Goal: Task Accomplishment & Management: Complete application form

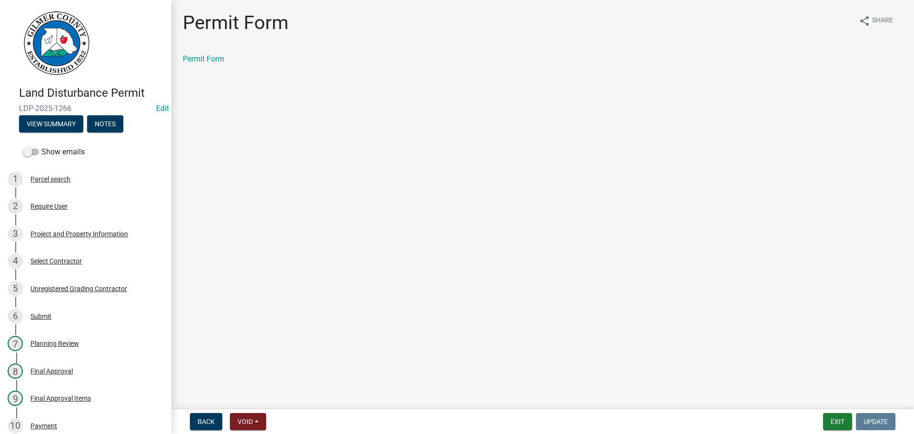
scroll to position [204, 0]
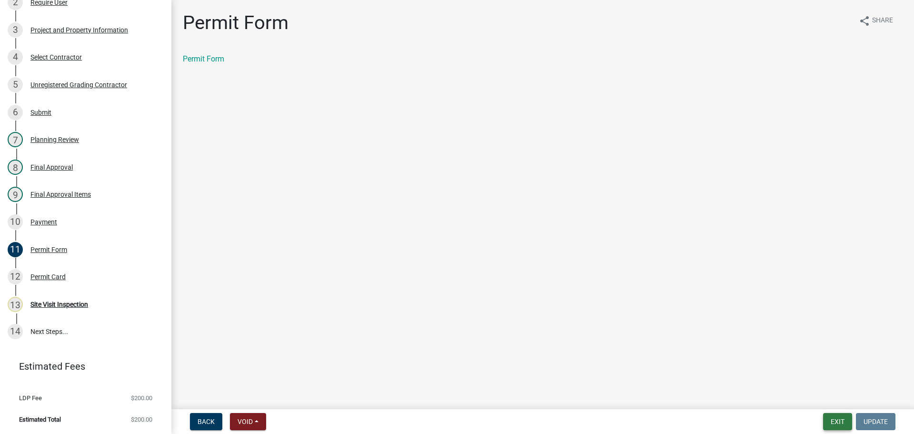
click at [825, 416] on button "Exit" at bounding box center [837, 421] width 29 height 17
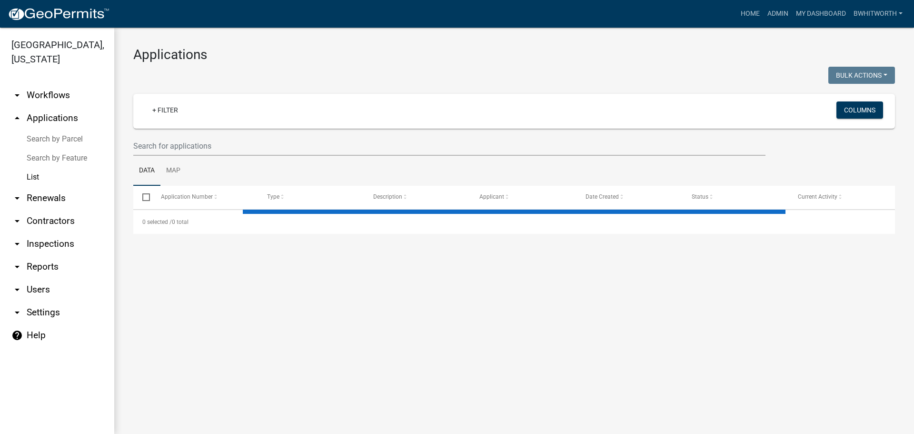
select select "3: 100"
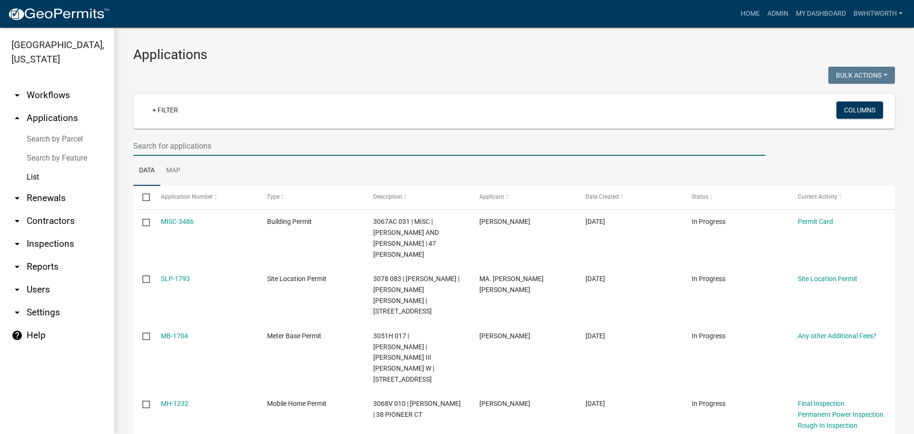
click at [238, 147] on input "text" at bounding box center [449, 146] width 632 height 20
type input "DARAGAN"
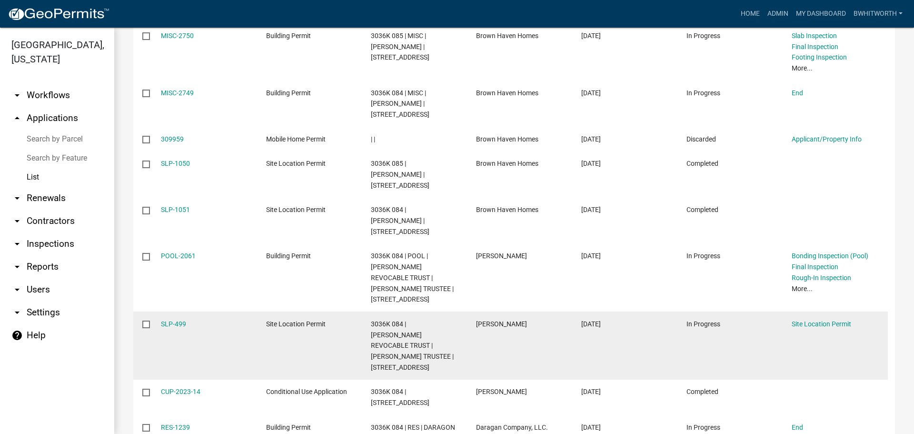
scroll to position [301, 0]
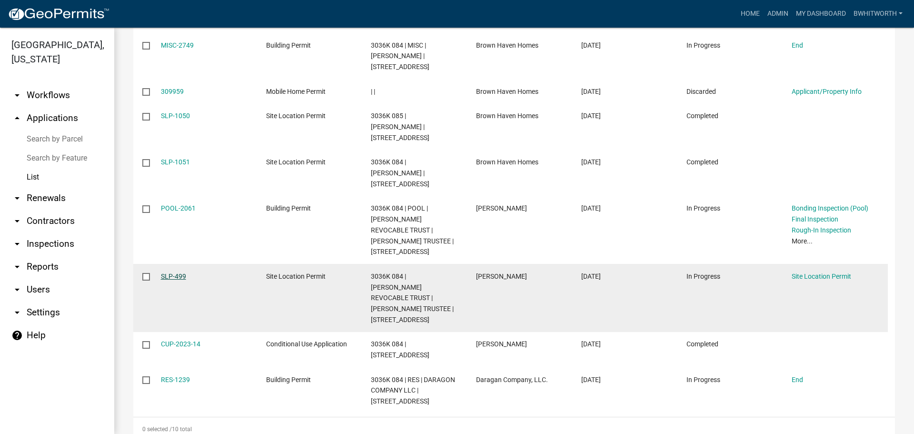
click at [176, 280] on link "SLP-499" at bounding box center [173, 276] width 25 height 8
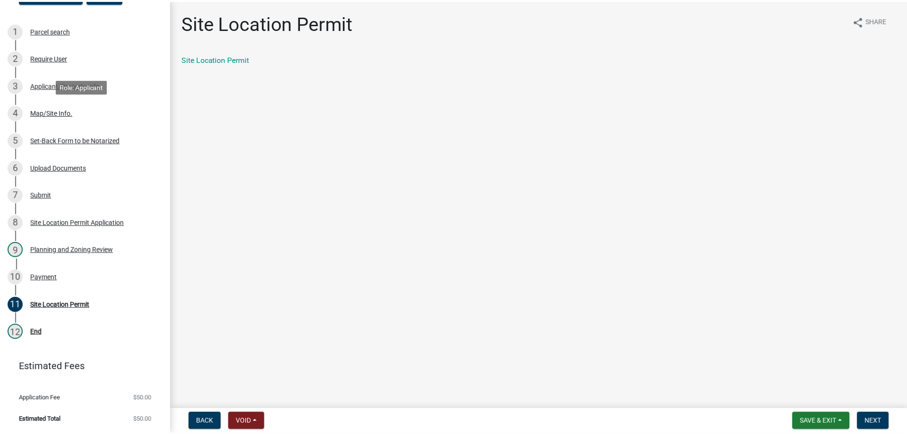
scroll to position [130, 0]
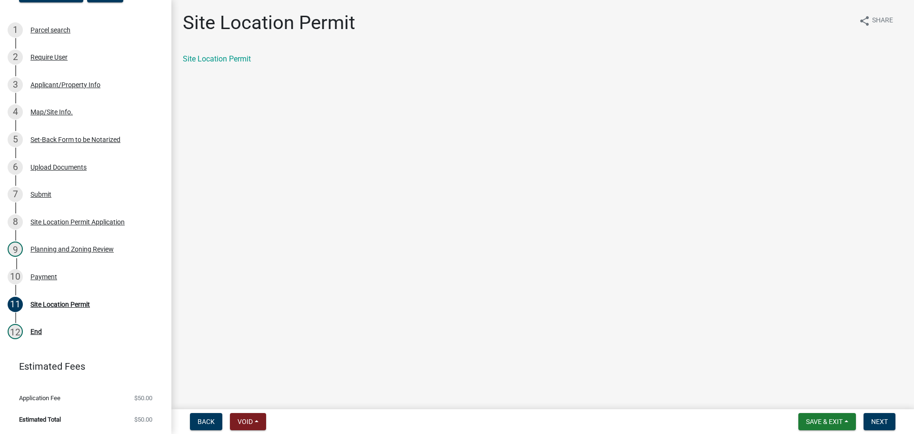
click at [60, 301] on div "Site Location Permit" at bounding box center [60, 304] width 60 height 7
click at [878, 423] on span "Next" at bounding box center [879, 421] width 17 height 8
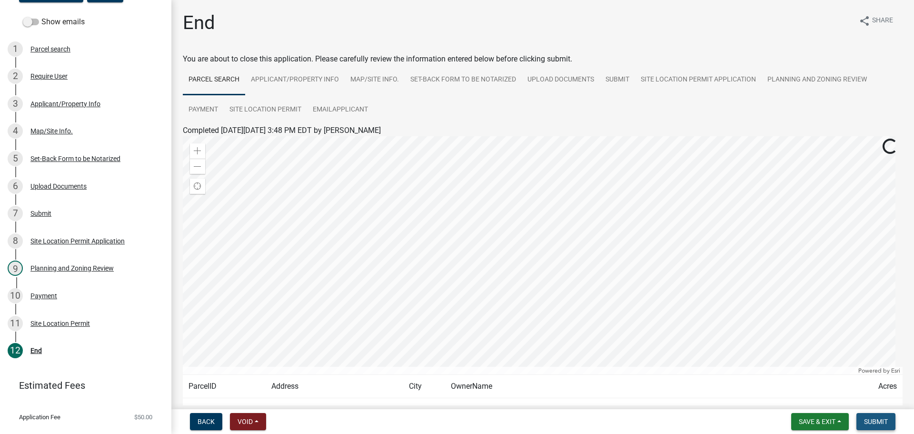
click at [878, 421] on span "Submit" at bounding box center [876, 421] width 24 height 8
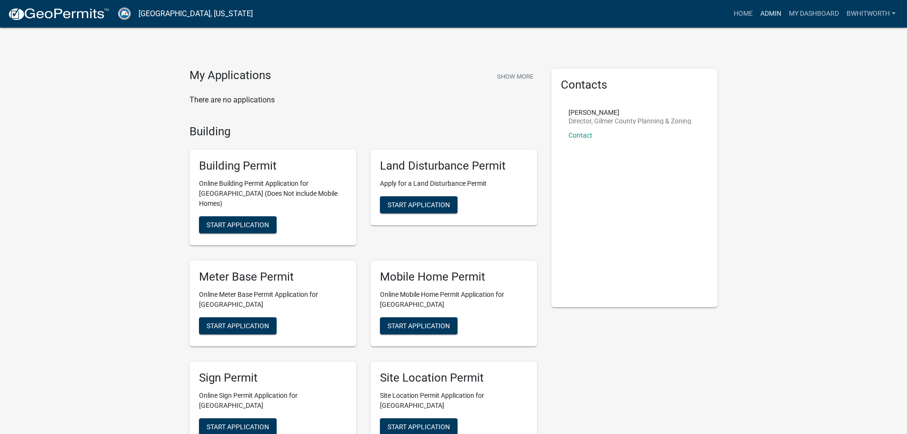
click at [772, 13] on link "Admin" at bounding box center [770, 14] width 29 height 18
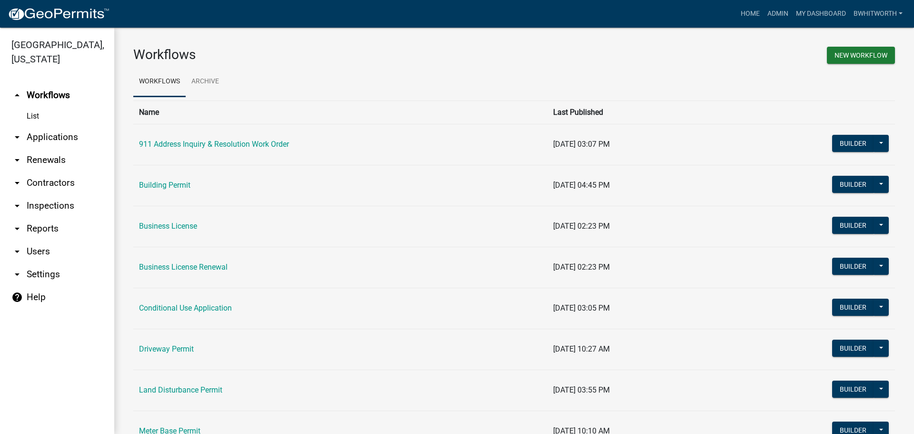
click at [50, 134] on link "arrow_drop_down Applications" at bounding box center [57, 137] width 114 height 23
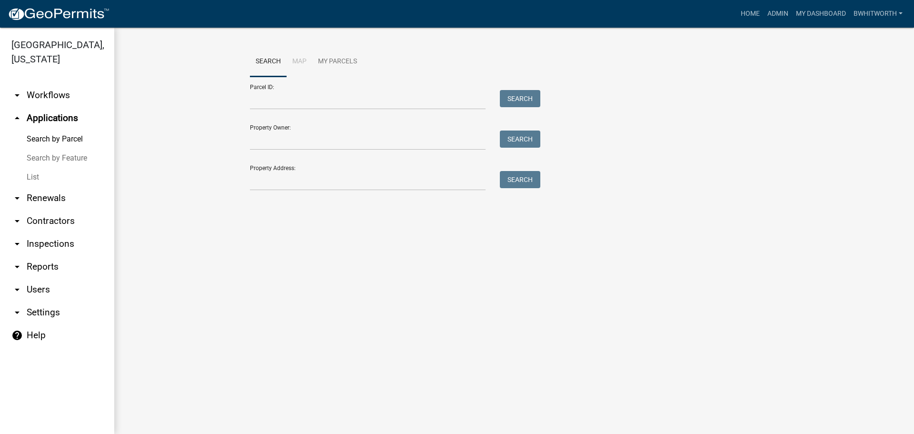
click at [32, 173] on link "List" at bounding box center [57, 177] width 114 height 19
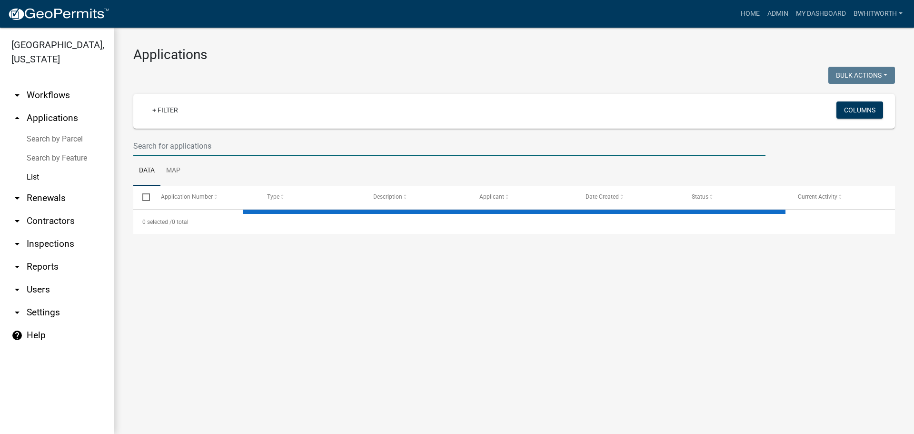
click at [228, 149] on input "text" at bounding box center [449, 146] width 632 height 20
select select "3: 100"
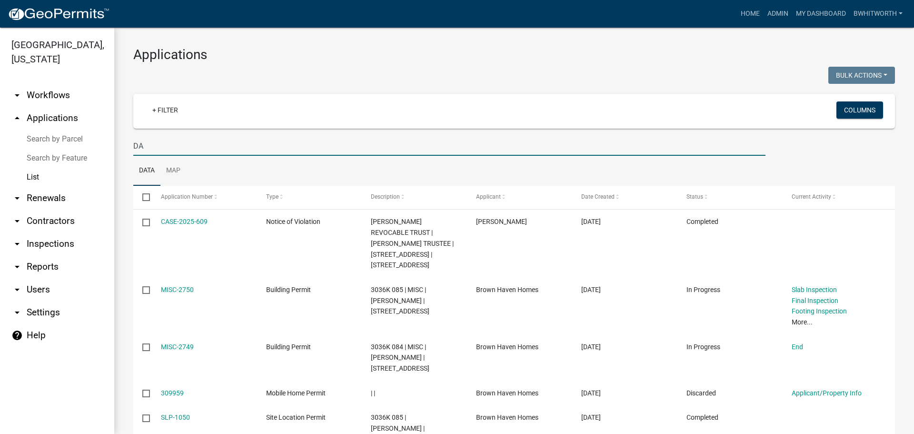
type input "D"
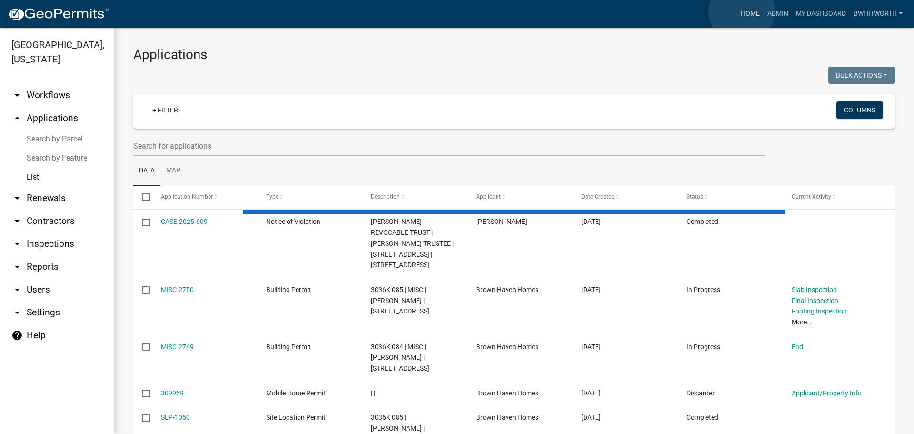
click at [742, 11] on link "Home" at bounding box center [750, 14] width 27 height 18
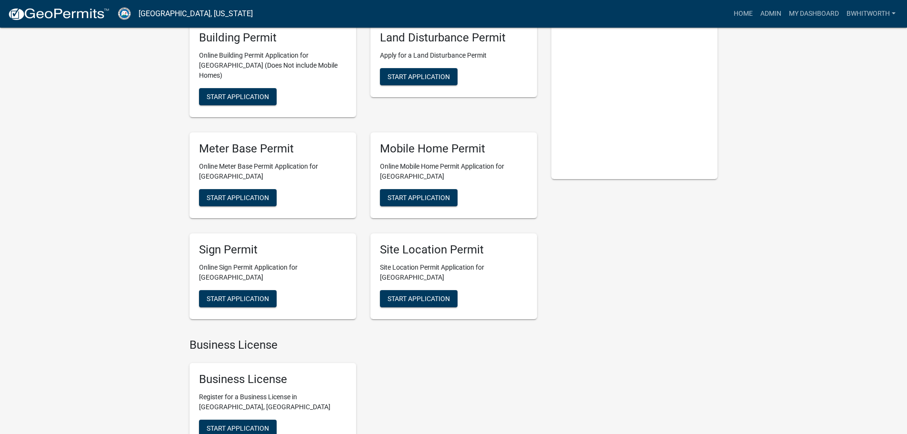
scroll to position [143, 0]
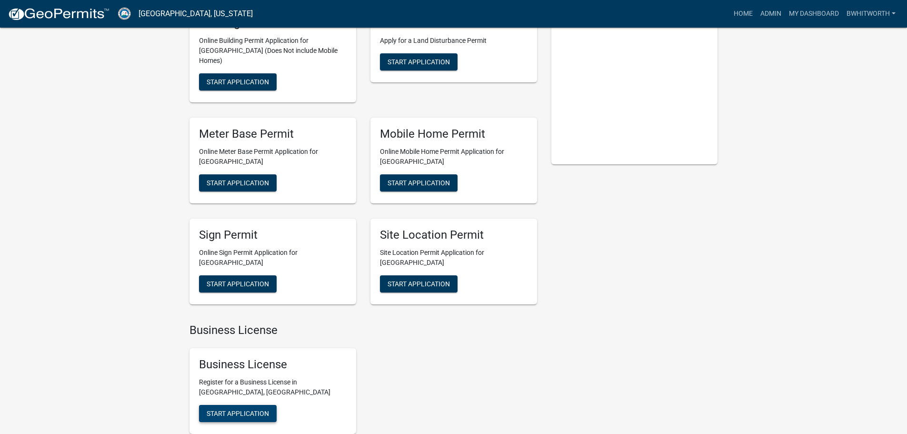
click at [234, 409] on span "Start Application" at bounding box center [238, 413] width 62 height 8
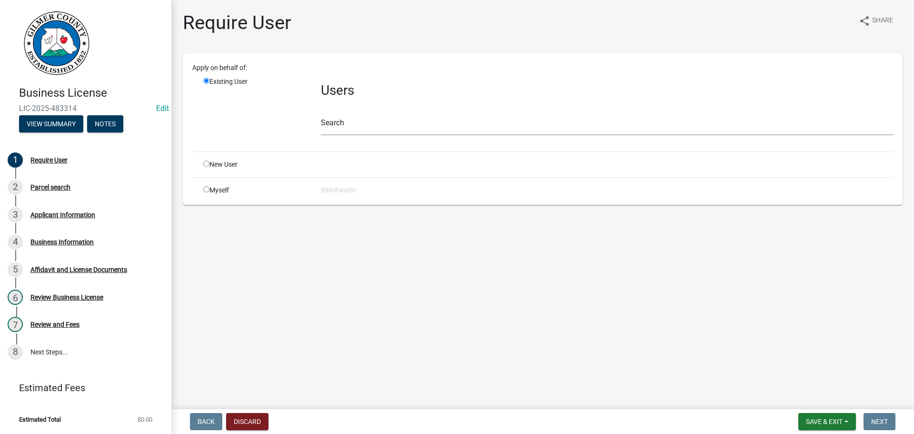
click at [346, 137] on div "Users Search" at bounding box center [607, 110] width 586 height 67
click at [352, 125] on input "text" at bounding box center [607, 126] width 572 height 20
click at [206, 162] on input "radio" at bounding box center [206, 163] width 6 height 6
radio input "true"
radio input "false"
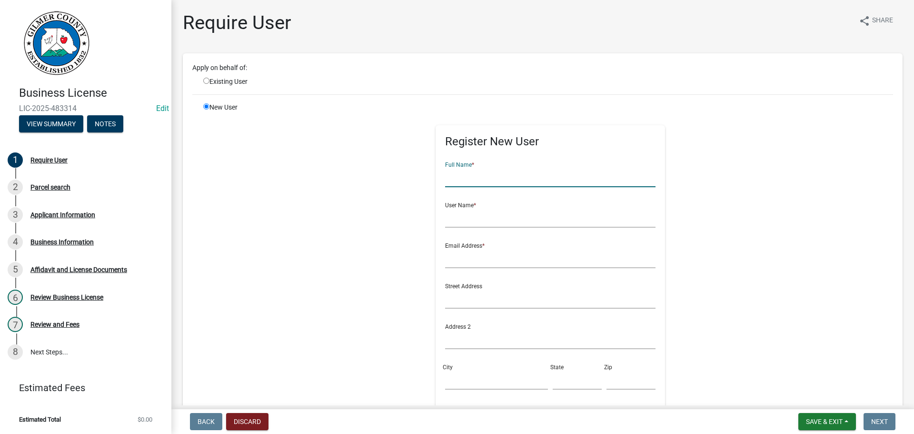
drag, startPoint x: 457, startPoint y: 182, endPoint x: 480, endPoint y: 184, distance: 22.9
click at [457, 182] on input "text" at bounding box center [550, 178] width 211 height 20
type input "[PERSON_NAME]"
type input "DAVLINMCMANUS"
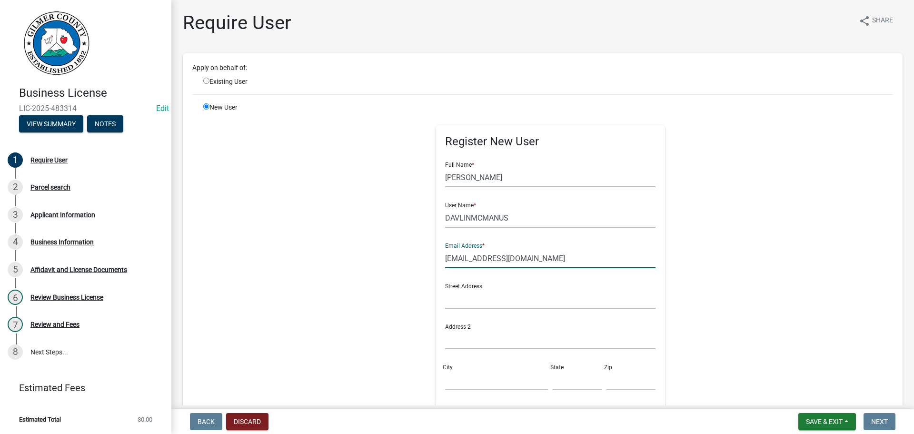
type input "[EMAIL_ADDRESS][DOMAIN_NAME]"
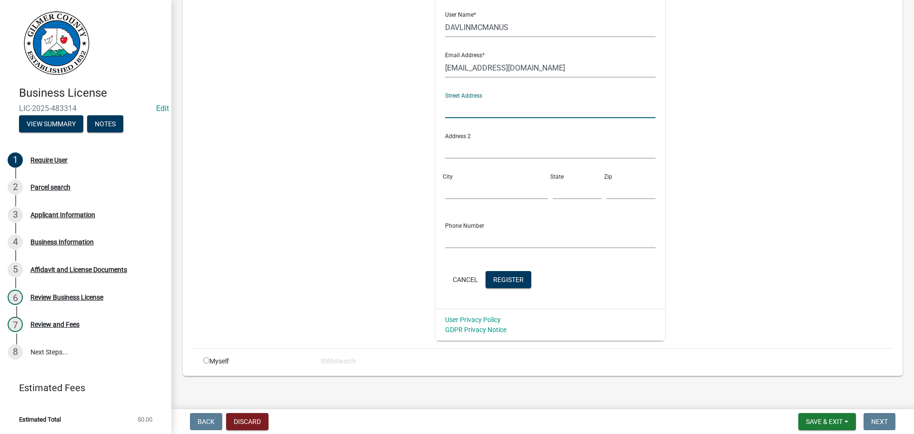
scroll to position [198, 0]
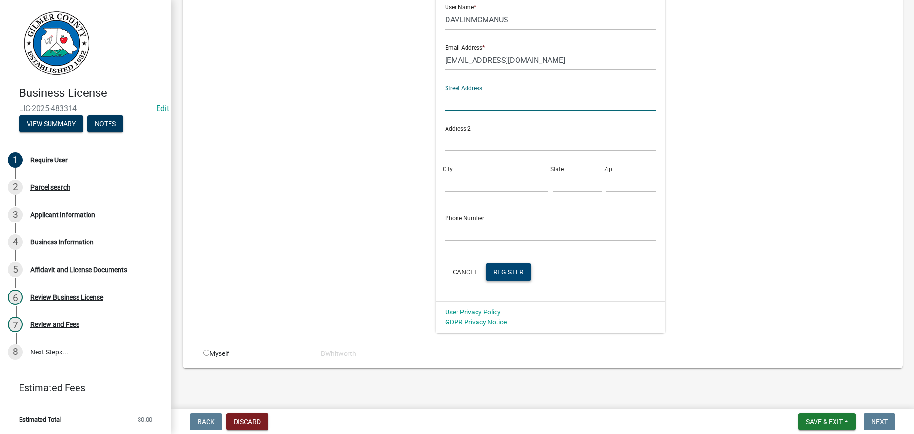
click at [502, 275] on span "Register" at bounding box center [508, 272] width 30 height 8
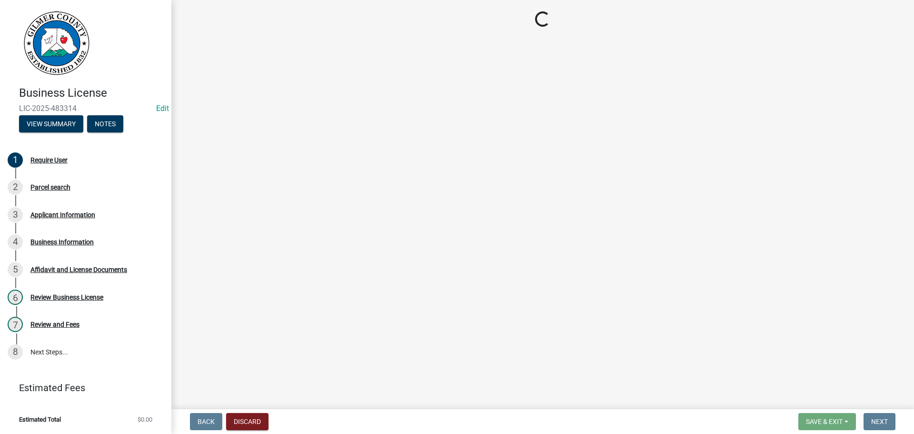
scroll to position [0, 0]
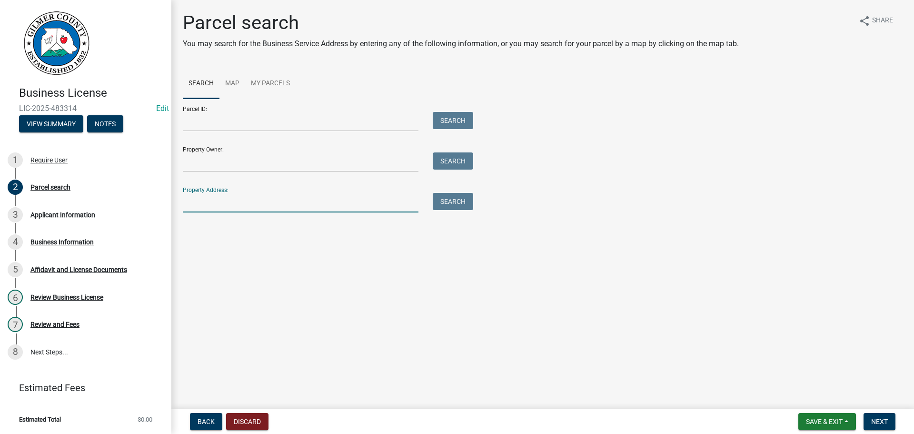
click at [248, 206] on input "Property Address:" at bounding box center [301, 203] width 236 height 20
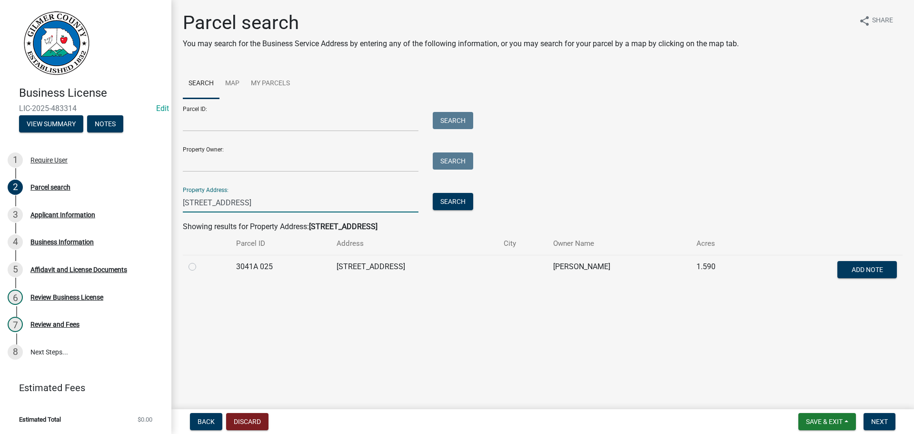
type input "[STREET_ADDRESS]"
click at [200, 261] on label at bounding box center [200, 261] width 0 height 0
click at [200, 267] on 025 "radio" at bounding box center [203, 264] width 6 height 6
radio 025 "true"
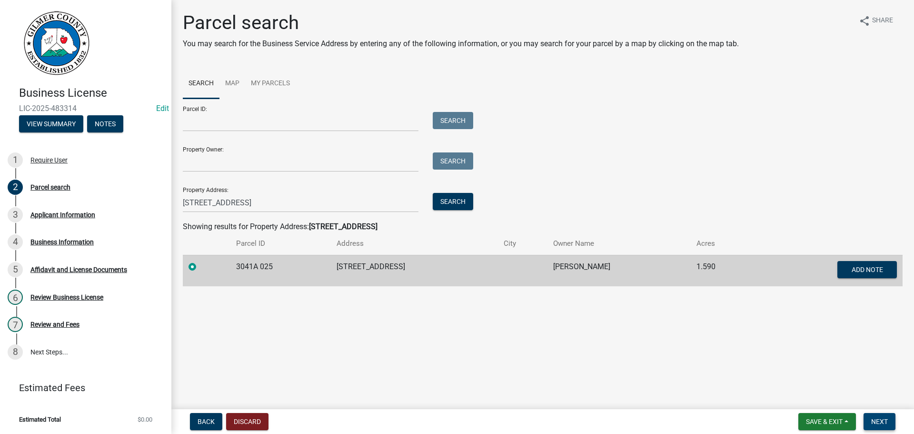
click at [872, 422] on span "Next" at bounding box center [879, 421] width 17 height 8
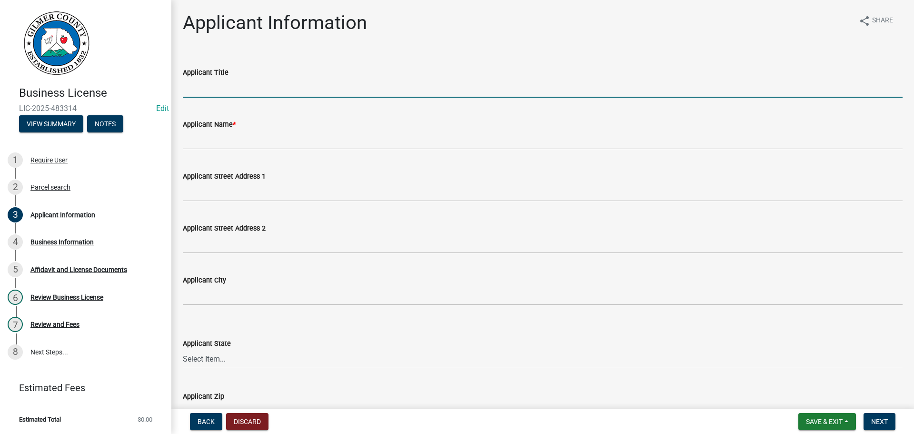
click at [206, 89] on input "Applicant Title" at bounding box center [543, 88] width 720 height 20
type input "OWNER"
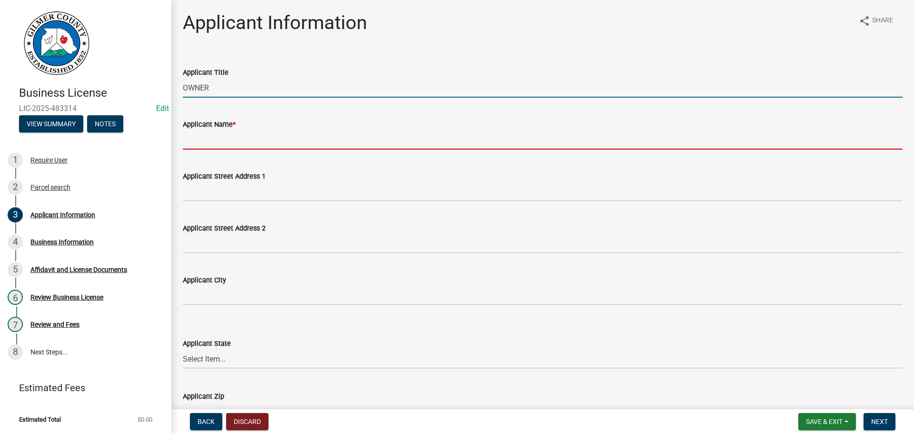
click at [208, 148] on input "Applicant Name *" at bounding box center [543, 140] width 720 height 20
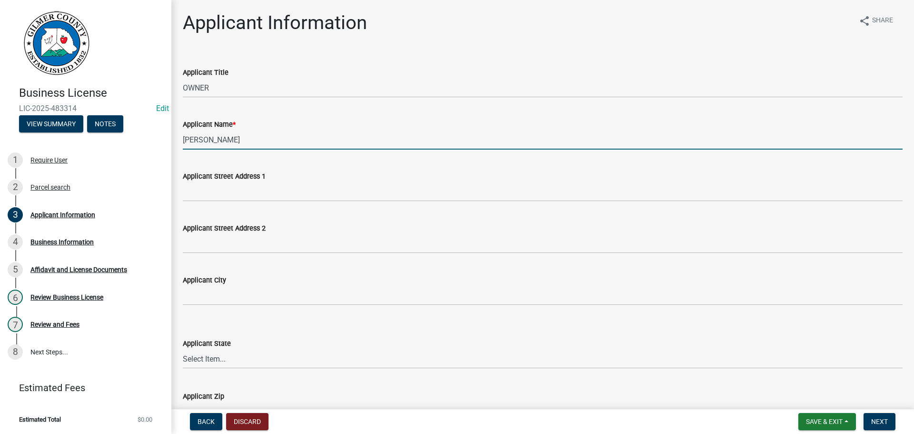
type input "[PERSON_NAME]"
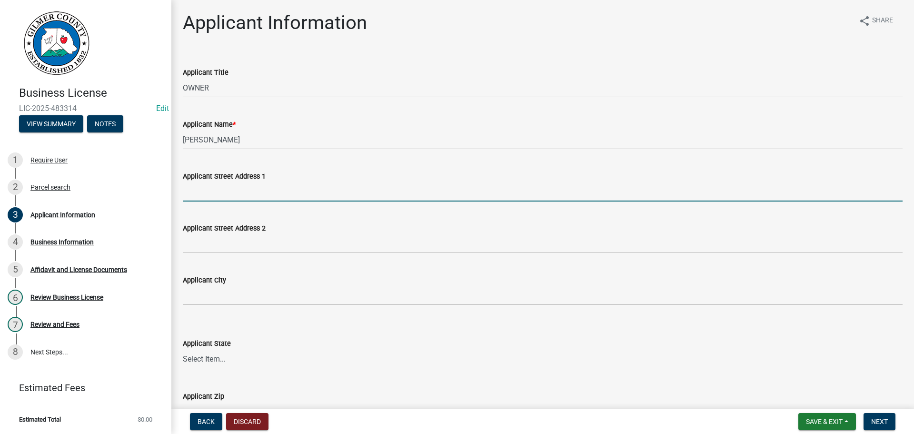
click at [255, 195] on input "Applicant Street Address 1" at bounding box center [543, 192] width 720 height 20
type input "[STREET_ADDRESS]"
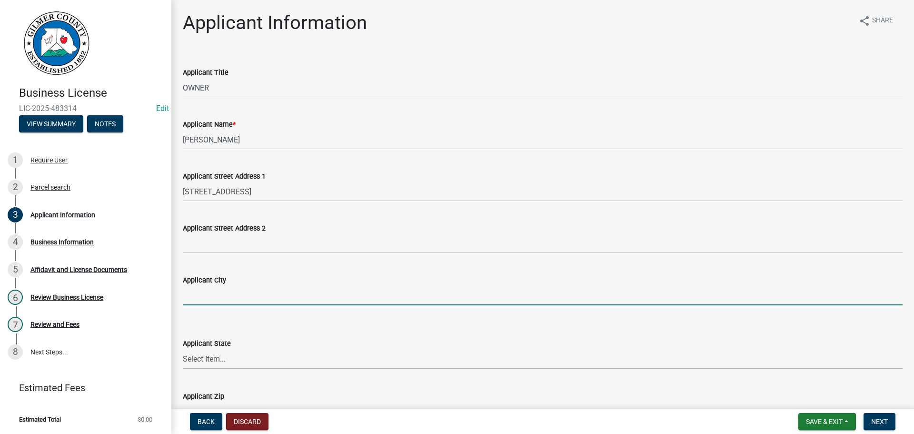
click at [256, 292] on input "Applicant City" at bounding box center [543, 296] width 720 height 20
type input "ELLIJAY"
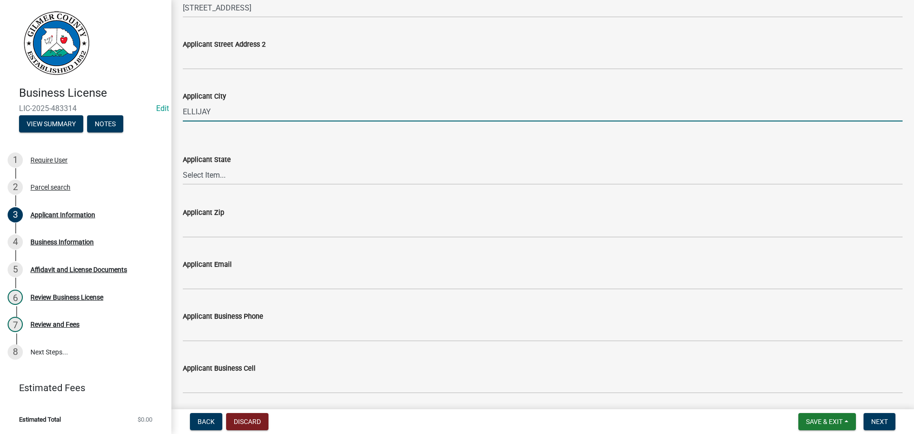
scroll to position [190, 0]
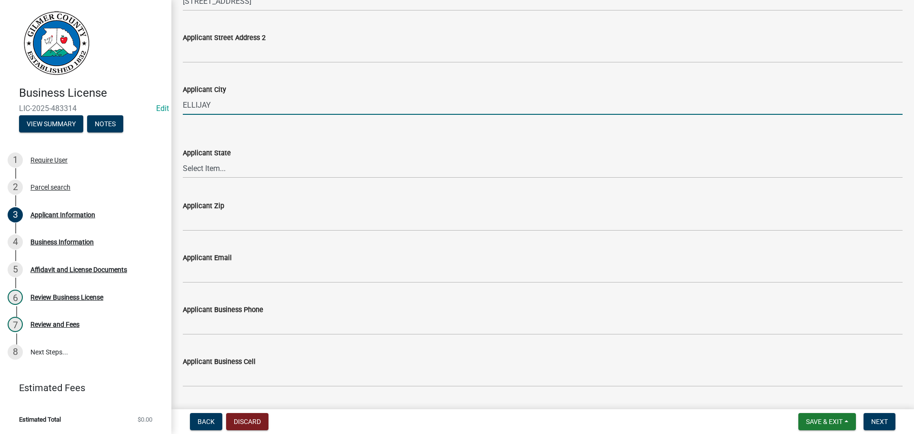
click at [261, 157] on div "Applicant State" at bounding box center [543, 152] width 720 height 11
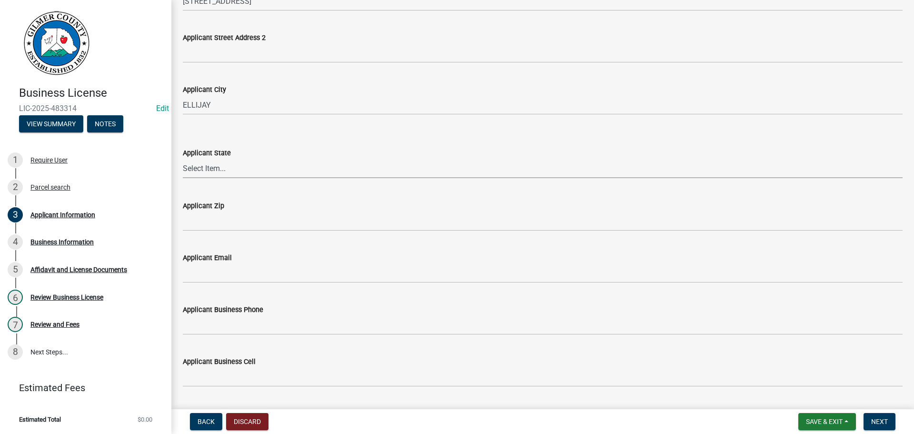
click at [242, 169] on select "Select Item... [US_STATE] [US_STATE] [US_STATE] [US_STATE] [US_STATE] [US_STATE…" at bounding box center [543, 169] width 720 height 20
select select "GA"
click at [183, 159] on select "Select Item... [US_STATE] [US_STATE] [US_STATE] [US_STATE] [US_STATE] [US_STATE…" at bounding box center [543, 169] width 720 height 20
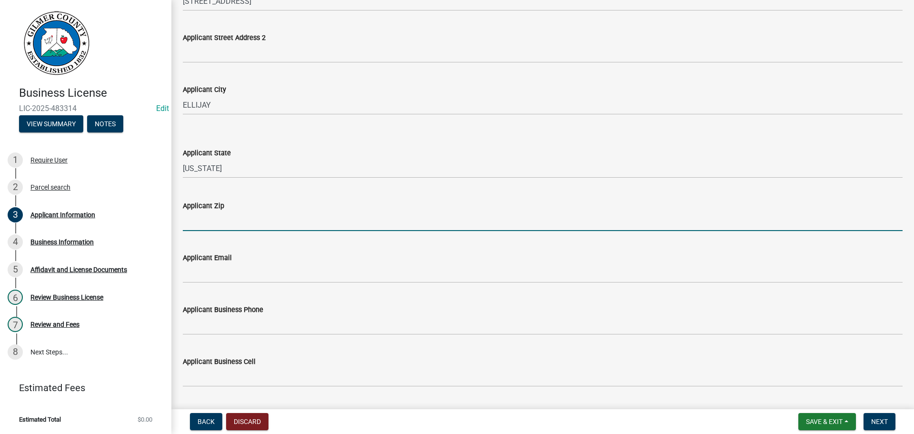
click at [217, 218] on input "Applicant Zip" at bounding box center [543, 221] width 720 height 20
type input "30540"
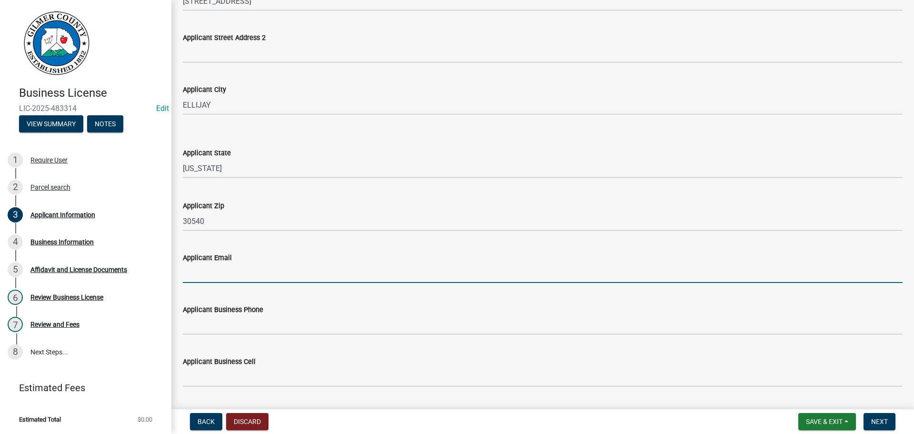
click at [240, 272] on input "Applicant Email" at bounding box center [543, 273] width 720 height 20
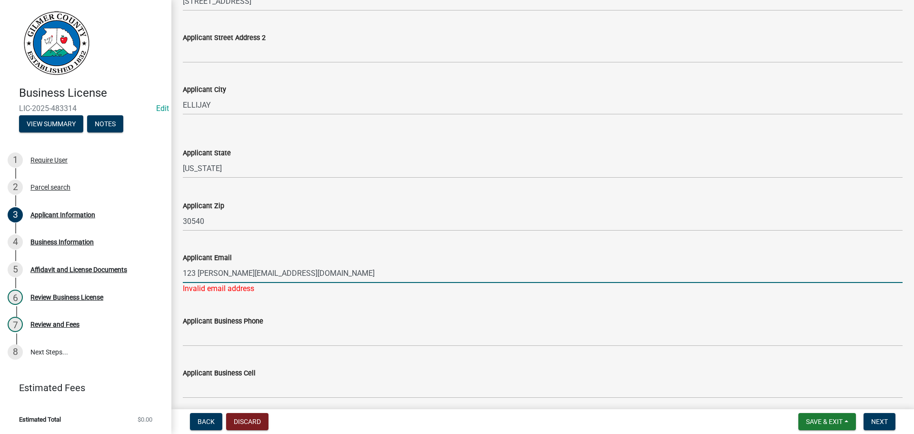
click at [197, 272] on input "123 [PERSON_NAME][EMAIL_ADDRESS][DOMAIN_NAME]" at bounding box center [543, 273] width 720 height 20
click at [426, 270] on input "[EMAIL_ADDRESS][DOMAIN_NAME]" at bounding box center [543, 273] width 720 height 20
type input "[EMAIL_ADDRESS][DOMAIN_NAME]"
click at [283, 317] on form "Applicant Business Phone" at bounding box center [543, 330] width 720 height 31
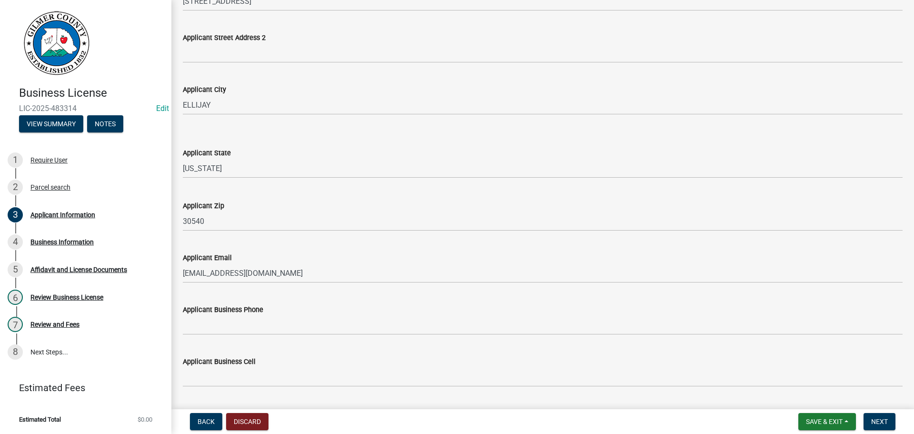
scroll to position [238, 0]
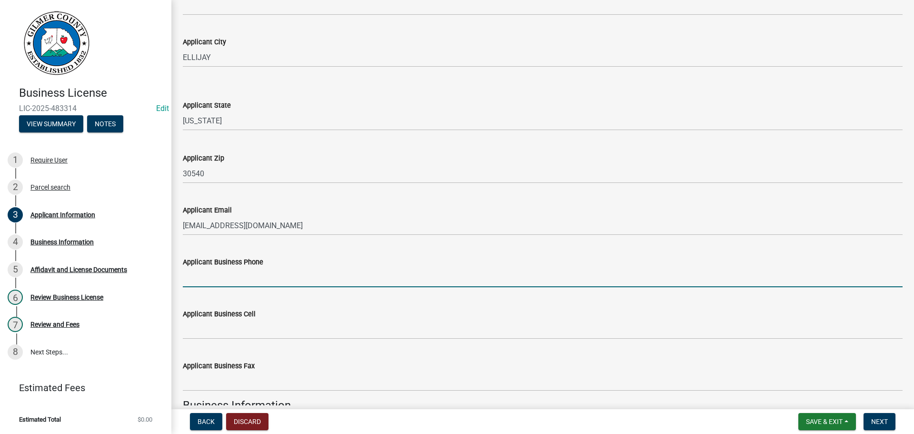
click at [242, 281] on input "Applicant Business Phone" at bounding box center [543, 278] width 720 height 20
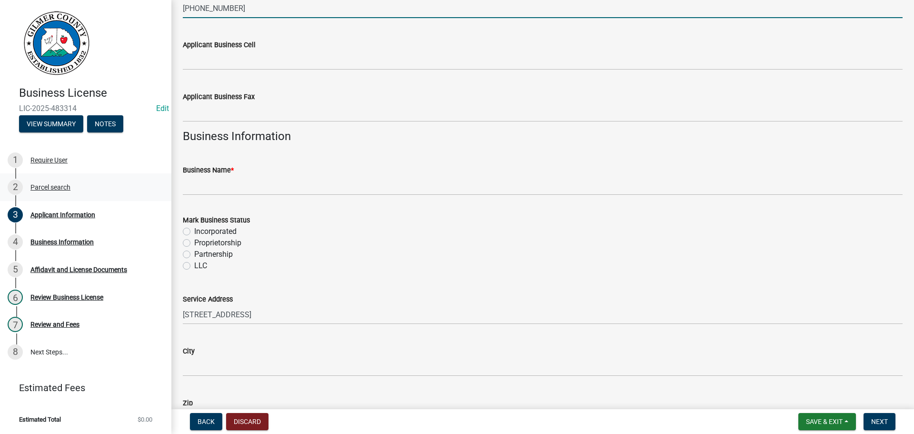
scroll to position [524, 0]
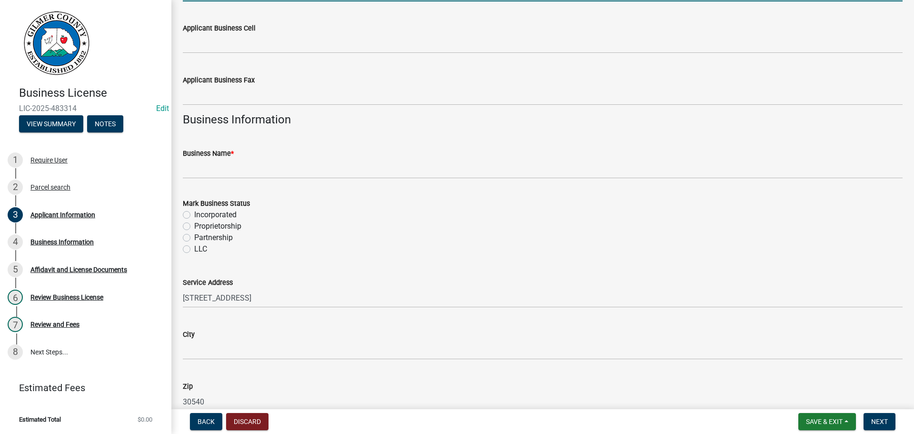
type input "[PHONE_NUMBER]"
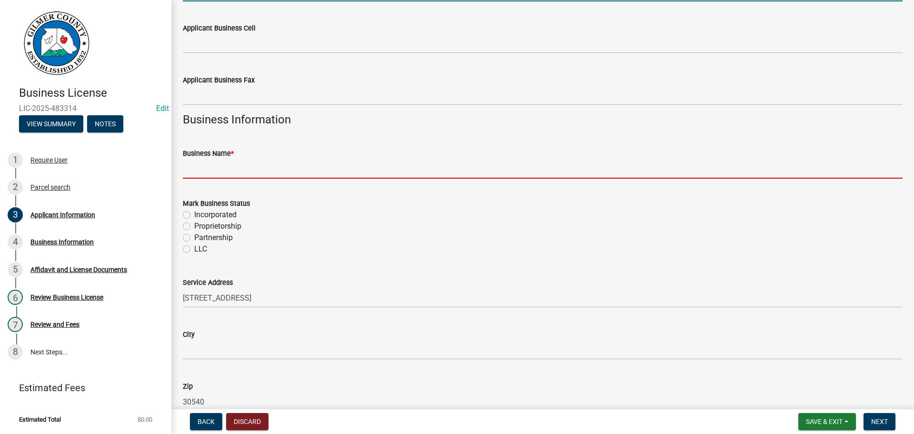
click at [204, 166] on input "Business Name *" at bounding box center [543, 169] width 720 height 20
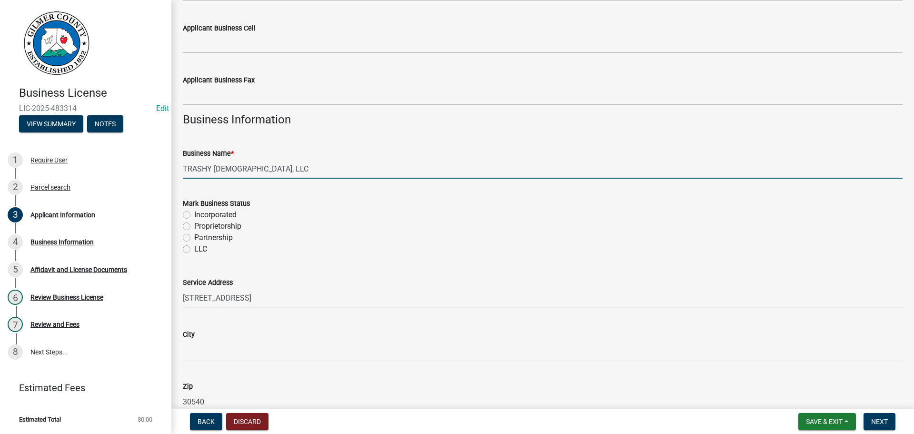
type input "TRASHY [DEMOGRAPHIC_DATA], LLC"
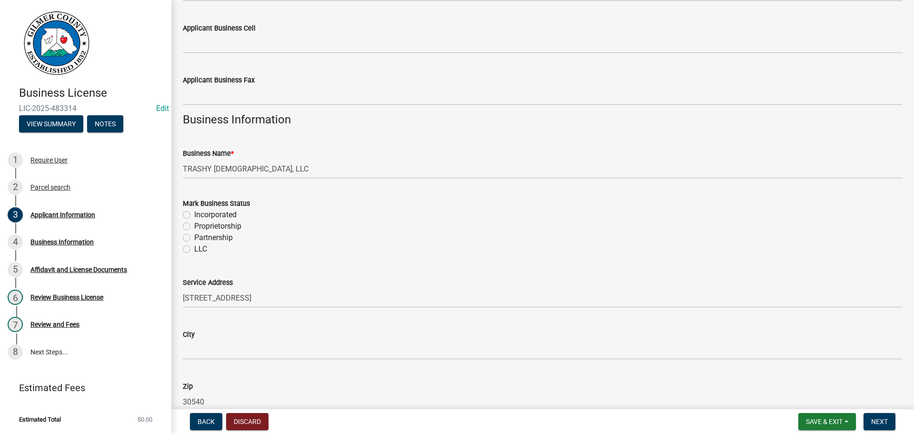
click at [194, 250] on label "LLC" at bounding box center [200, 248] width 13 height 11
click at [194, 249] on input "LLC" at bounding box center [197, 246] width 6 height 6
radio input "true"
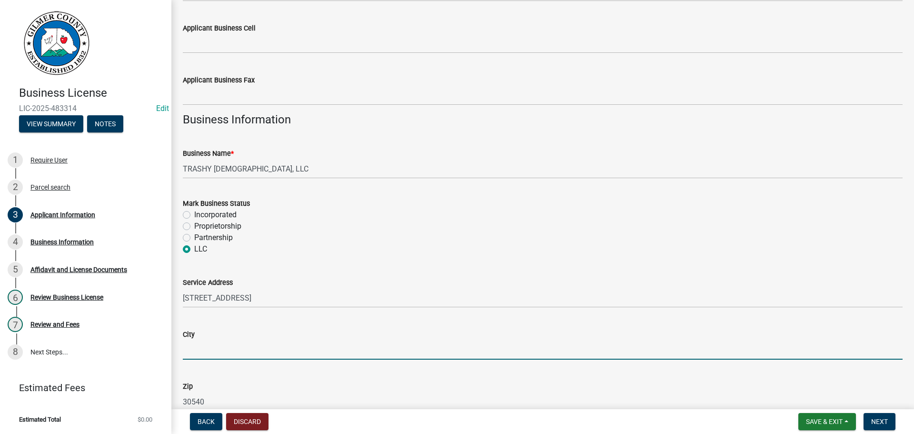
click at [202, 344] on input "City" at bounding box center [543, 350] width 720 height 20
type input "ELLIJAY"
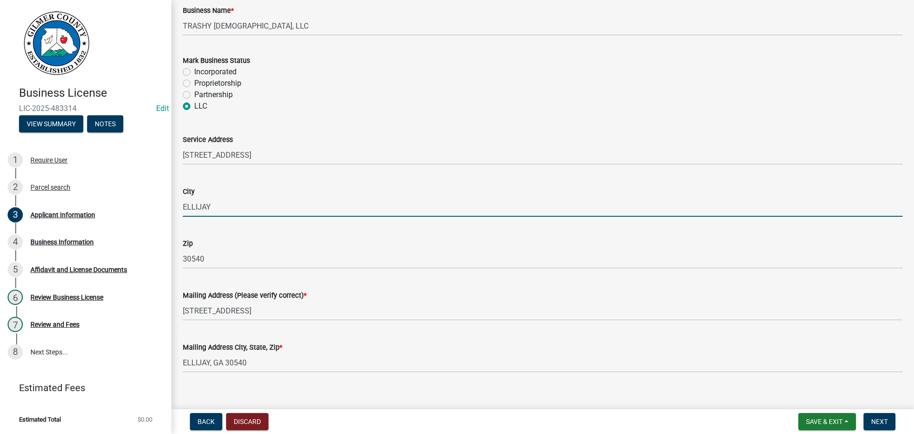
scroll to position [679, 0]
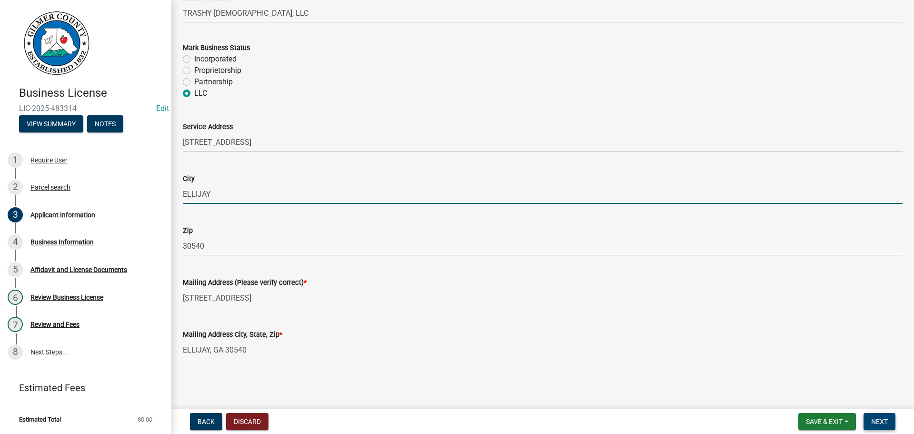
click at [880, 419] on span "Next" at bounding box center [879, 421] width 17 height 8
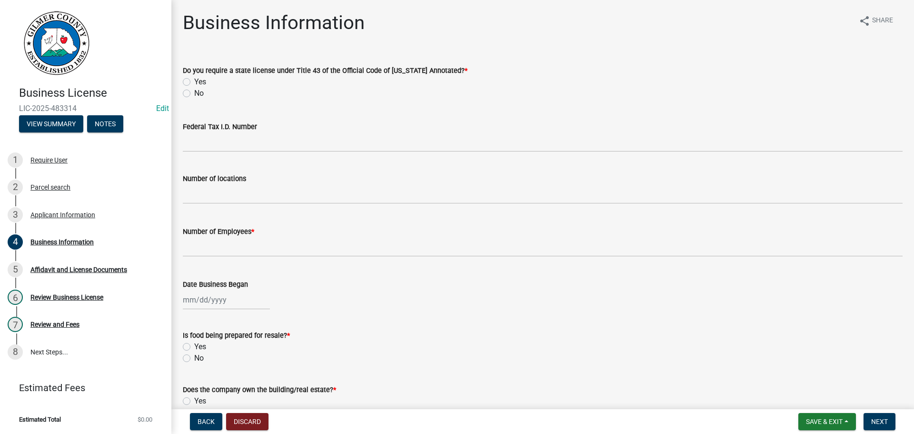
click at [194, 95] on label "No" at bounding box center [199, 93] width 10 height 11
click at [194, 94] on input "No" at bounding box center [197, 91] width 6 height 6
radio input "true"
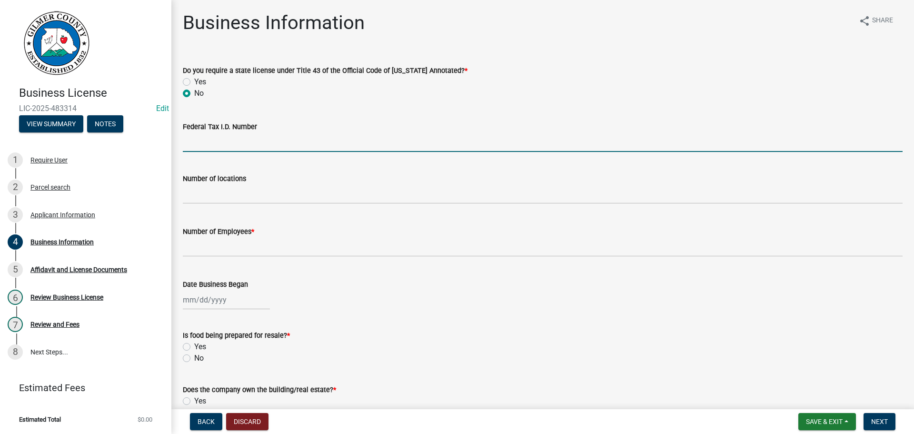
click at [216, 151] on input "Federal Tax I.D. Number" at bounding box center [543, 142] width 720 height 20
type input "[US_EMPLOYER_IDENTIFICATION_NUMBER]"
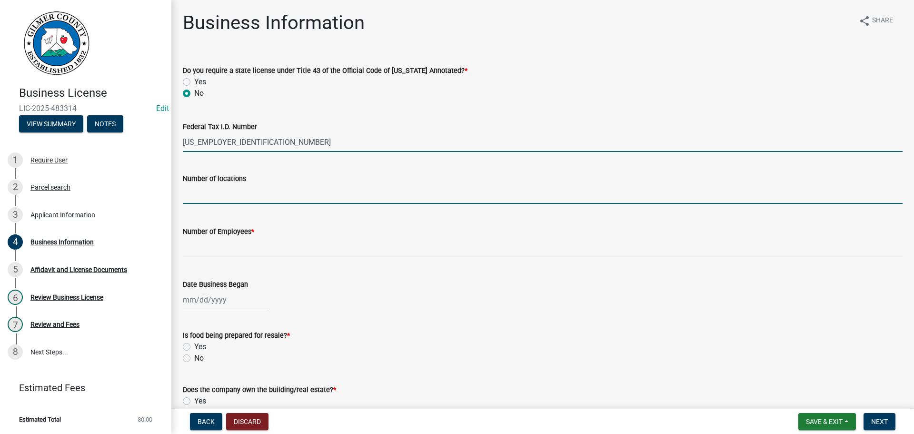
click at [234, 194] on input "text" at bounding box center [543, 194] width 720 height 20
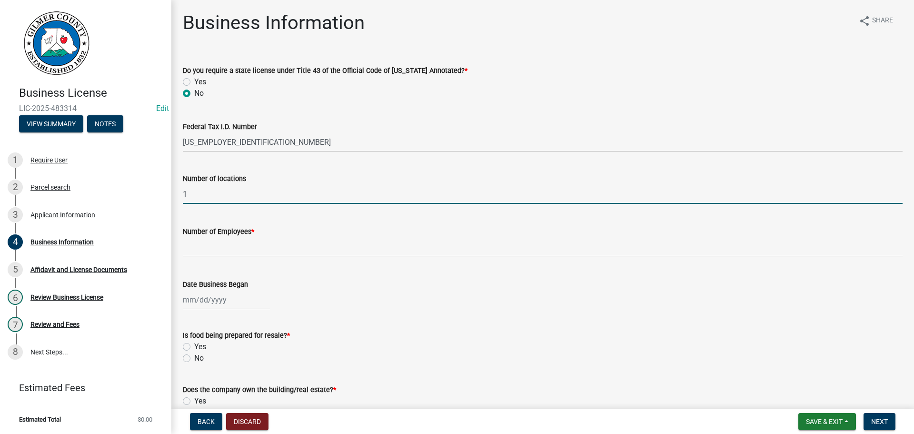
type input "1"
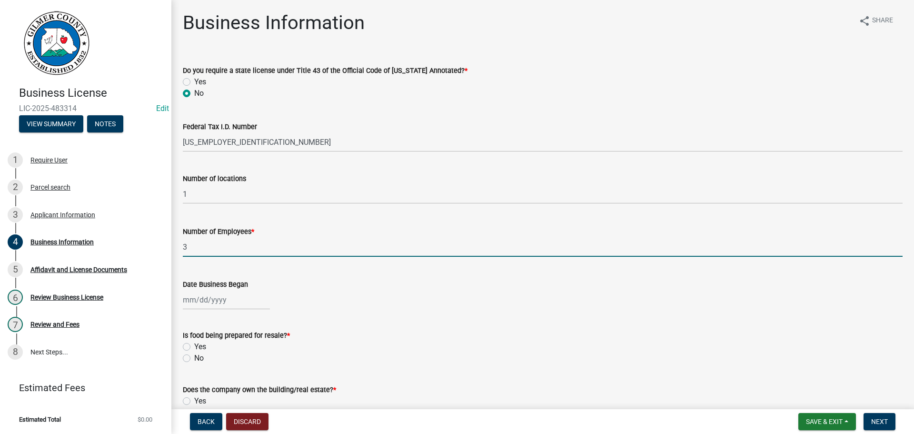
type input "3"
select select "9"
select select "2025"
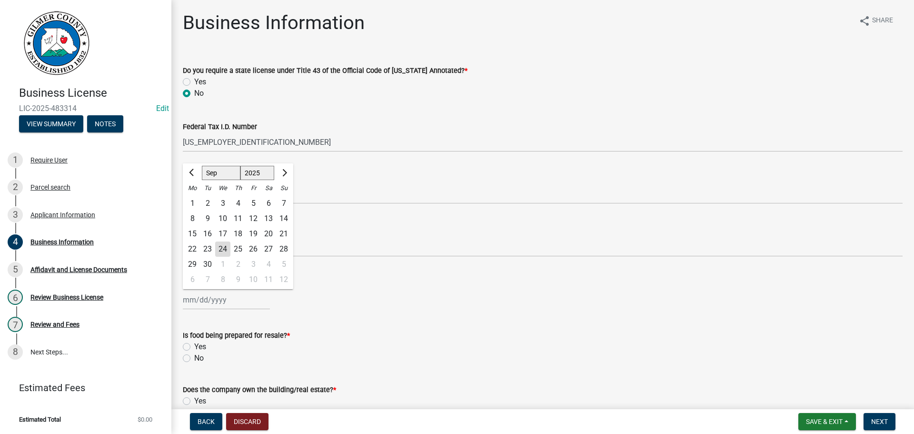
click at [217, 245] on div "24" at bounding box center [222, 248] width 15 height 15
type input "[DATE]"
select select "9"
select select "2025"
click at [200, 298] on div "[DATE] [PERSON_NAME] Apr May Jun [DATE] Aug Sep Oct Nov [DATE] 1526 1527 1528 1…" at bounding box center [226, 300] width 87 height 20
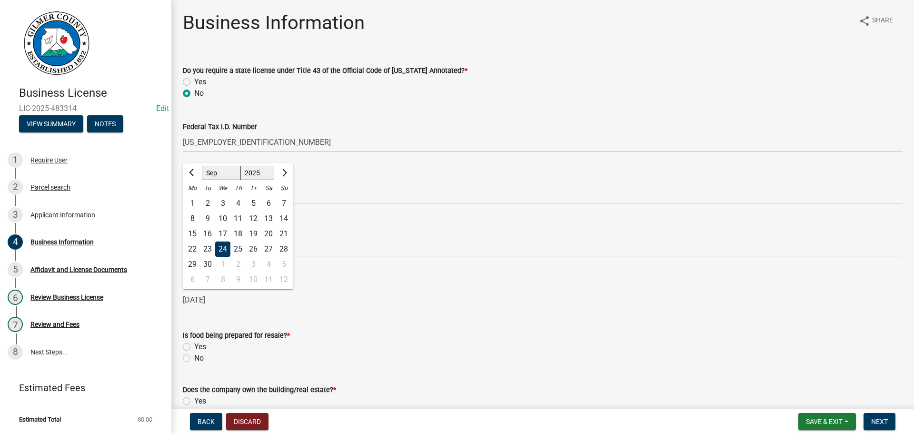
click at [221, 219] on div "10" at bounding box center [222, 218] width 15 height 15
type input "[DATE]"
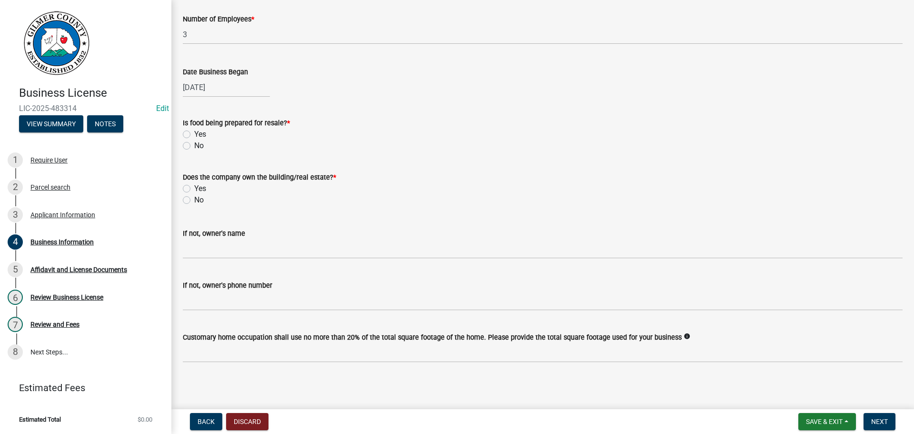
scroll to position [214, 0]
click at [194, 144] on label "No" at bounding box center [199, 143] width 10 height 11
click at [194, 144] on input "No" at bounding box center [197, 141] width 6 height 6
radio input "true"
click at [194, 198] on label "No" at bounding box center [199, 197] width 10 height 11
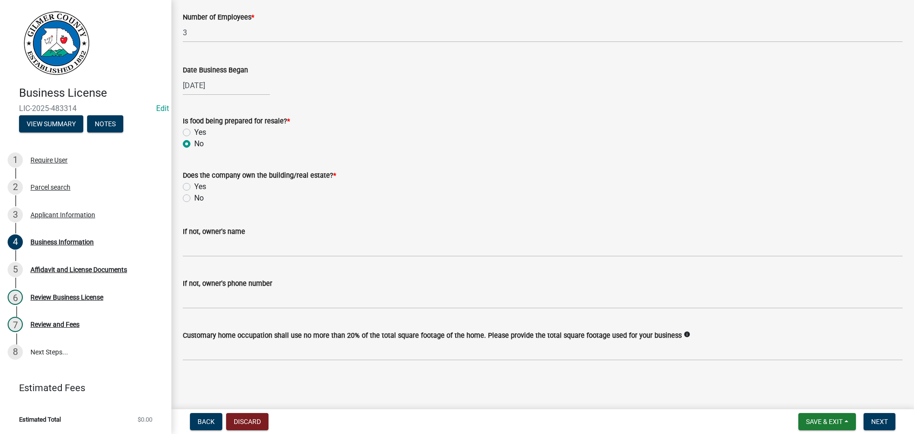
click at [194, 198] on input "No" at bounding box center [197, 195] width 6 height 6
radio input "true"
click at [194, 186] on label "Yes" at bounding box center [200, 186] width 12 height 11
click at [194, 186] on input "Yes" at bounding box center [197, 184] width 6 height 6
radio input "true"
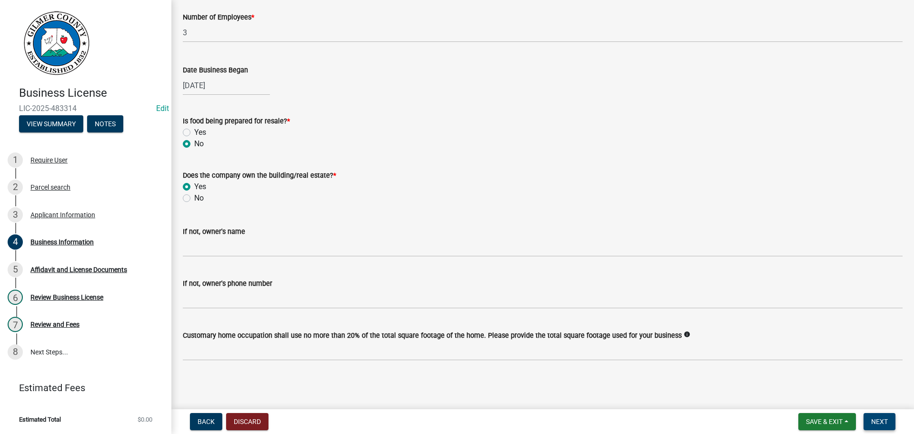
click at [881, 420] on span "Next" at bounding box center [879, 421] width 17 height 8
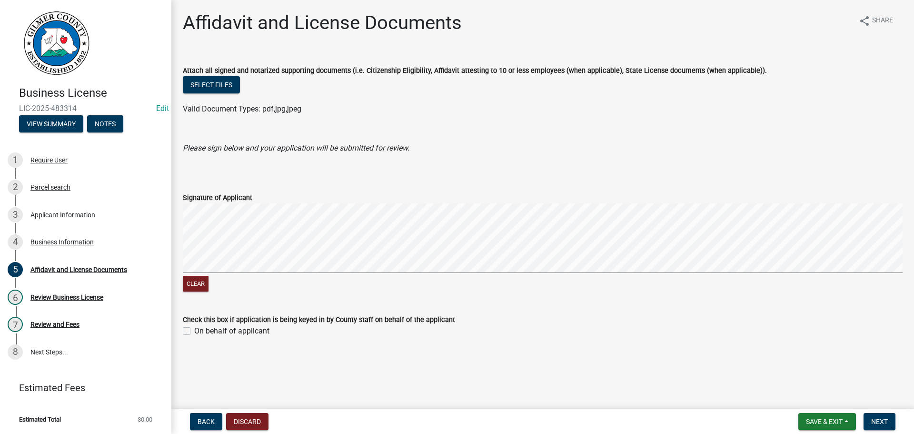
click at [194, 329] on label "On behalf of applicant" at bounding box center [231, 330] width 75 height 11
click at [194, 329] on input "On behalf of applicant" at bounding box center [197, 328] width 6 height 6
checkbox input "true"
click at [879, 420] on span "Next" at bounding box center [879, 421] width 17 height 8
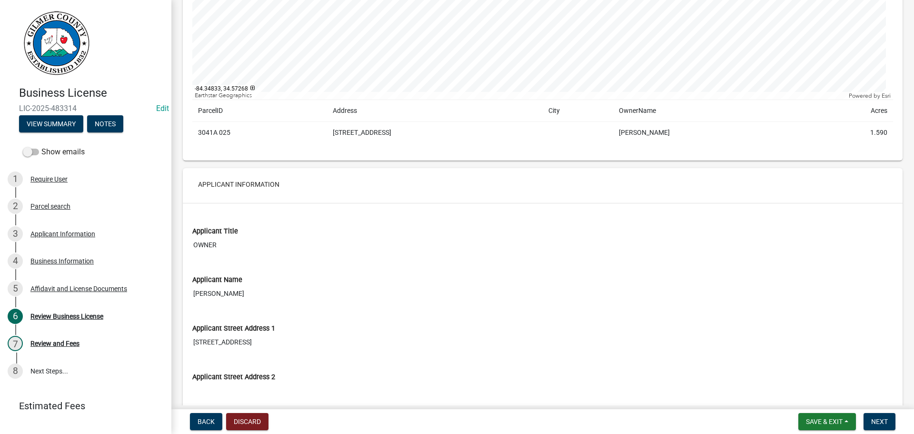
scroll to position [238, 0]
click at [876, 417] on span "Next" at bounding box center [879, 421] width 17 height 8
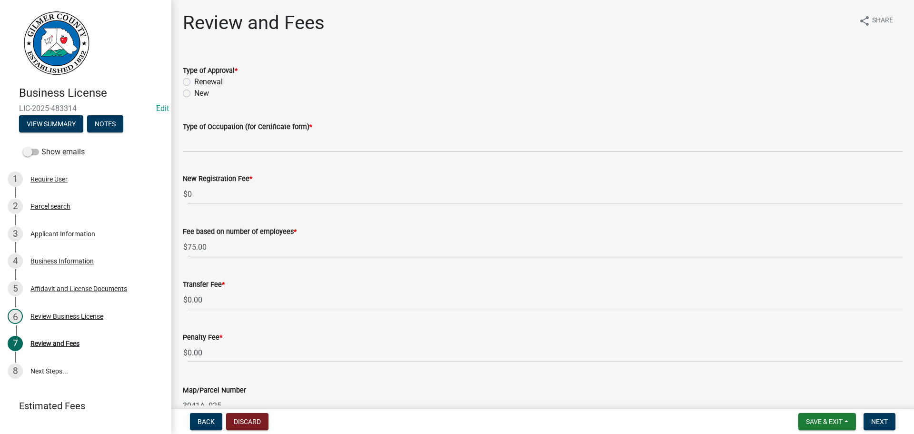
click at [194, 93] on label "New" at bounding box center [201, 93] width 15 height 11
click at [194, 93] on input "New" at bounding box center [197, 91] width 6 height 6
radio input "true"
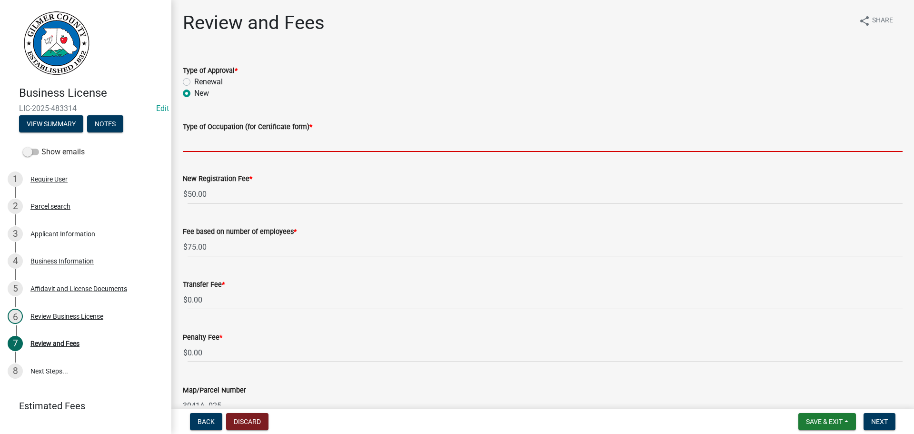
click at [228, 143] on input "Type of Occupation (for Certificate form) *" at bounding box center [543, 142] width 720 height 20
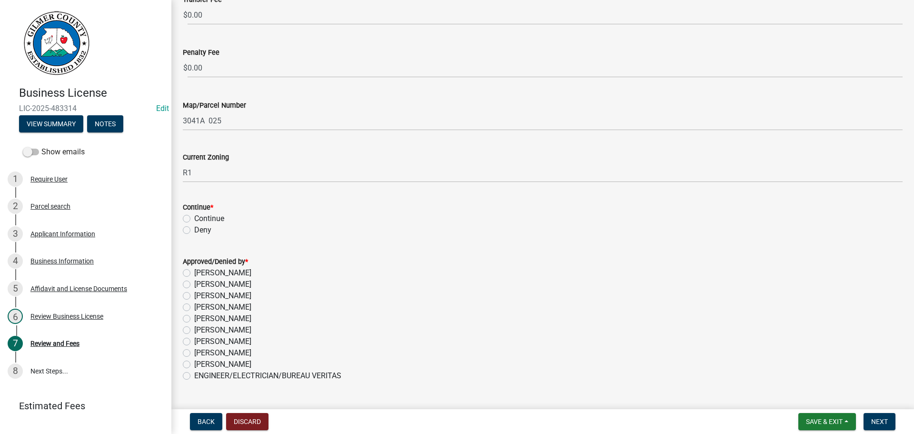
scroll to position [286, 0]
type input "JUNK REMOVAL"
click at [194, 217] on label "Continue" at bounding box center [209, 217] width 30 height 11
click at [194, 217] on input "Continue" at bounding box center [197, 215] width 6 height 6
radio input "true"
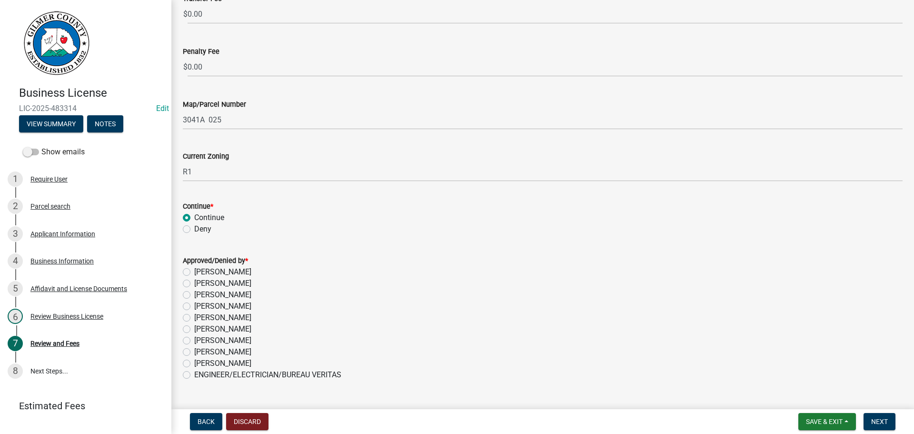
click at [194, 294] on label "[PERSON_NAME]" at bounding box center [222, 294] width 57 height 11
click at [194, 294] on input "[PERSON_NAME]" at bounding box center [197, 292] width 6 height 6
radio input "true"
click at [886, 421] on span "Next" at bounding box center [879, 421] width 17 height 8
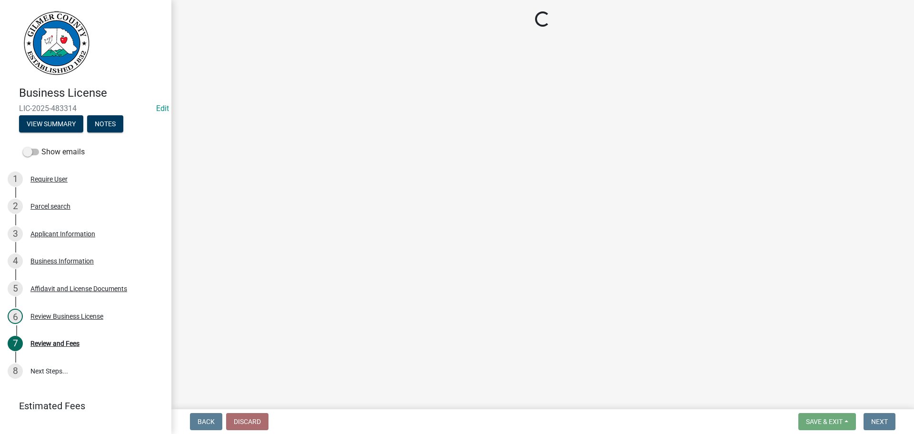
select select "2: 1"
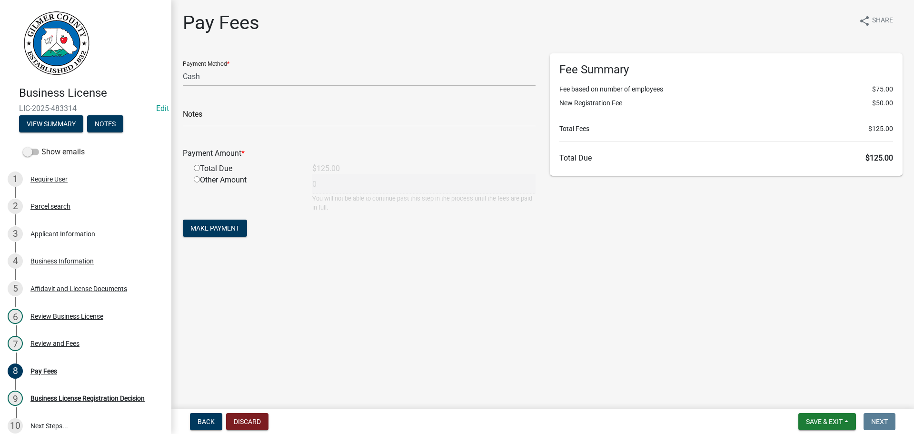
click at [198, 167] on input "radio" at bounding box center [197, 168] width 6 height 6
radio input "true"
type input "125"
click at [221, 226] on span "Make Payment" at bounding box center [214, 228] width 49 height 8
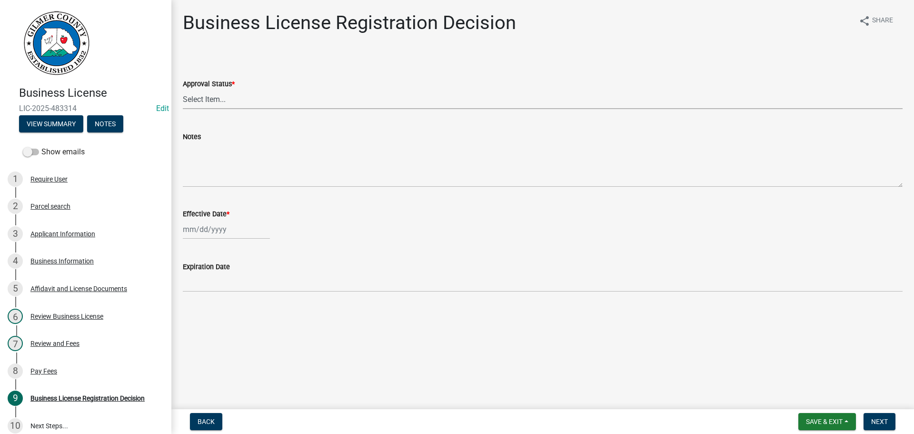
click at [228, 104] on select "Select Item... Approved Denied" at bounding box center [543, 99] width 720 height 20
click at [183, 89] on select "Select Item... Approved Denied" at bounding box center [543, 99] width 720 height 20
select select "cd44cabc-cb9c-446c-a27a-f009e7fbc738"
click at [208, 228] on div at bounding box center [226, 229] width 87 height 20
select select "9"
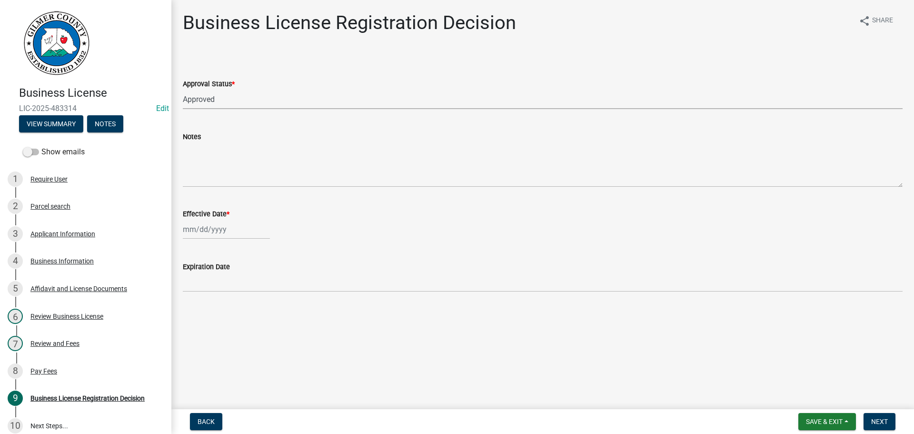
select select "2025"
click at [224, 324] on div "24" at bounding box center [222, 325] width 15 height 15
type input "[DATE]"
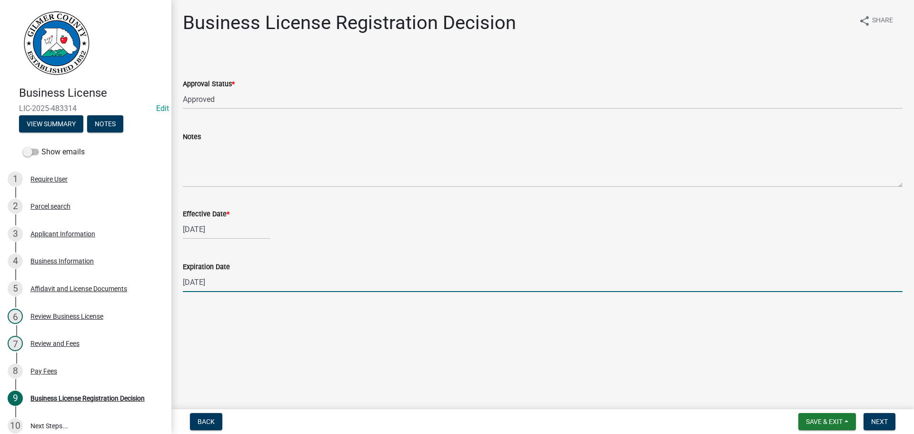
click at [235, 278] on input "[DATE]" at bounding box center [543, 282] width 720 height 20
type input "[DATE]"
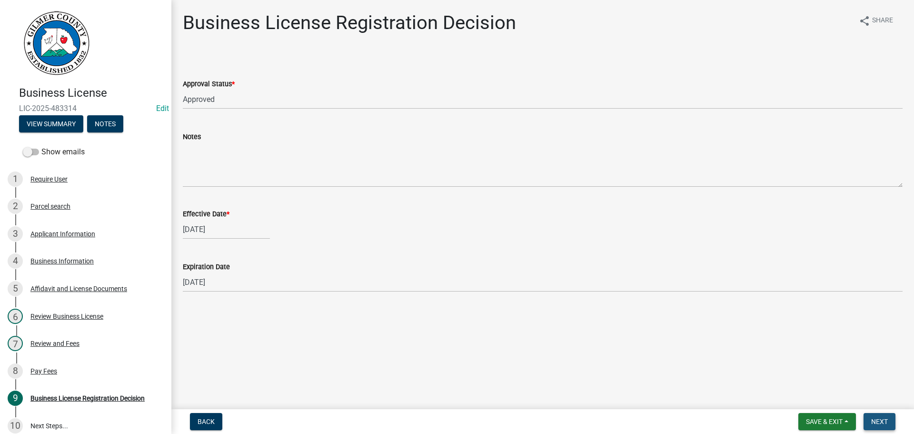
click at [868, 421] on button "Next" at bounding box center [879, 421] width 32 height 17
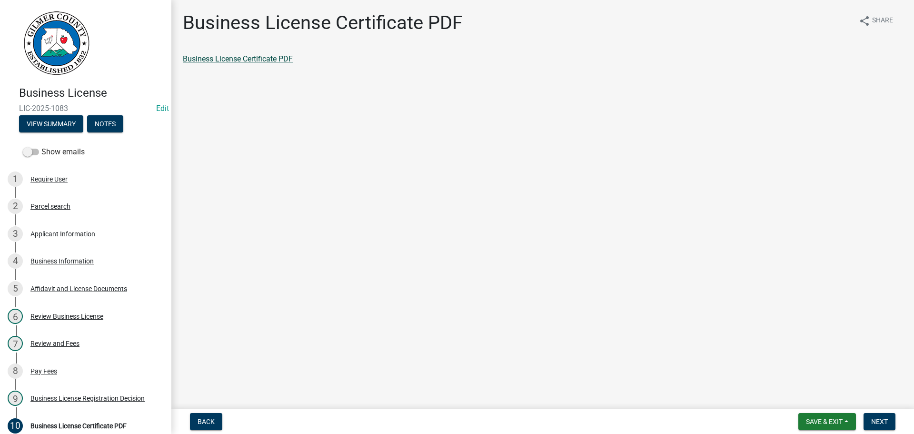
click at [279, 59] on link "Business License Certificate PDF" at bounding box center [238, 58] width 110 height 9
click at [49, 233] on div "Applicant Information" at bounding box center [62, 233] width 65 height 7
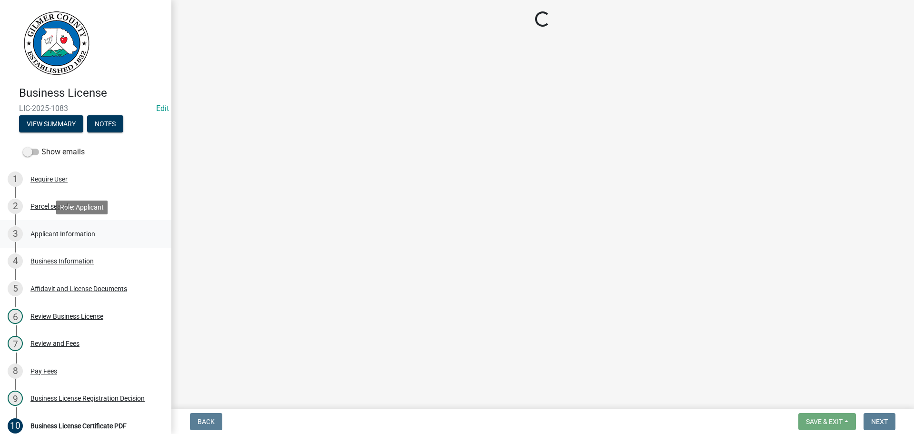
select select "GA"
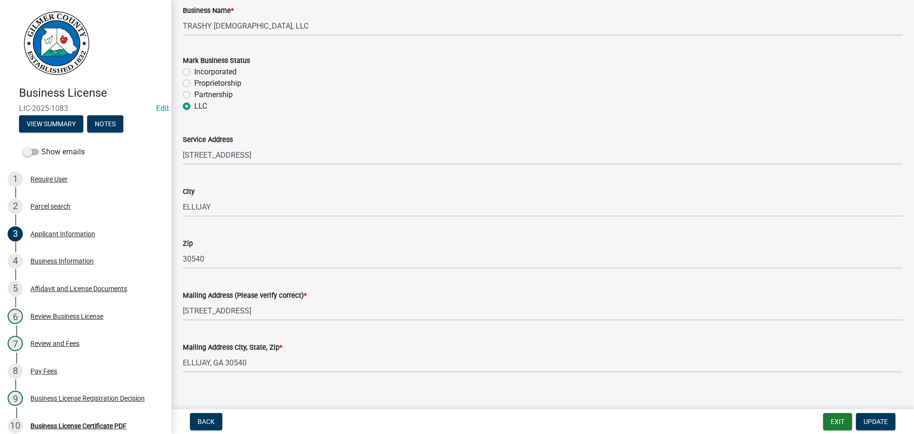
scroll to position [679, 0]
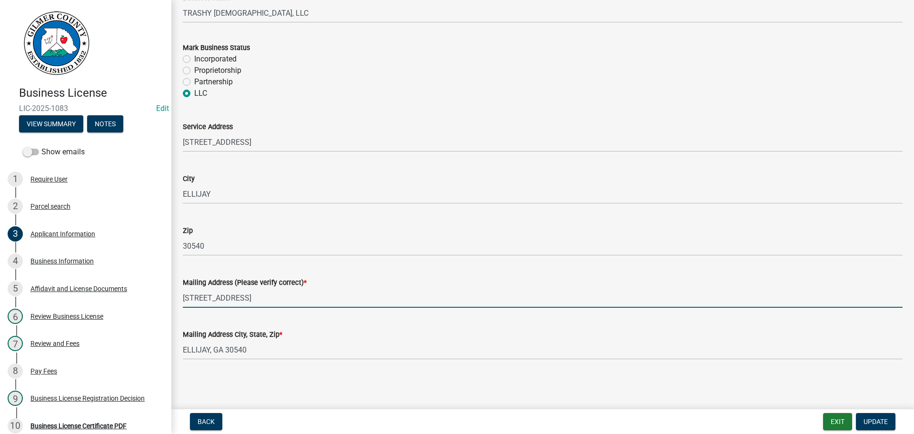
click at [269, 293] on input "[STREET_ADDRESS]" at bounding box center [543, 298] width 720 height 20
type input "2"
click at [297, 298] on input "[STREET_ADDRESS]" at bounding box center [543, 298] width 720 height 20
click at [375, 295] on input "[STREET_ADDRESS]" at bounding box center [543, 298] width 720 height 20
type input "[STREET_ADDRESS]"
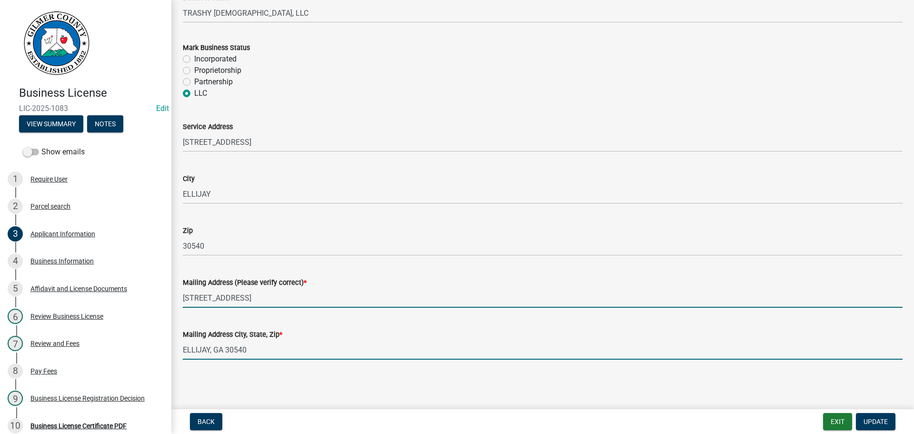
click at [271, 351] on input "ELLIJAY, GA 30540" at bounding box center [543, 350] width 720 height 20
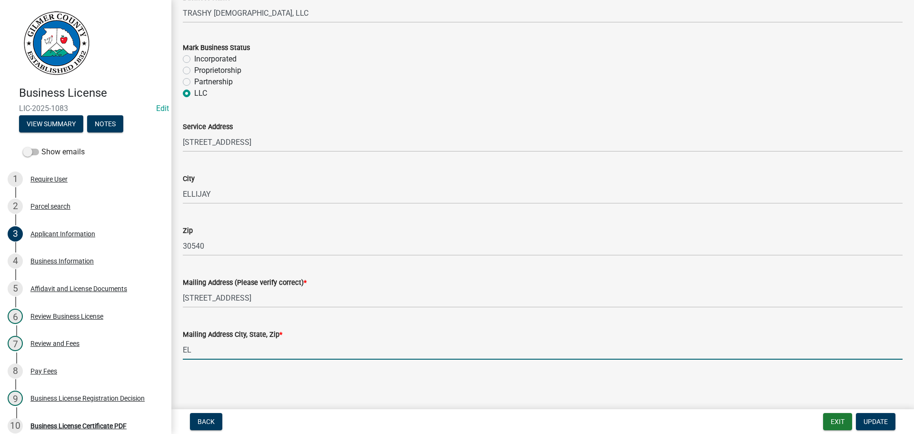
type input "E"
type input "[GEOGRAPHIC_DATA], [GEOGRAPHIC_DATA] 30309"
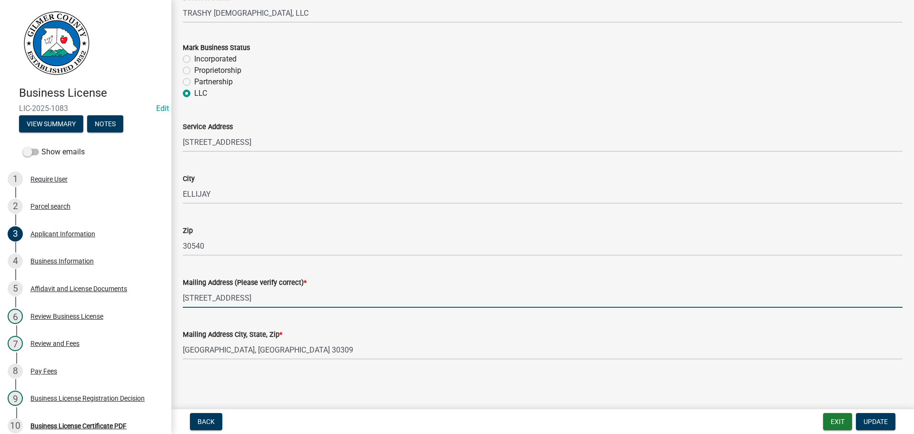
click at [351, 298] on input "[STREET_ADDRESS]" at bounding box center [543, 298] width 720 height 20
click at [291, 295] on input "[STREET_ADDRESS]" at bounding box center [543, 298] width 720 height 20
type input "[STREET_ADDRESS]"
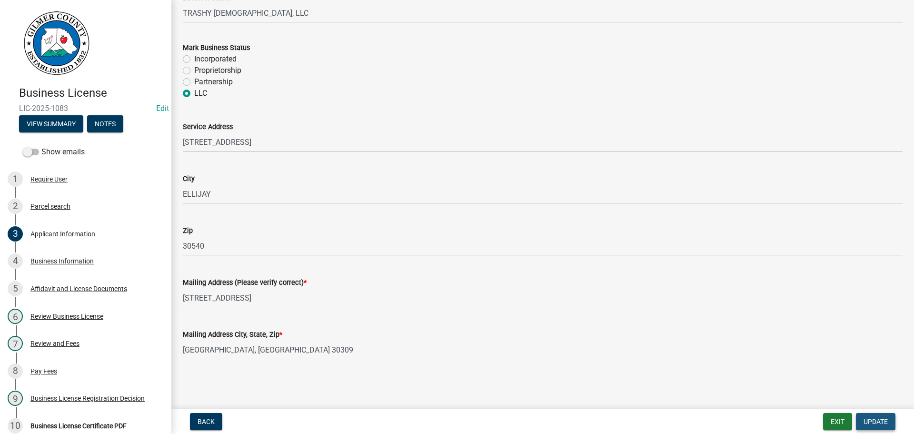
click at [871, 418] on span "Update" at bounding box center [875, 421] width 24 height 8
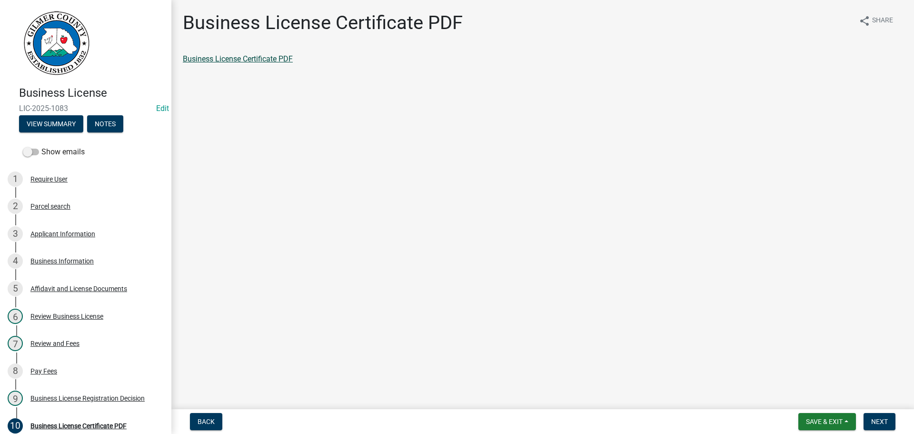
click at [273, 61] on link "Business License Certificate PDF" at bounding box center [238, 58] width 110 height 9
click at [51, 233] on div "Applicant Information" at bounding box center [62, 233] width 65 height 7
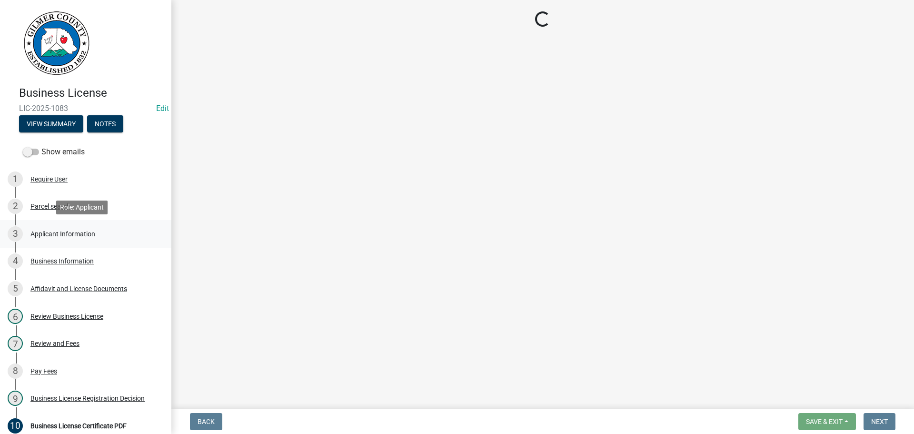
select select "GA"
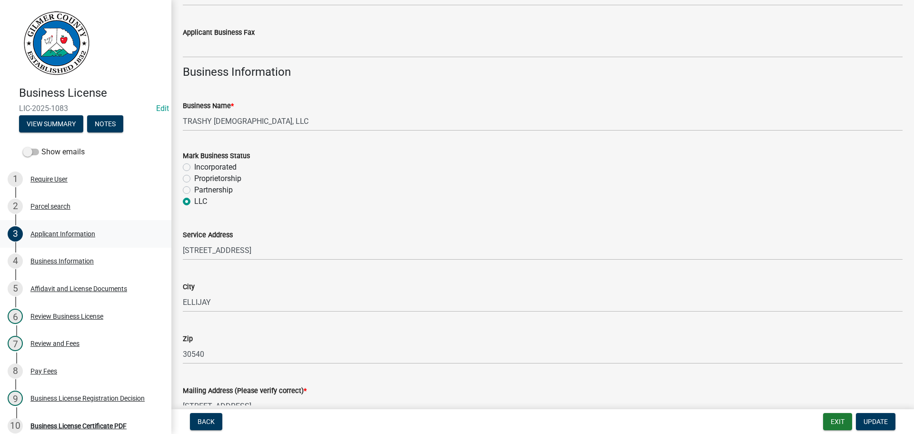
scroll to position [679, 0]
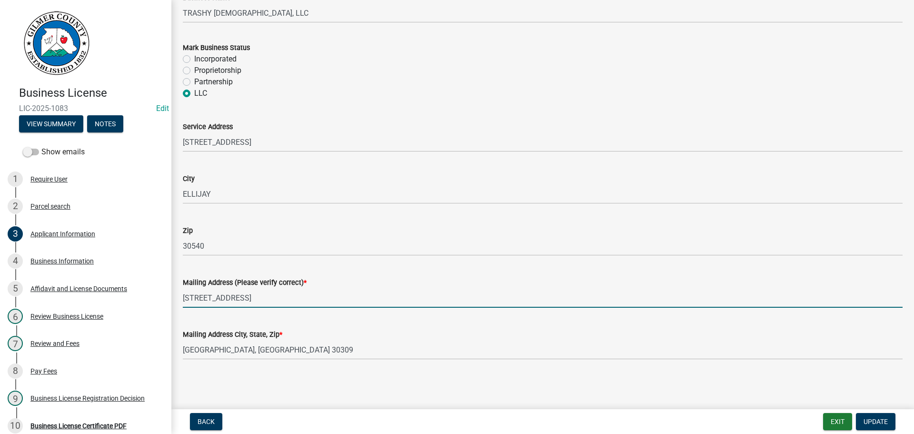
click at [220, 294] on input "[STREET_ADDRESS]" at bounding box center [543, 298] width 720 height 20
type input "[STREET_ADDRESS]"
click at [865, 417] on span "Update" at bounding box center [875, 421] width 24 height 8
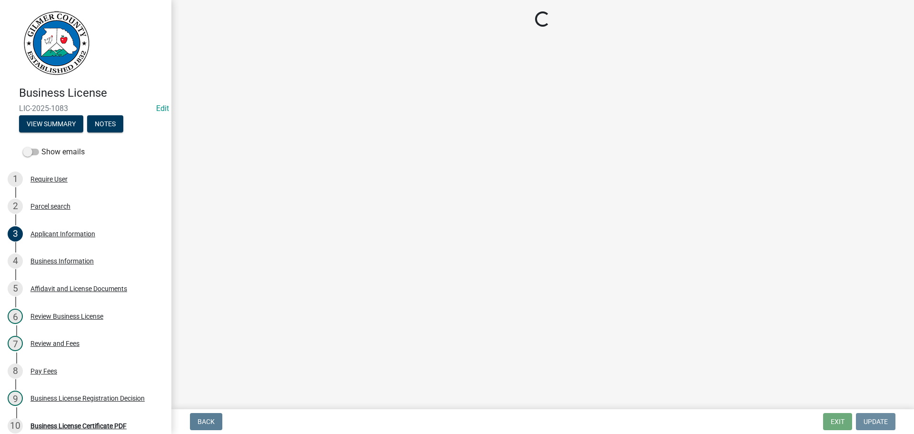
scroll to position [0, 0]
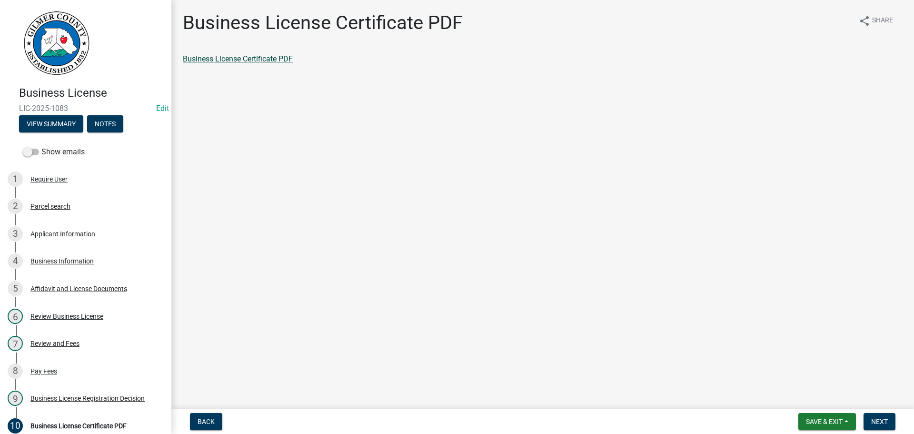
click at [229, 58] on link "Business License Certificate PDF" at bounding box center [238, 58] width 110 height 9
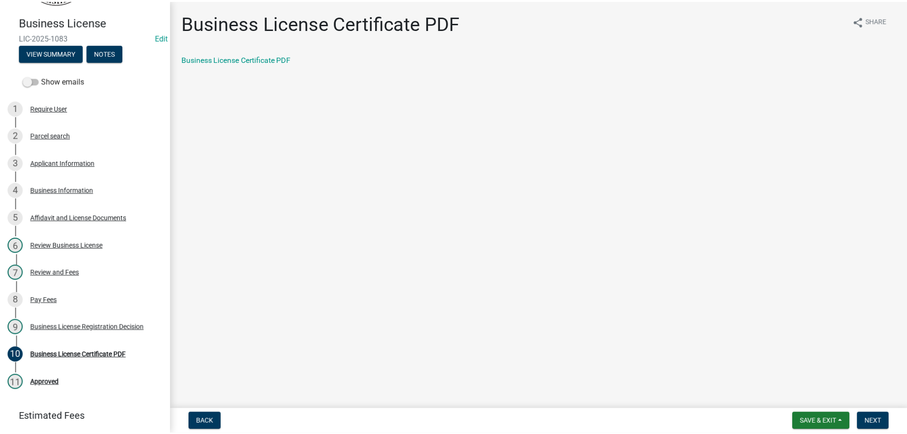
scroll to position [95, 0]
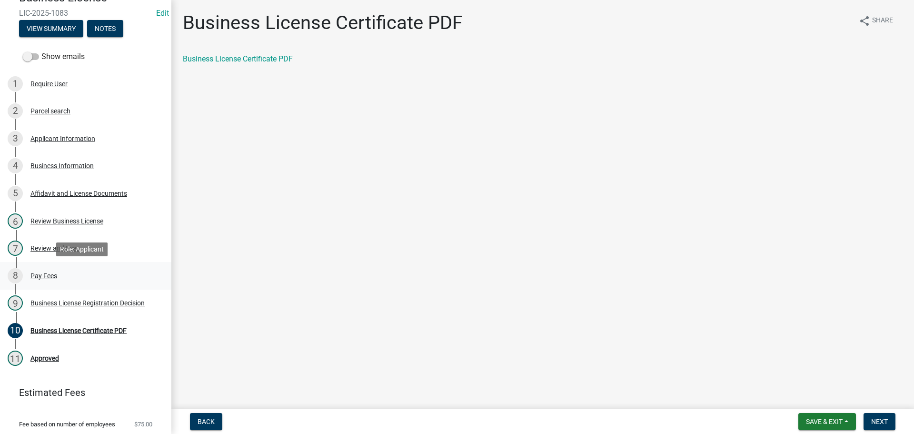
click at [42, 274] on div "Pay Fees" at bounding box center [43, 275] width 27 height 7
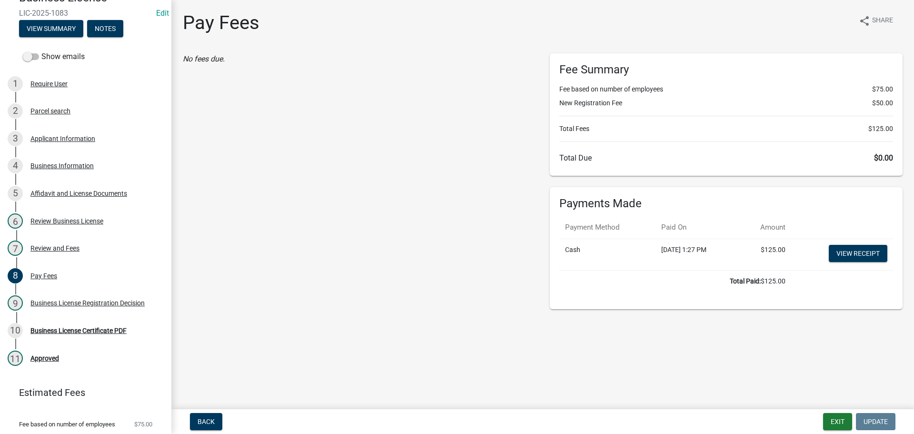
click at [847, 244] on td "View receipt" at bounding box center [842, 253] width 102 height 31
click at [847, 250] on link "View receipt" at bounding box center [858, 253] width 59 height 17
click at [40, 329] on div "Business License Certificate PDF" at bounding box center [78, 330] width 96 height 7
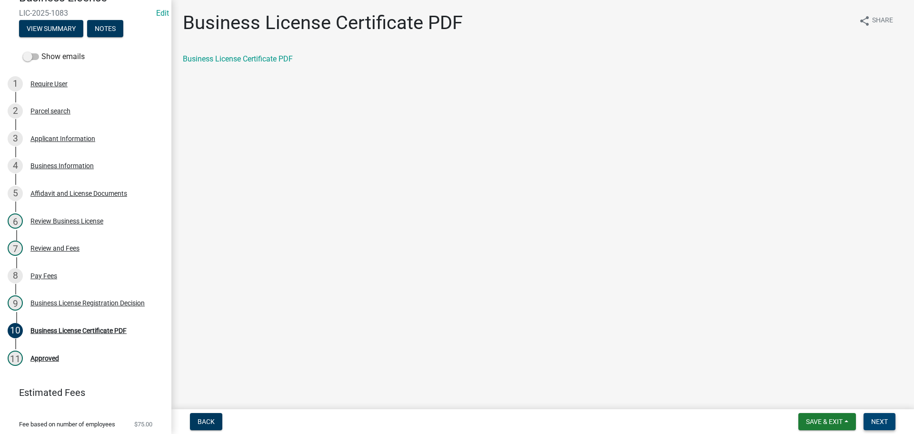
click at [883, 423] on span "Next" at bounding box center [879, 421] width 17 height 8
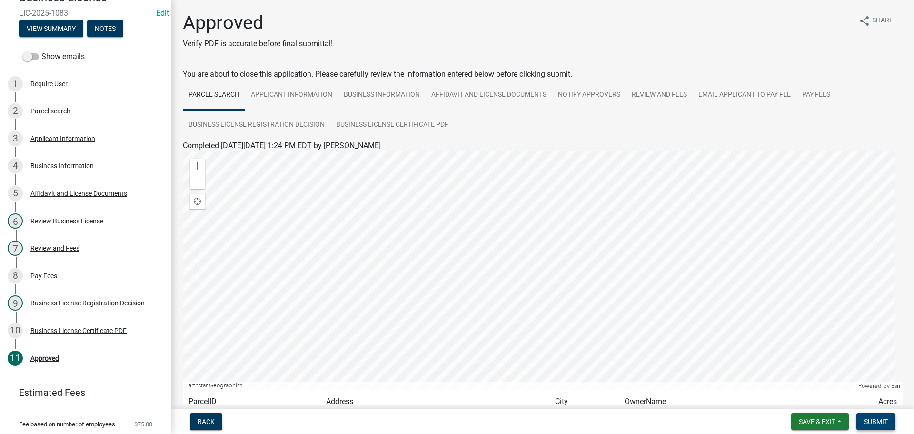
click at [883, 420] on span "Submit" at bounding box center [876, 421] width 24 height 8
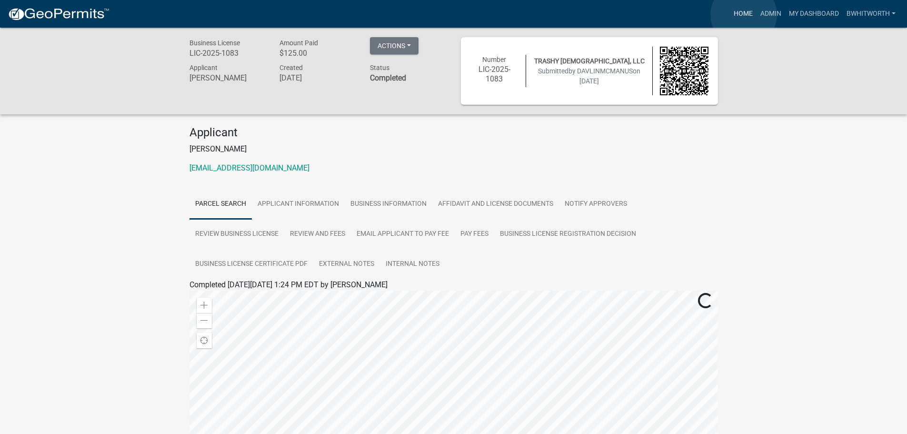
click at [744, 15] on link "Home" at bounding box center [743, 14] width 27 height 18
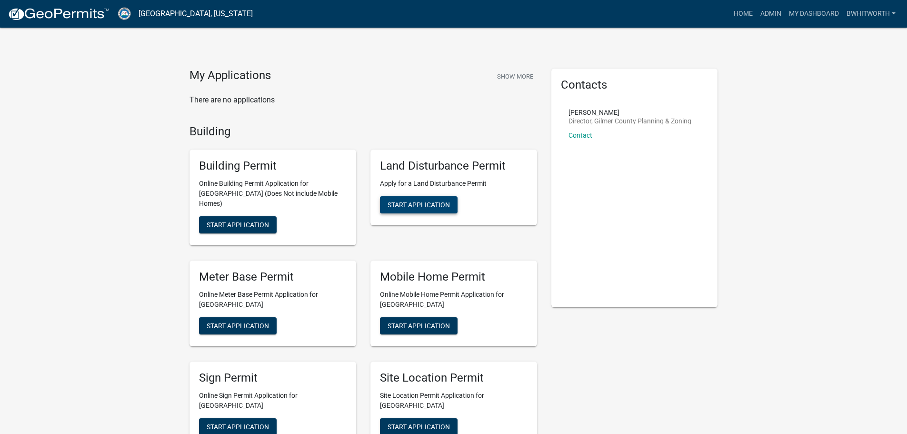
click at [398, 210] on button "Start Application" at bounding box center [419, 204] width 78 height 17
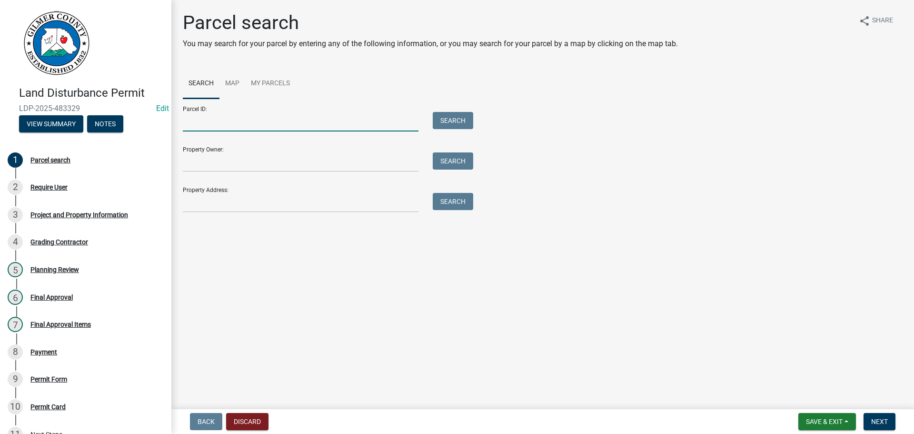
click at [212, 123] on input "Parcel ID:" at bounding box center [301, 122] width 236 height 20
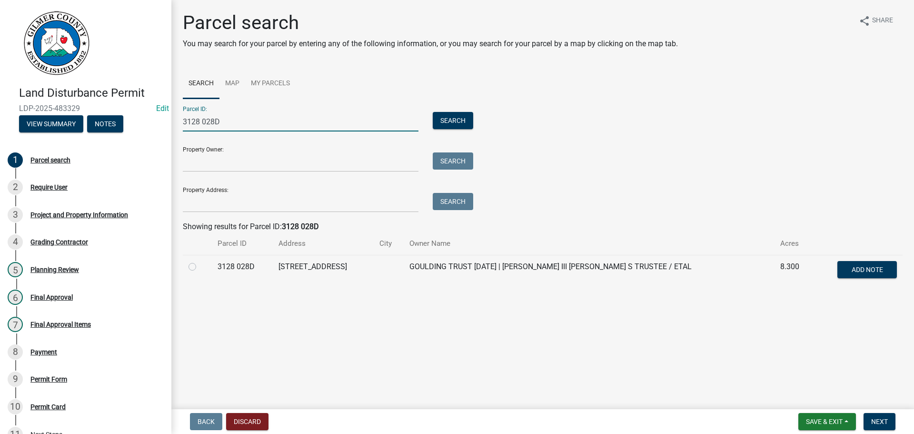
type input "3128 028D"
click at [200, 261] on label at bounding box center [200, 261] width 0 height 0
click at [200, 267] on 028D "radio" at bounding box center [203, 264] width 6 height 6
radio 028D "true"
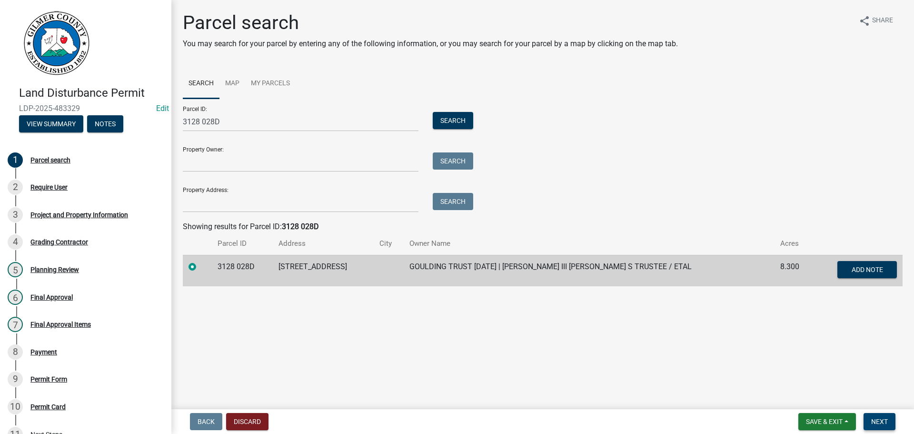
click at [884, 420] on span "Next" at bounding box center [879, 421] width 17 height 8
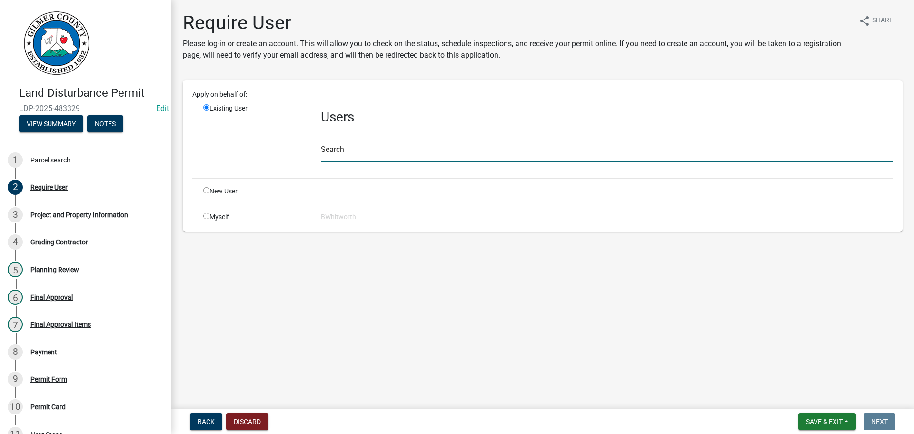
click at [356, 148] on input "text" at bounding box center [607, 152] width 572 height 20
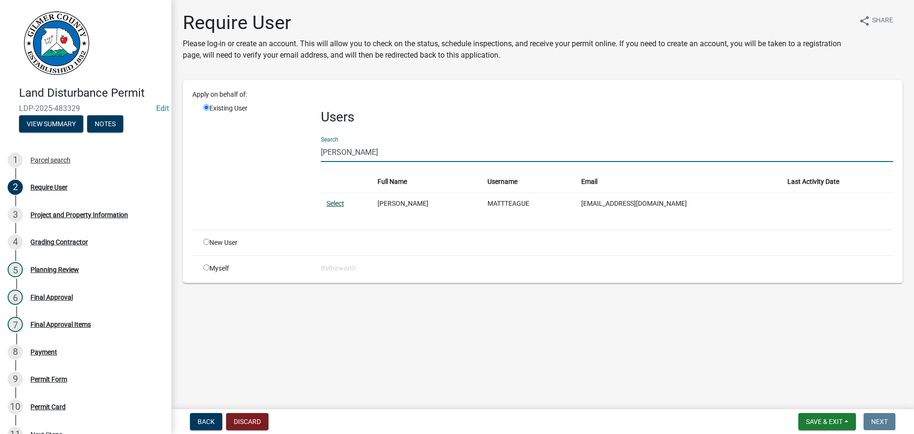
type input "[PERSON_NAME]"
click at [331, 199] on link "Select" at bounding box center [336, 203] width 18 height 8
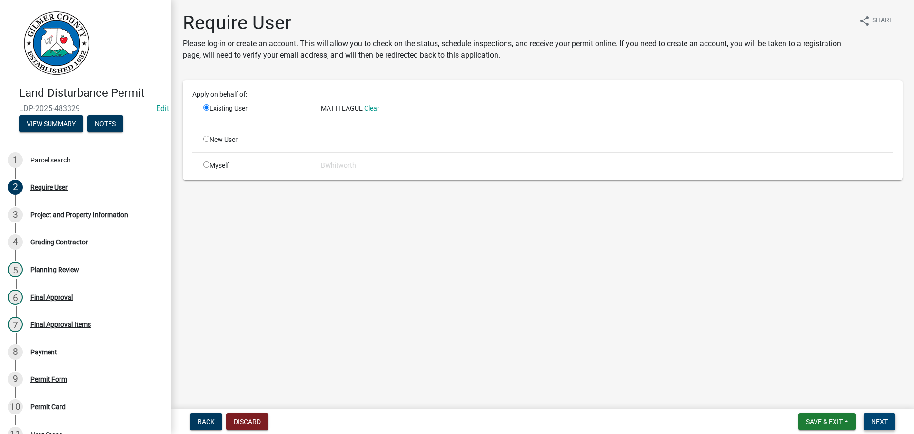
click at [887, 422] on span "Next" at bounding box center [879, 421] width 17 height 8
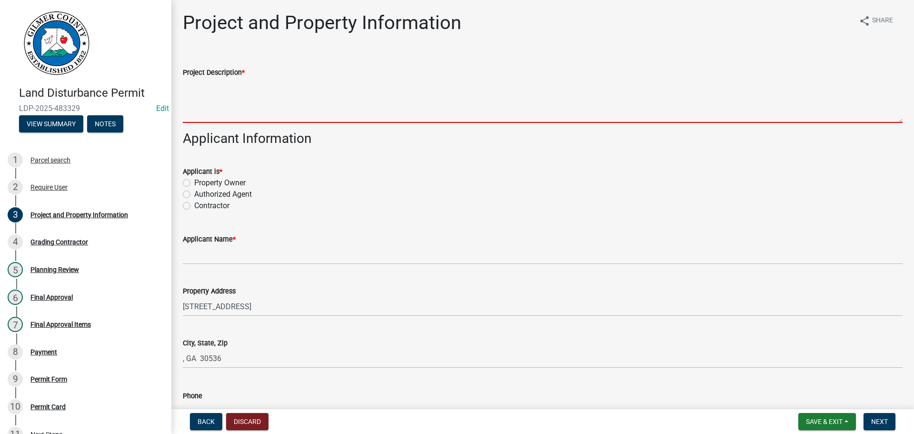
click at [252, 107] on textarea "Project Description *" at bounding box center [543, 100] width 720 height 45
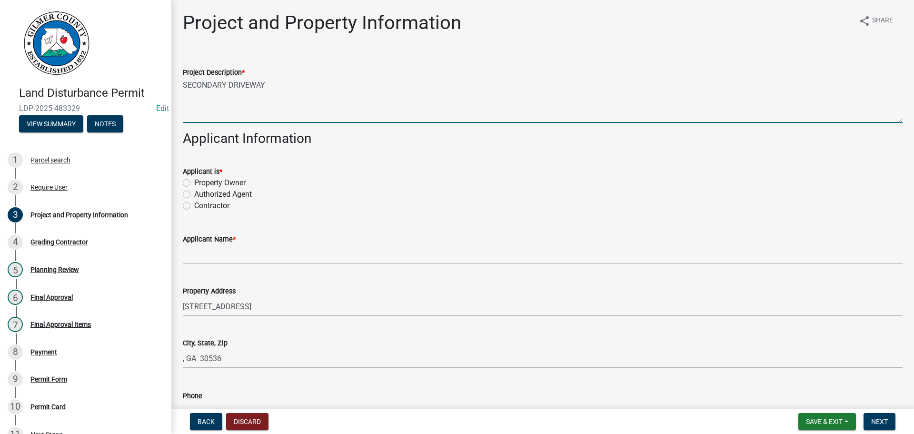
type textarea "SECONDARY DRIVEWAY"
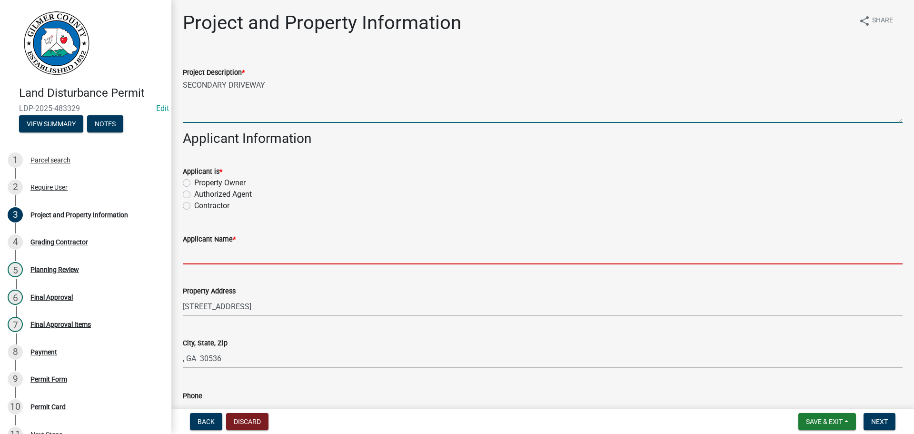
click at [238, 251] on input "Applicant Name *" at bounding box center [543, 255] width 720 height 20
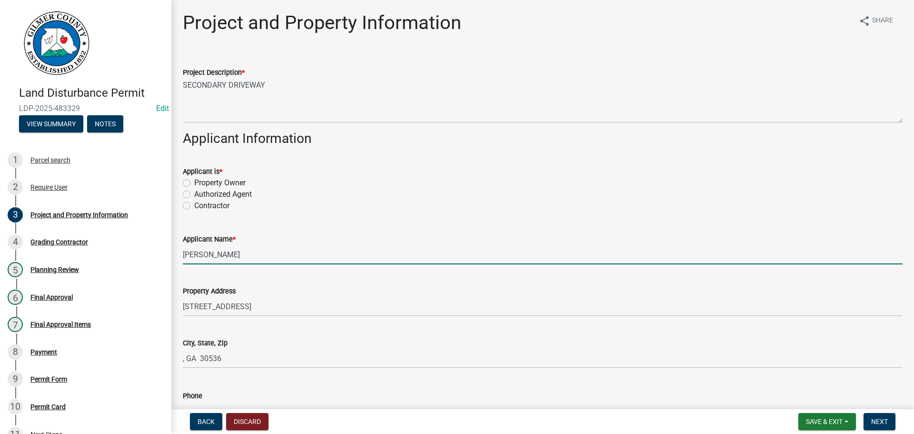
type input "[PERSON_NAME]"
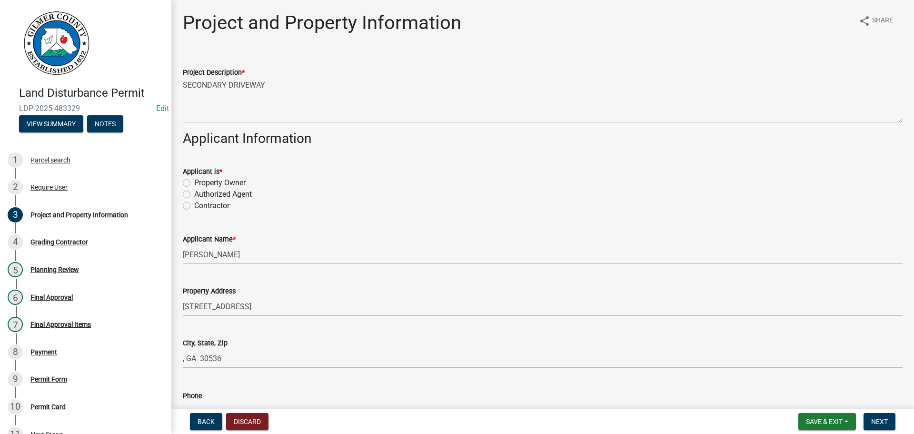
click at [194, 205] on label "Contractor" at bounding box center [211, 205] width 35 height 11
click at [194, 205] on input "Contractor" at bounding box center [197, 203] width 6 height 6
radio input "true"
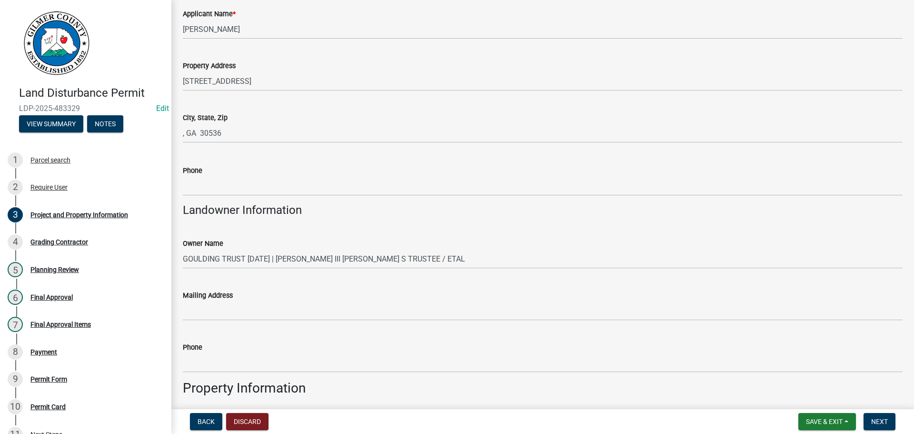
scroll to position [238, 0]
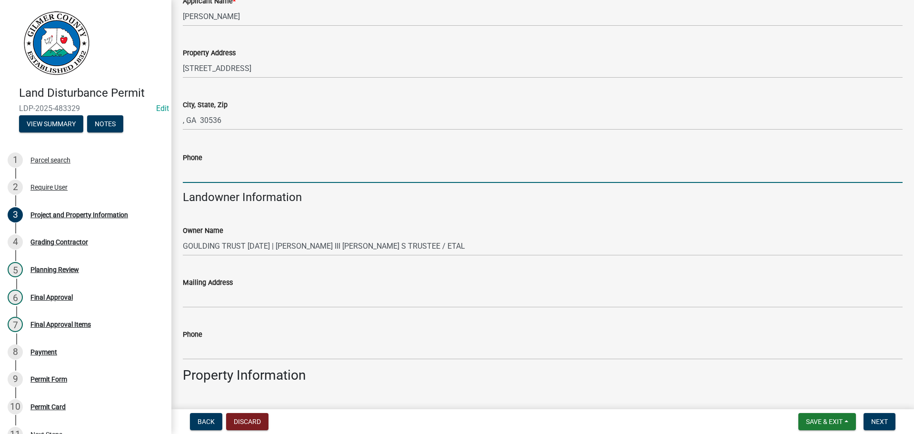
click at [215, 169] on input "Phone" at bounding box center [543, 173] width 720 height 20
type input "[PHONE_NUMBER]"
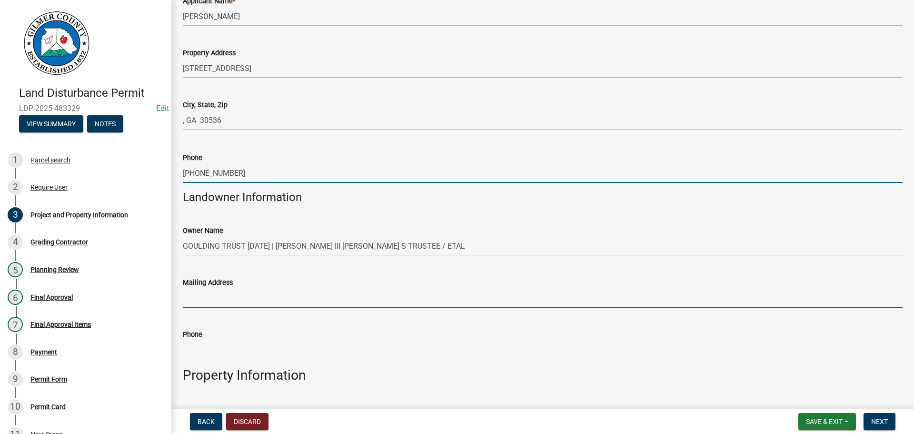
click at [237, 300] on input "Mailing Address" at bounding box center [543, 298] width 720 height 20
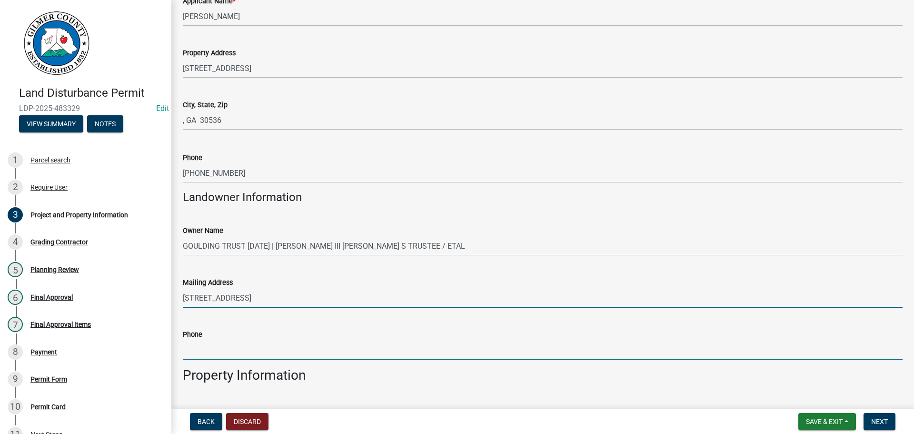
click at [226, 350] on input "Phone" at bounding box center [543, 350] width 720 height 20
click at [336, 306] on input "[STREET_ADDRESS]" at bounding box center [543, 298] width 720 height 20
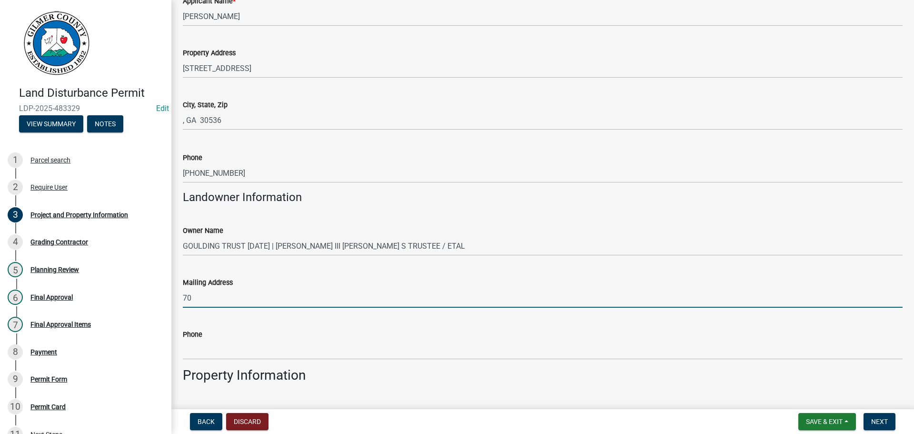
type input "7"
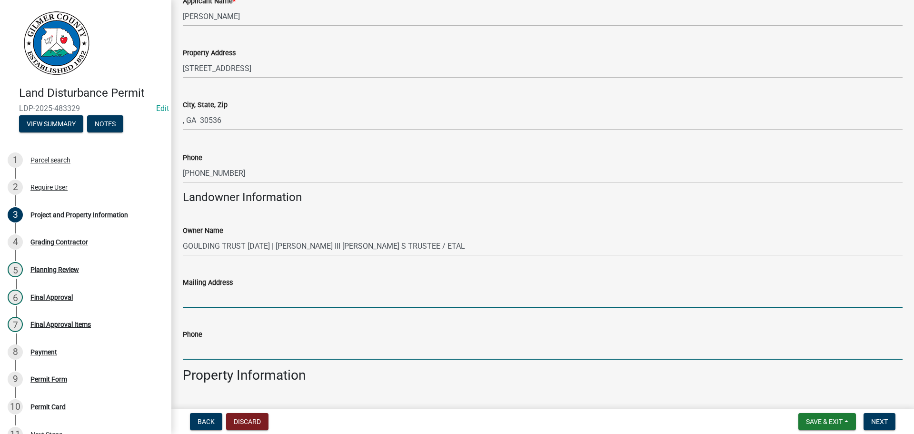
click at [268, 351] on input "Phone" at bounding box center [543, 350] width 720 height 20
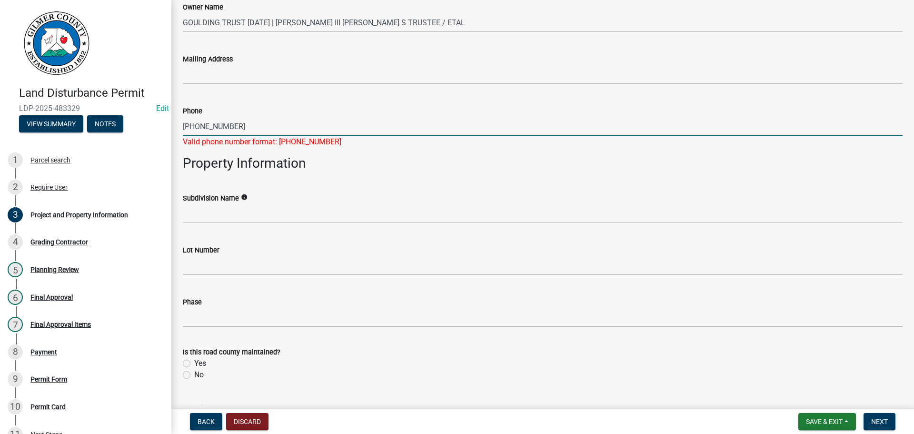
scroll to position [476, 0]
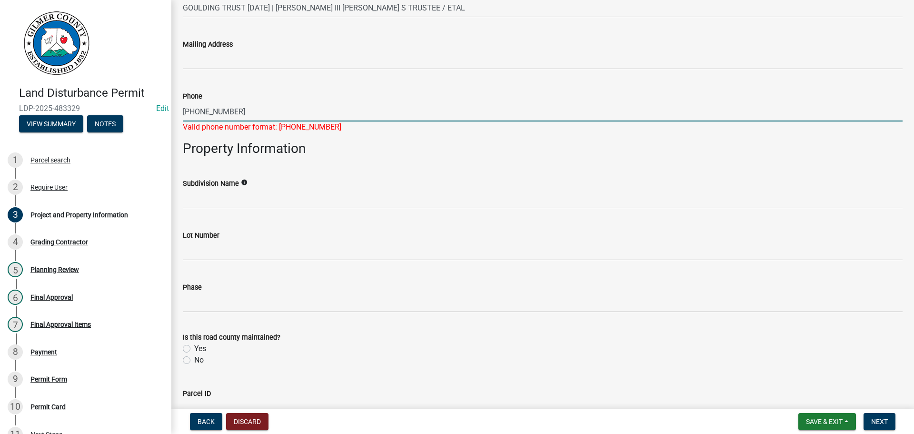
type input "[PHONE_NUMBER]"
click at [374, 264] on wm-data-entity-input-list "Project Description * SECONDARY DRIVEWAY Applicant Information Applicant is * P…" at bounding box center [543, 118] width 720 height 1082
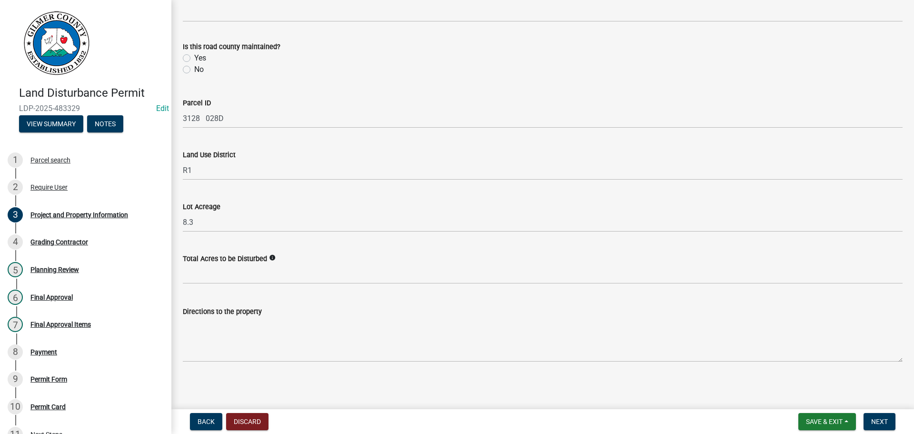
scroll to position [756, 0]
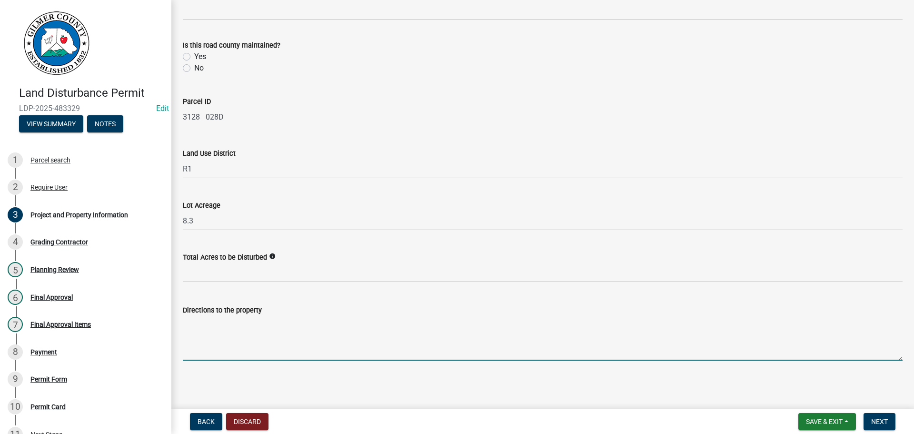
click at [206, 340] on textarea "Directions to the property" at bounding box center [543, 338] width 720 height 45
type textarea "52E, RT ON [GEOGRAPHIC_DATA], DRIVE ON RT"
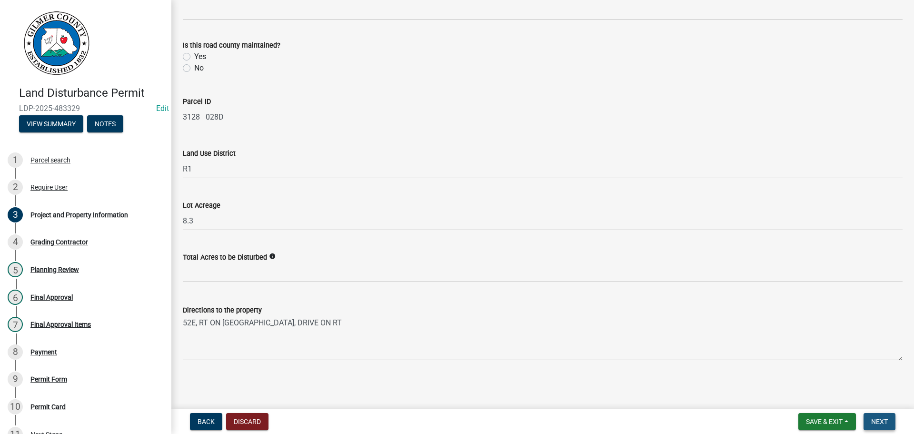
click at [874, 420] on span "Next" at bounding box center [879, 421] width 17 height 8
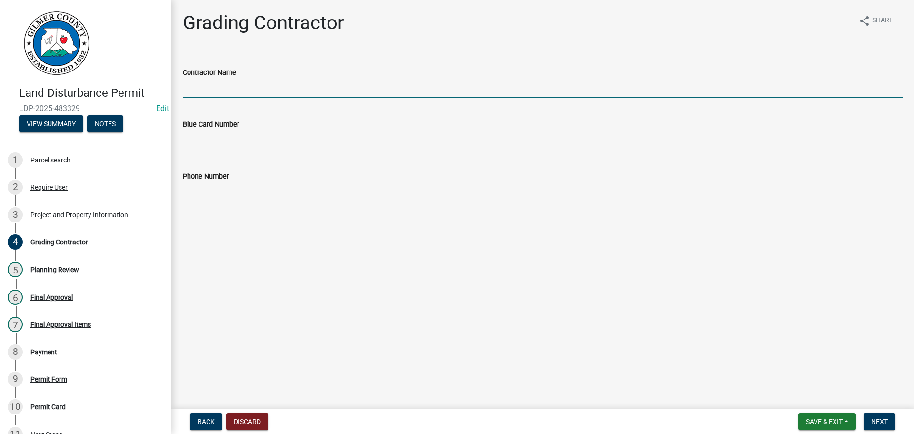
click at [213, 79] on input "Contractor Name" at bounding box center [543, 88] width 720 height 20
type input "A"
type input "[PERSON_NAME]"
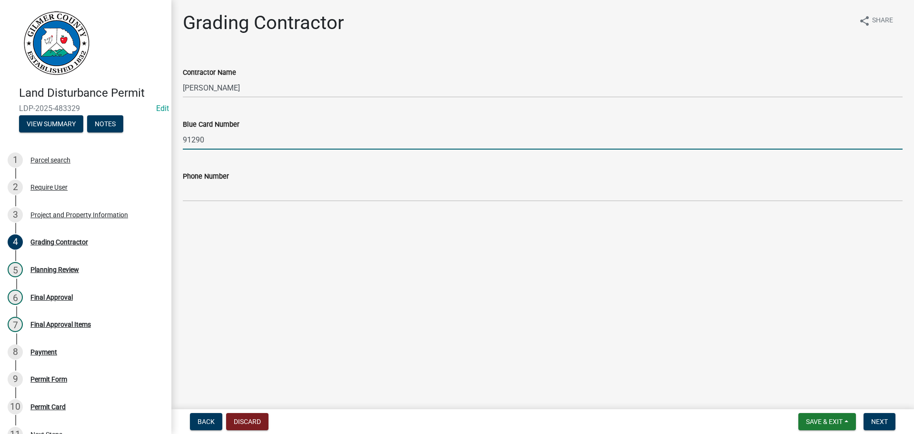
type input "91290"
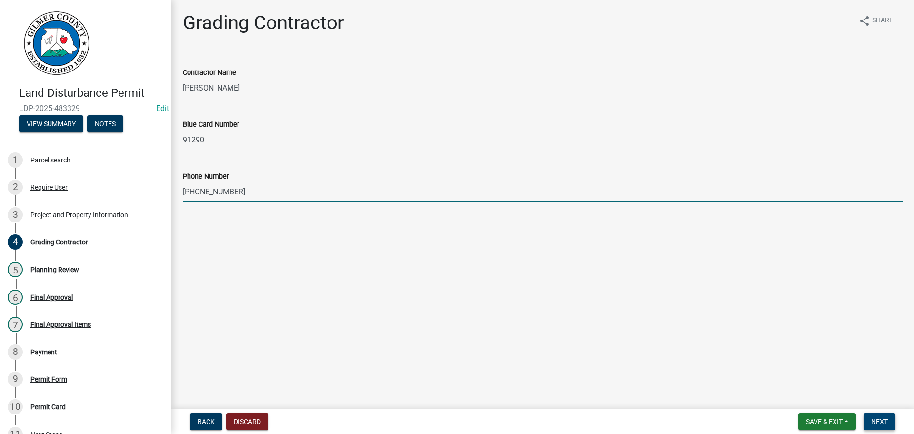
type input "[PHONE_NUMBER]"
click at [878, 417] on span "Next" at bounding box center [879, 421] width 17 height 8
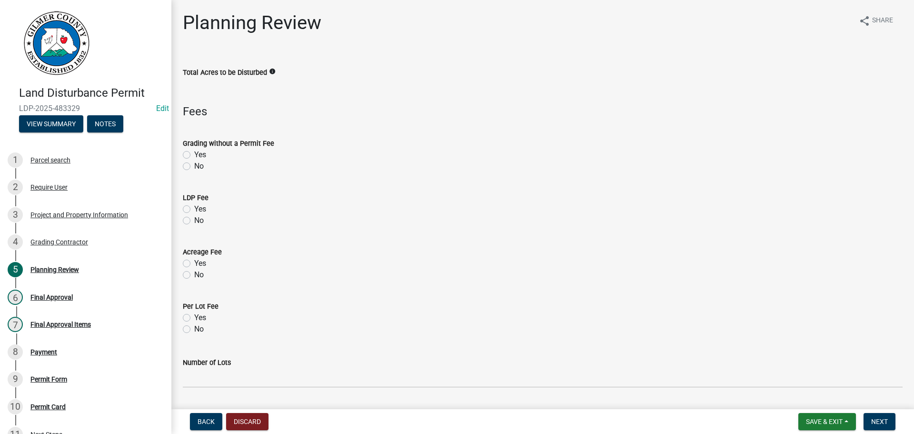
click at [194, 211] on label "Yes" at bounding box center [200, 208] width 12 height 11
click at [194, 209] on input "Yes" at bounding box center [197, 206] width 6 height 6
radio input "true"
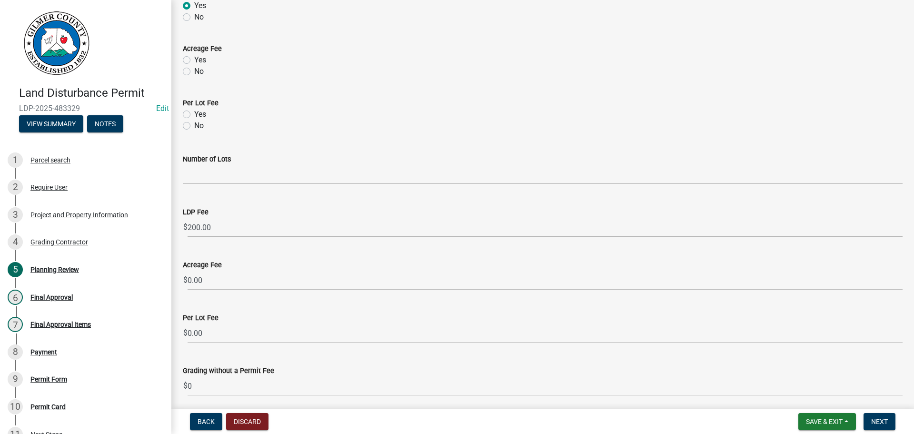
scroll to position [239, 0]
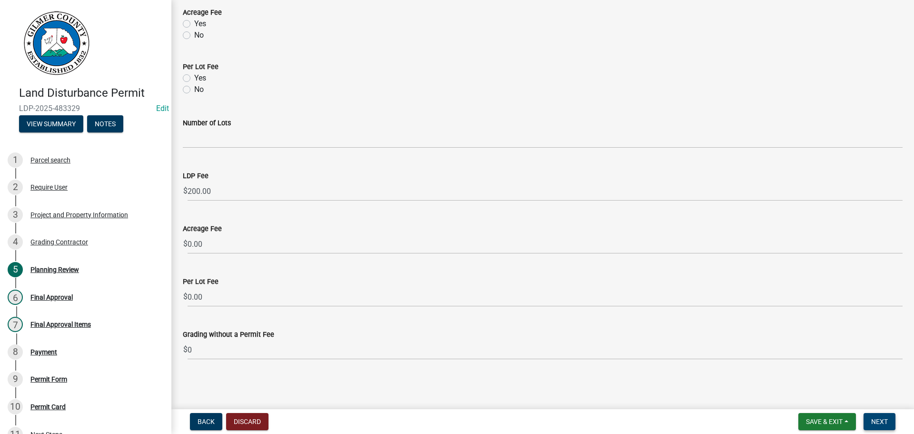
click at [888, 419] on span "Next" at bounding box center [879, 421] width 17 height 8
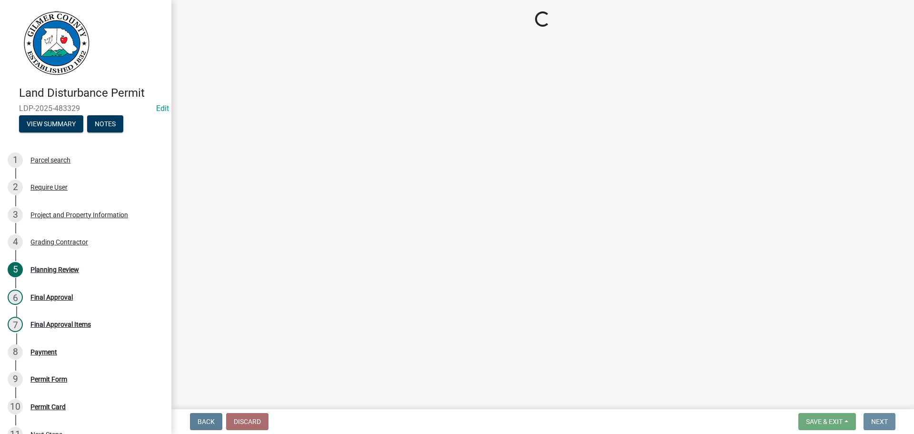
scroll to position [0, 0]
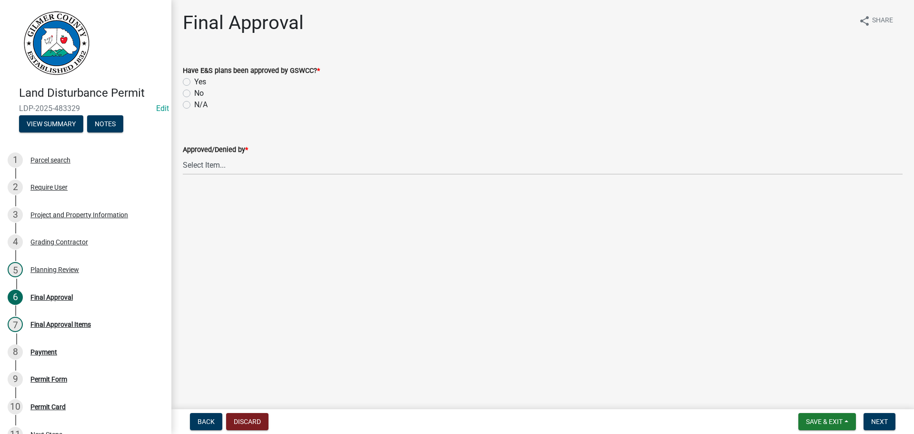
click at [194, 103] on label "N/A" at bounding box center [200, 104] width 13 height 11
click at [194, 103] on input "N/A" at bounding box center [197, 102] width 6 height 6
radio input "true"
click at [228, 167] on select "Select Item... [PERSON_NAME] [PERSON_NAME] [PERSON_NAME] [PERSON_NAME] [PERSON_…" at bounding box center [543, 165] width 720 height 20
click at [183, 155] on select "Select Item... [PERSON_NAME] [PERSON_NAME] [PERSON_NAME] [PERSON_NAME] [PERSON_…" at bounding box center [543, 165] width 720 height 20
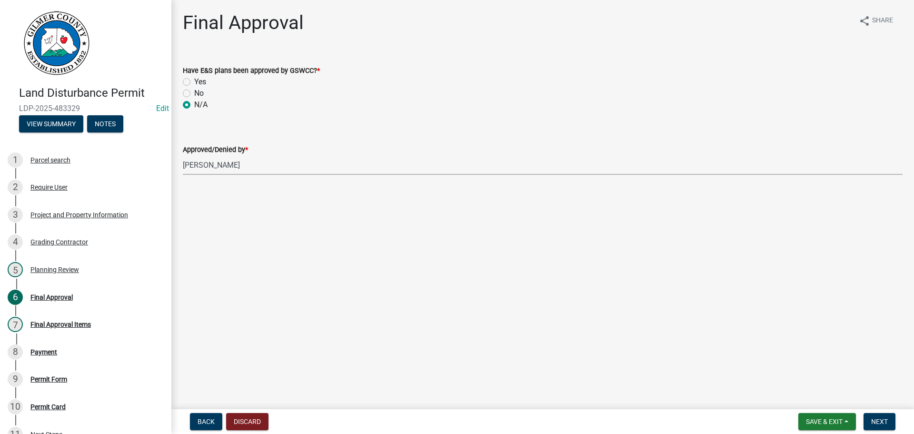
select select "f66b4cef-93c9-440c-84d8-a2c8d35cb7c1"
click at [884, 423] on span "Next" at bounding box center [879, 421] width 17 height 8
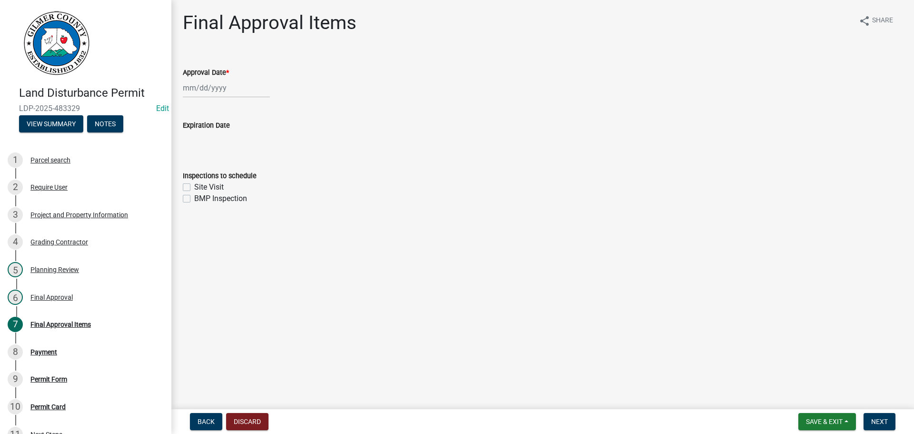
click at [217, 85] on div at bounding box center [226, 88] width 87 height 20
select select "9"
select select "2025"
click at [223, 184] on div "24" at bounding box center [222, 184] width 15 height 15
type input "[DATE]"
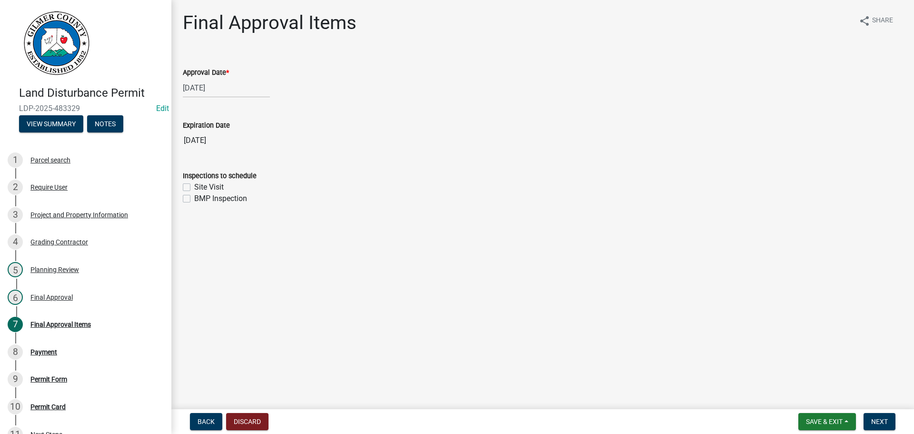
click at [188, 149] on input "[DATE]" at bounding box center [543, 140] width 720 height 19
drag, startPoint x: 184, startPoint y: 183, endPoint x: 190, endPoint y: 208, distance: 26.0
click at [194, 186] on label "Site Visit" at bounding box center [209, 186] width 30 height 11
click at [194, 186] on input "Site Visit" at bounding box center [197, 184] width 6 height 6
checkbox input "true"
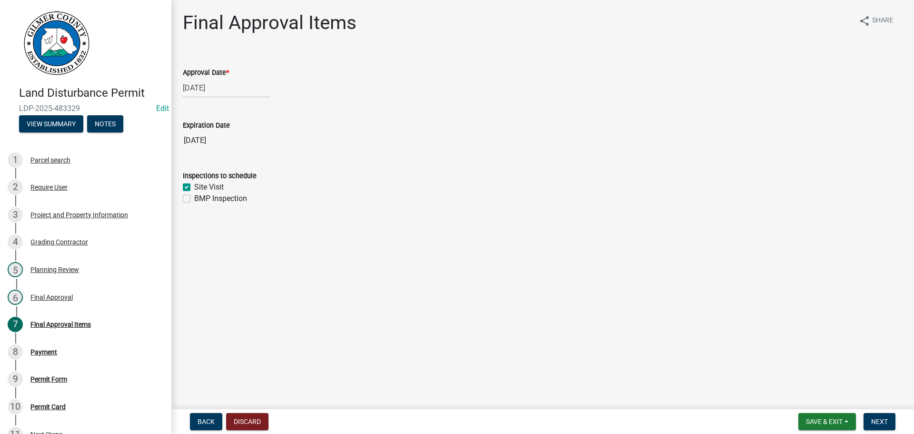
click at [194, 201] on label "BMP Inspection" at bounding box center [220, 198] width 53 height 11
click at [194, 199] on input "BMP Inspection" at bounding box center [197, 196] width 6 height 6
checkbox input "true"
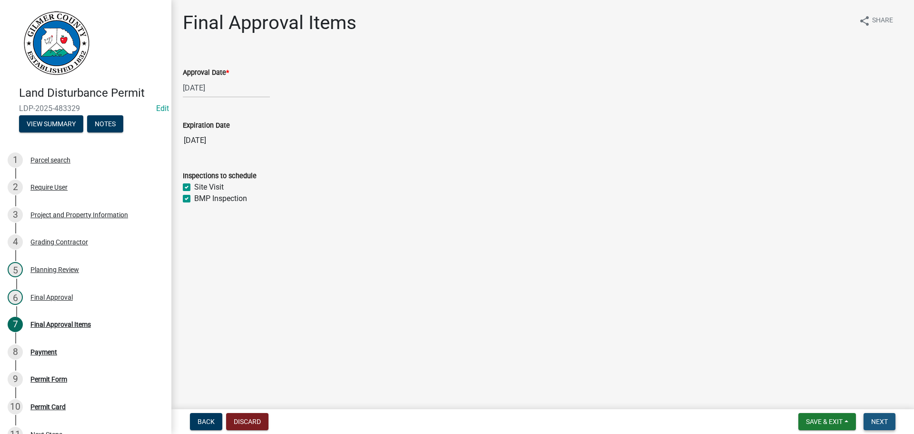
click at [880, 419] on span "Next" at bounding box center [879, 421] width 17 height 8
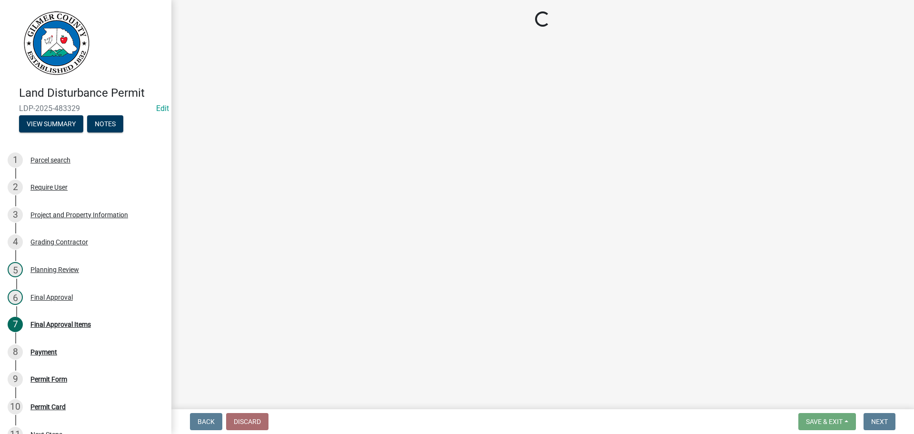
select select "2: 1"
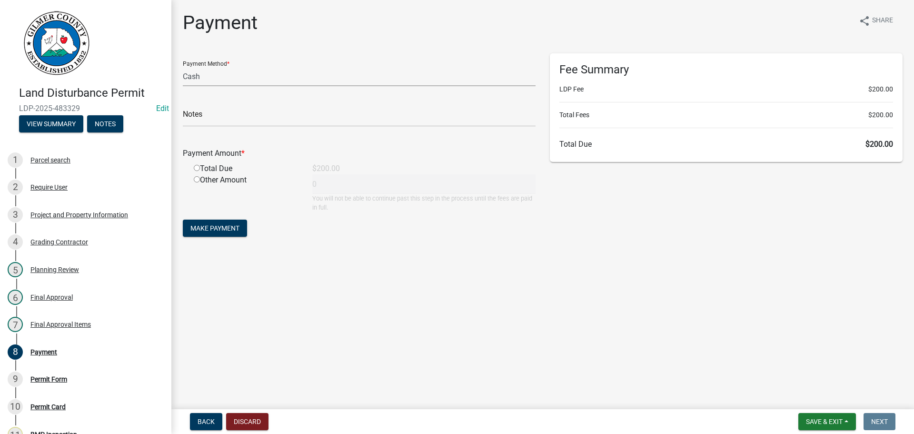
click at [237, 77] on select "Credit Card POS Check Cash" at bounding box center [359, 77] width 353 height 20
click at [196, 166] on input "radio" at bounding box center [197, 168] width 6 height 6
radio input "true"
type input "200"
click at [202, 227] on span "Make Payment" at bounding box center [214, 228] width 49 height 8
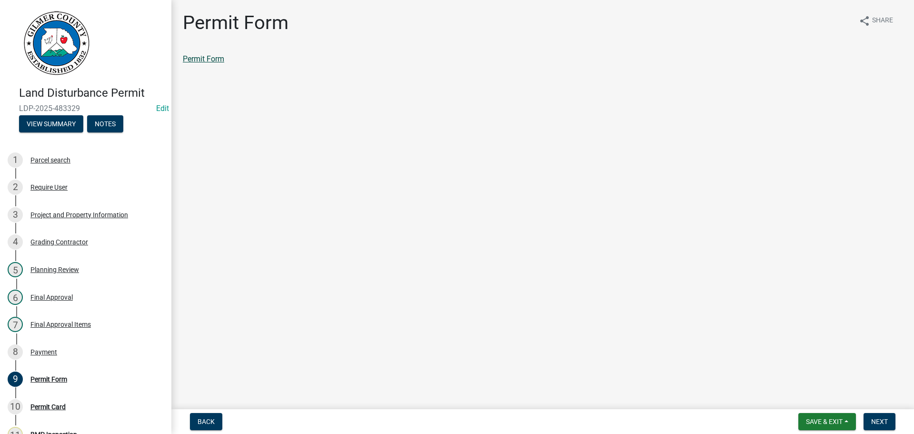
click at [201, 60] on link "Permit Form" at bounding box center [203, 58] width 41 height 9
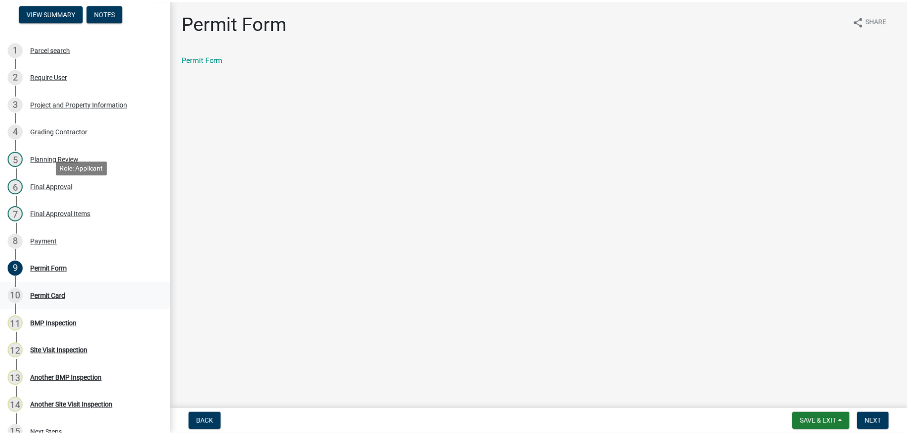
scroll to position [212, 0]
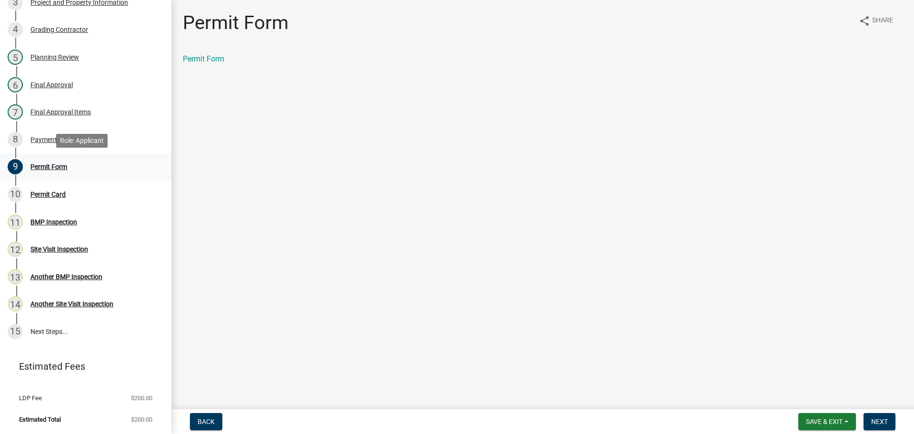
click at [46, 164] on div "Permit Form" at bounding box center [48, 166] width 37 height 7
drag, startPoint x: 878, startPoint y: 416, endPoint x: 873, endPoint y: 411, distance: 7.1
click at [878, 416] on button "Next" at bounding box center [879, 421] width 32 height 17
click at [210, 60] on link "Permit Card" at bounding box center [203, 58] width 40 height 9
click at [39, 141] on div "Payment" at bounding box center [43, 139] width 27 height 7
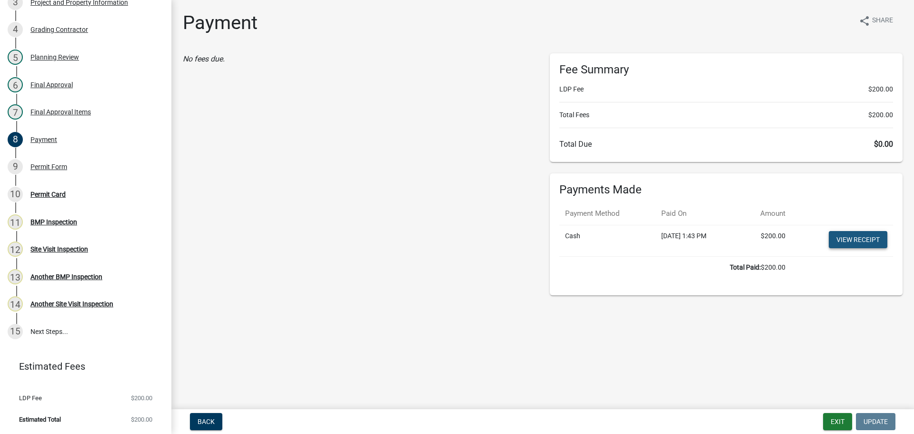
click at [846, 238] on link "View receipt" at bounding box center [858, 239] width 59 height 17
click at [61, 192] on div "Permit Card" at bounding box center [47, 194] width 35 height 7
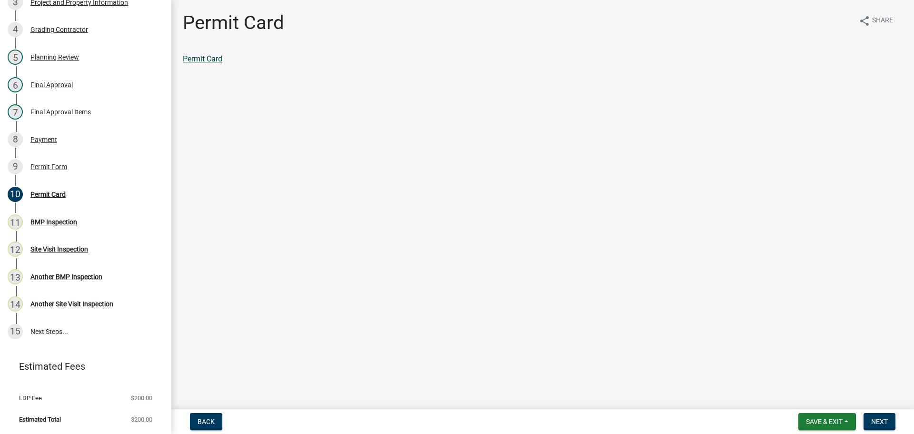
click at [217, 56] on link "Permit Card" at bounding box center [203, 58] width 40 height 9
click at [875, 422] on span "Next" at bounding box center [879, 421] width 17 height 8
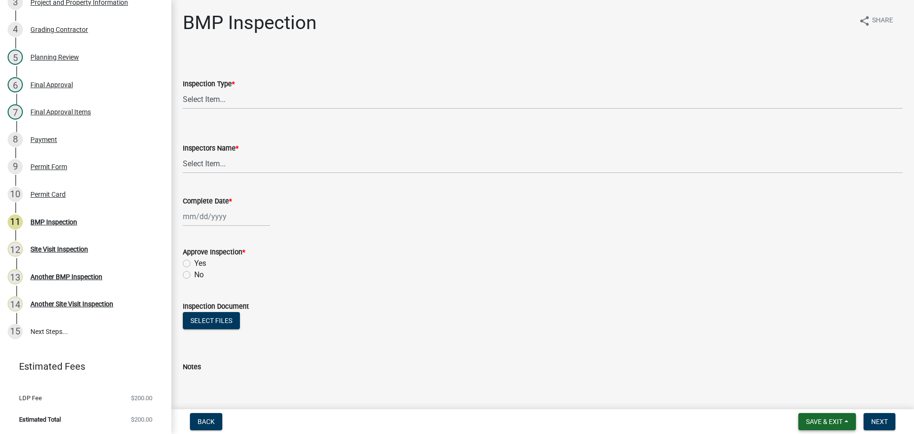
click at [832, 422] on span "Save & Exit" at bounding box center [824, 421] width 37 height 8
click at [821, 399] on button "Save & Exit" at bounding box center [818, 396] width 76 height 23
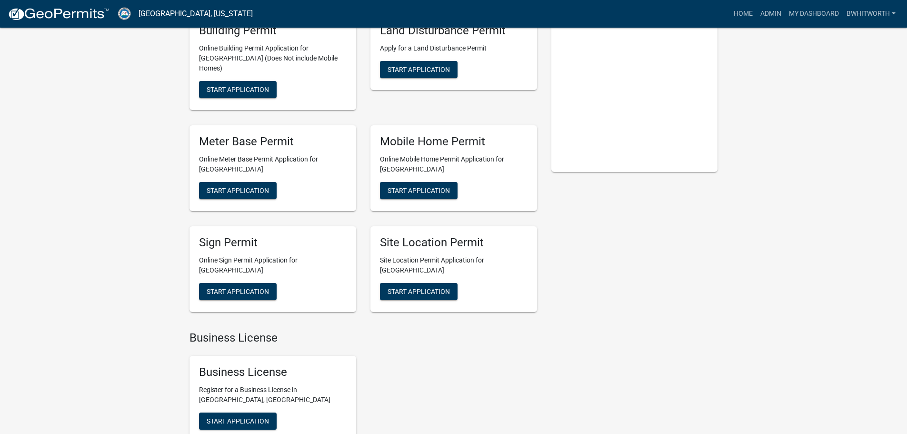
scroll to position [48, 0]
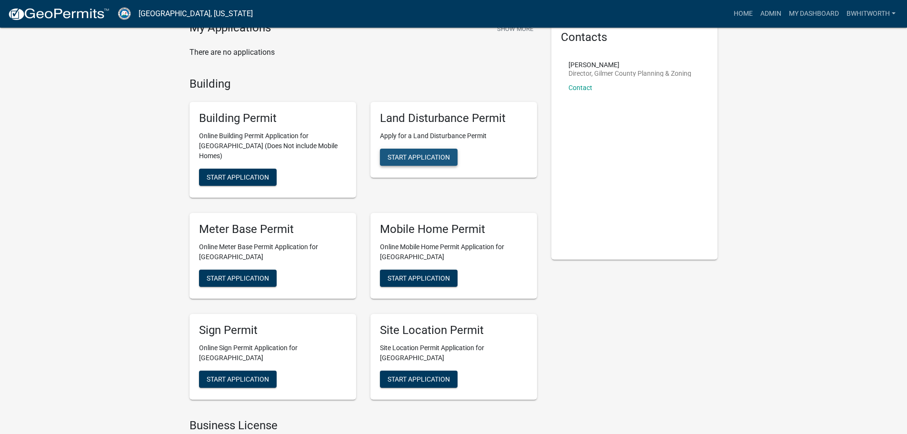
click at [414, 156] on span "Start Application" at bounding box center [418, 157] width 62 height 8
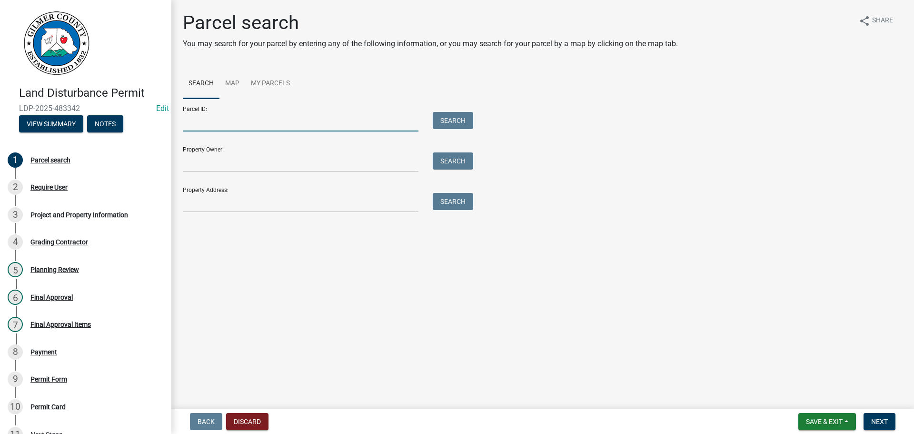
click at [217, 112] on input "Parcel ID:" at bounding box center [301, 122] width 236 height 20
type input "3036K 138"
click at [447, 116] on button "Search" at bounding box center [453, 120] width 40 height 17
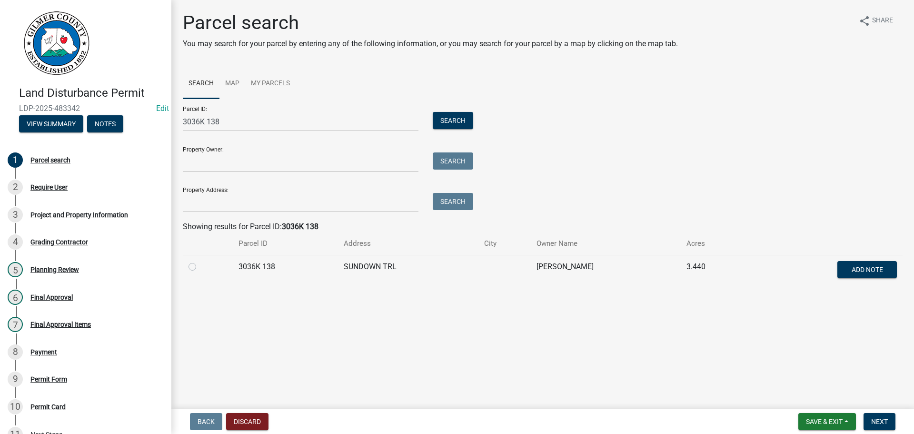
click at [200, 261] on label at bounding box center [200, 261] width 0 height 0
click at [200, 267] on 138 "radio" at bounding box center [203, 264] width 6 height 6
radio 138 "true"
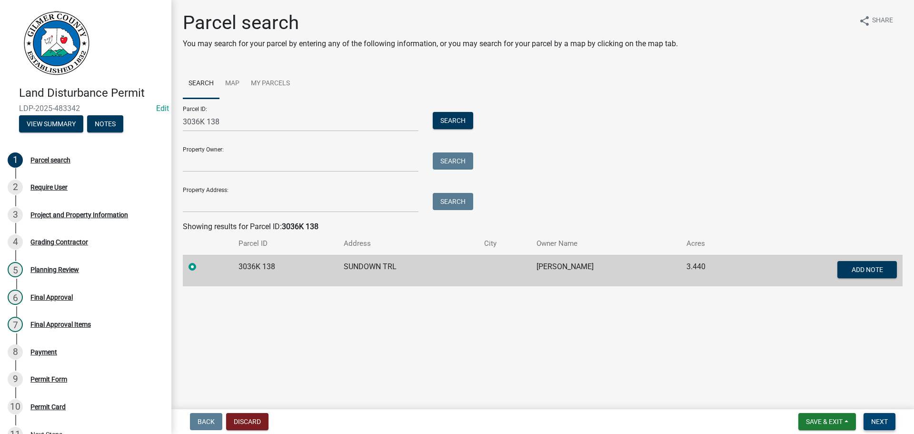
click at [875, 416] on button "Next" at bounding box center [879, 421] width 32 height 17
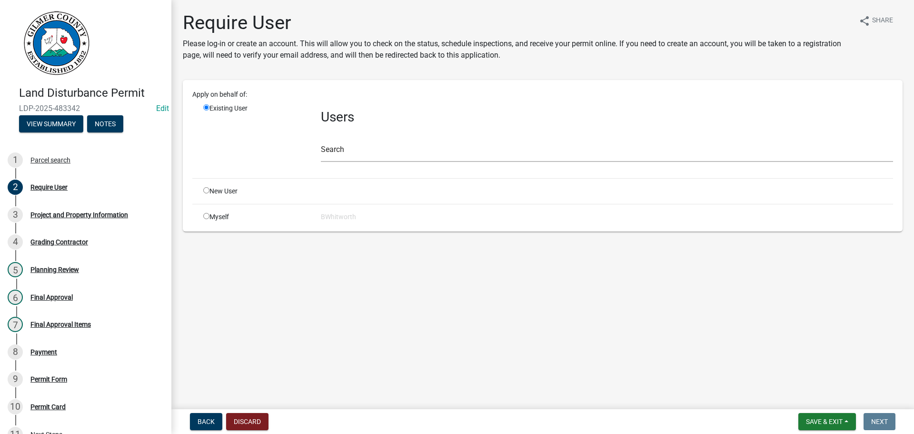
click at [205, 192] on input "radio" at bounding box center [206, 190] width 6 height 6
radio input "true"
radio input "false"
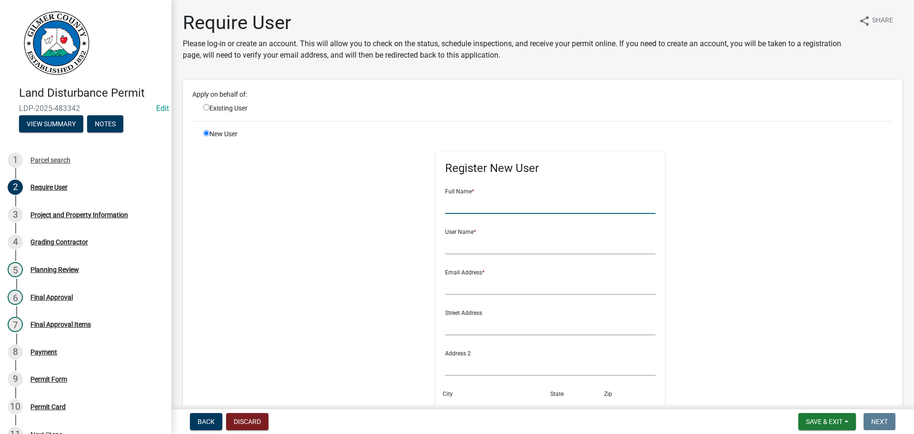
click at [496, 201] on input "text" at bounding box center [550, 204] width 211 height 20
drag, startPoint x: 488, startPoint y: 207, endPoint x: 397, endPoint y: 203, distance: 91.5
click at [397, 203] on div "Register New User Full Name * [PERSON_NAME] User Name * Email Address * Street …" at bounding box center [551, 343] width 488 height 428
type input "[PERSON_NAME]"
click at [470, 248] on input "text" at bounding box center [550, 245] width 211 height 20
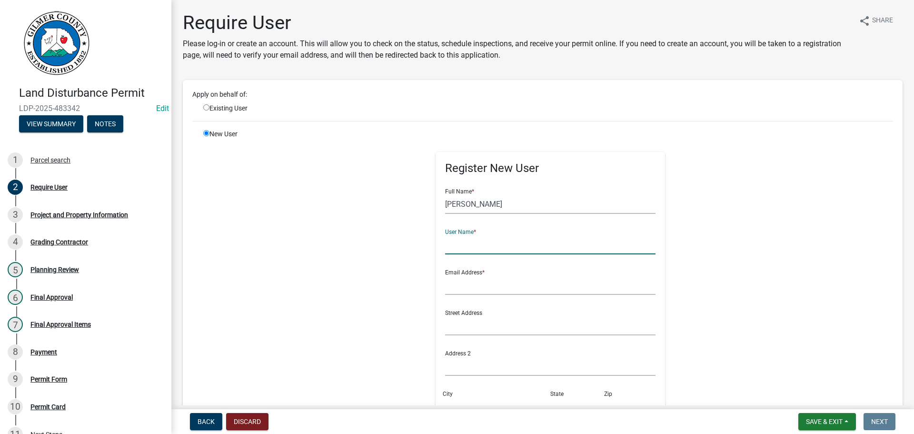
paste input "[PERSON_NAME]"
click at [463, 242] on input "[PERSON_NAME]" at bounding box center [550, 245] width 211 height 20
type input "MARKSCHWAB"
click at [491, 283] on input "text" at bounding box center [550, 285] width 211 height 20
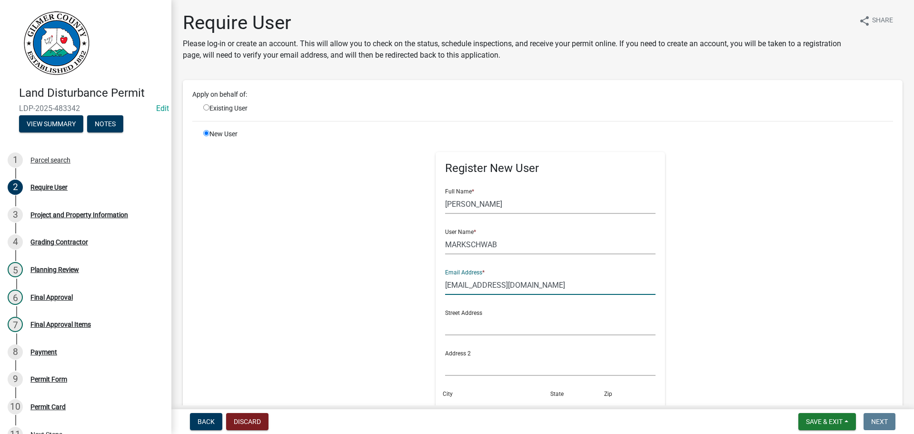
type input "[EMAIL_ADDRESS][DOMAIN_NAME]"
click at [732, 256] on div "Register New User Full Name * [PERSON_NAME] User Name * MARKSCHWAB Email Addres…" at bounding box center [551, 343] width 488 height 428
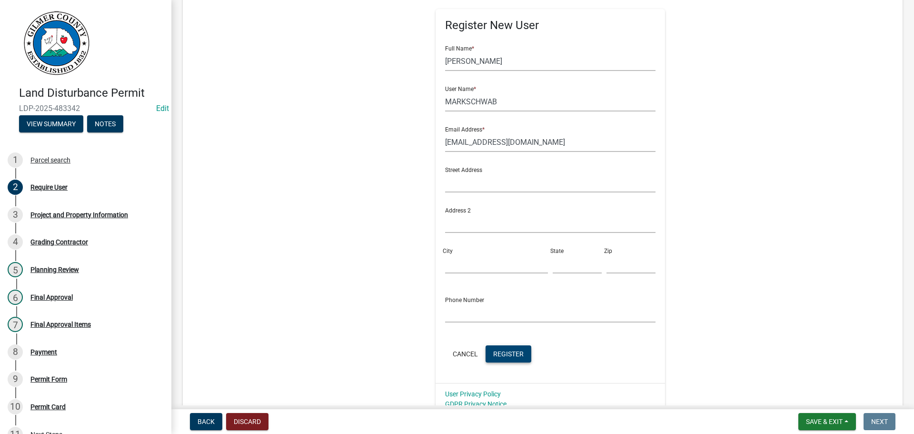
click at [498, 354] on span "Register" at bounding box center [508, 353] width 30 height 8
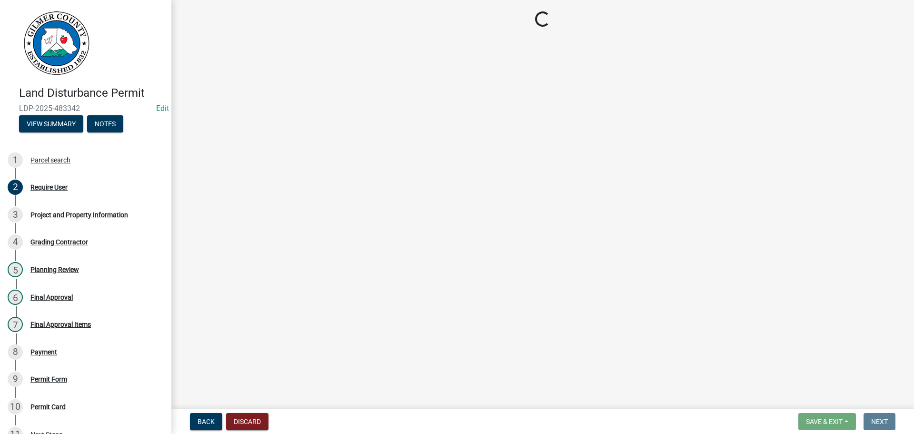
scroll to position [0, 0]
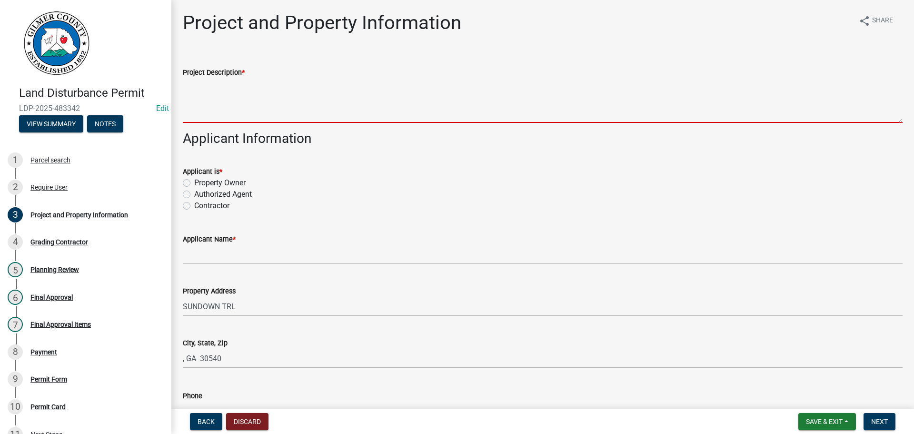
click at [216, 99] on textarea "Project Description *" at bounding box center [543, 100] width 720 height 45
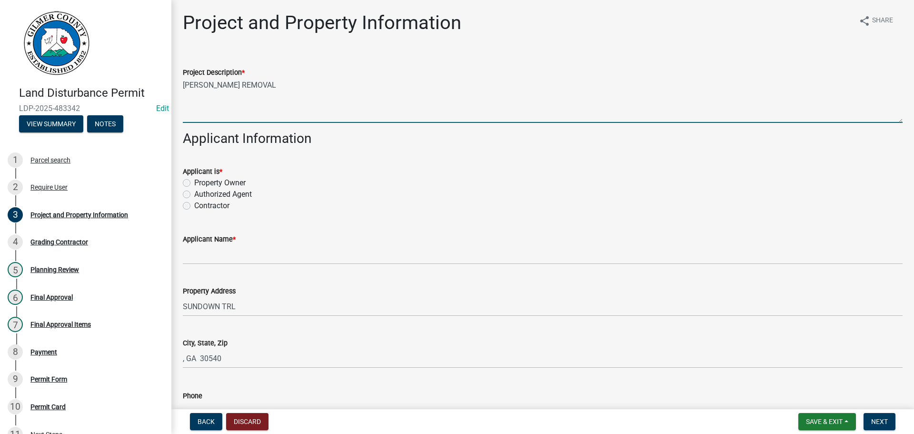
type textarea "[PERSON_NAME] REMOVAL"
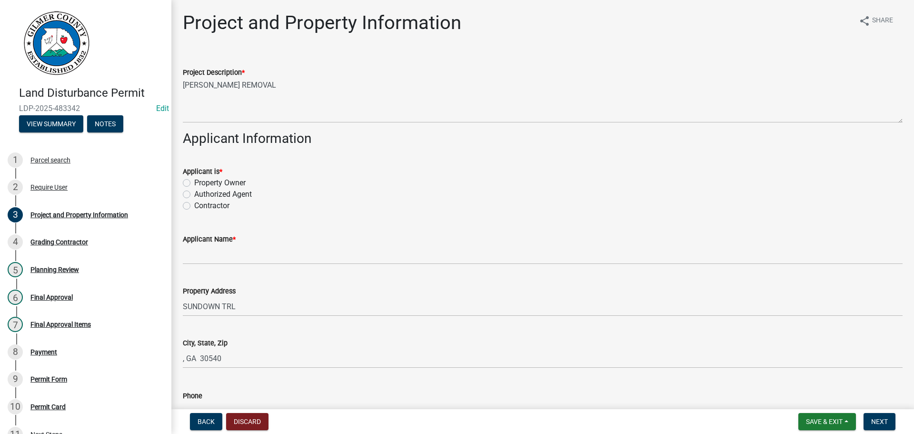
click at [194, 184] on label "Property Owner" at bounding box center [219, 182] width 51 height 11
click at [194, 183] on input "Property Owner" at bounding box center [197, 180] width 6 height 6
radio input "true"
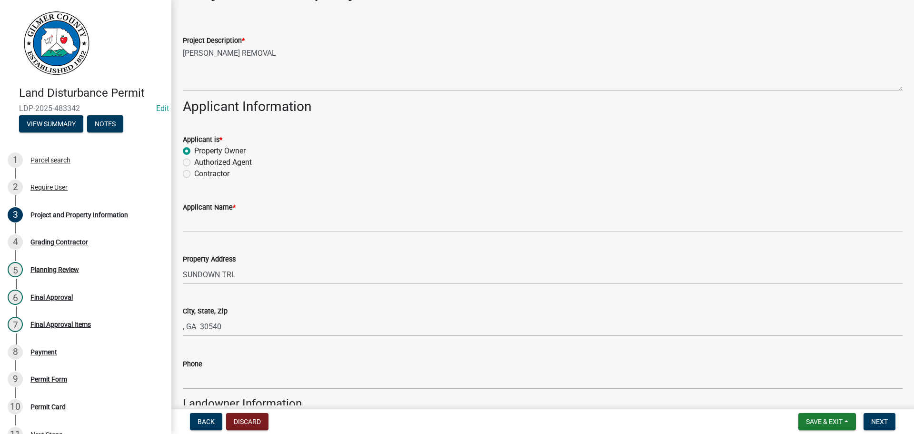
scroll to position [48, 0]
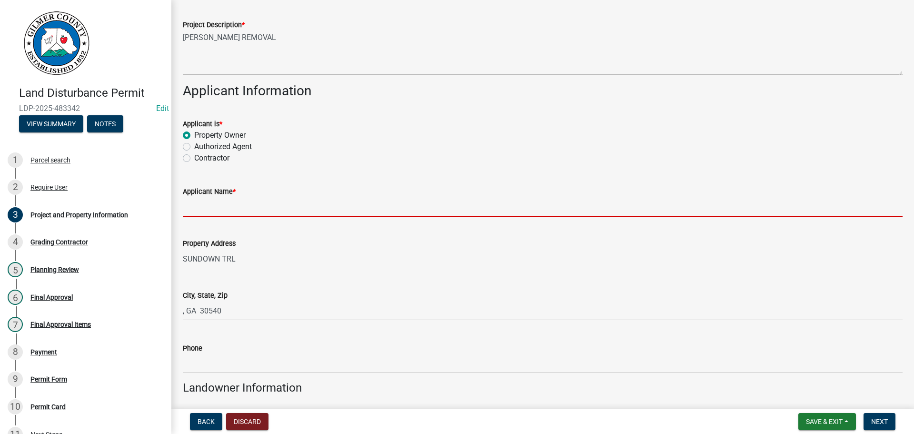
click at [238, 205] on input "Applicant Name *" at bounding box center [543, 207] width 720 height 20
paste input "[PERSON_NAME]"
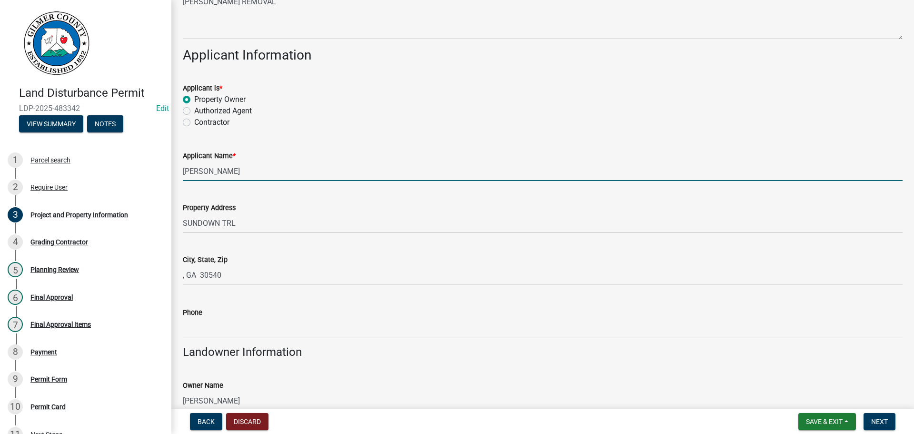
scroll to position [143, 0]
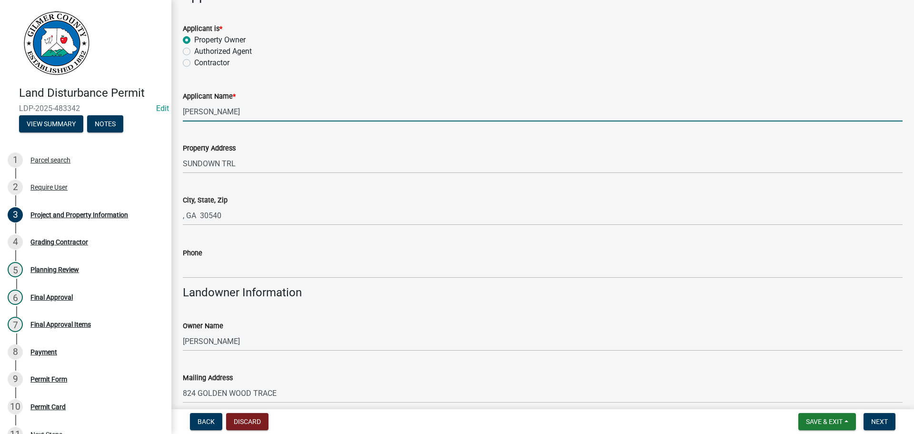
type input "[PERSON_NAME]"
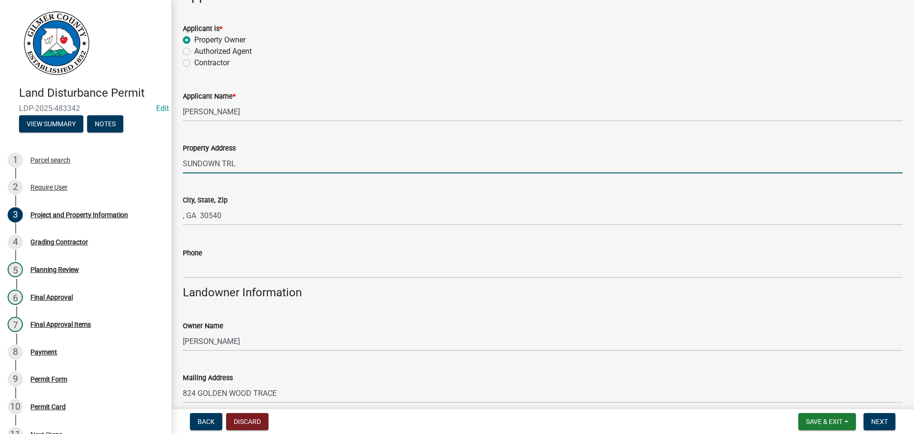
click at [184, 160] on input "SUNDOWN TRL" at bounding box center [543, 164] width 720 height 20
type input "318 SUNDOWN TRL"
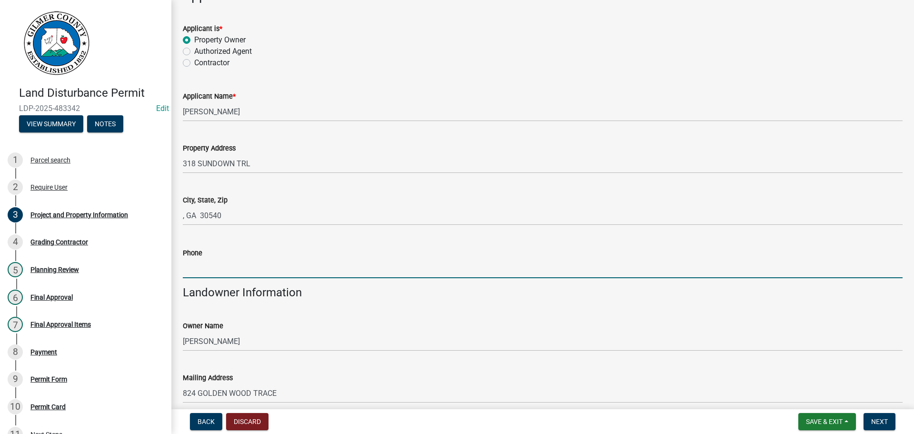
click at [202, 266] on input "Phone" at bounding box center [543, 268] width 720 height 20
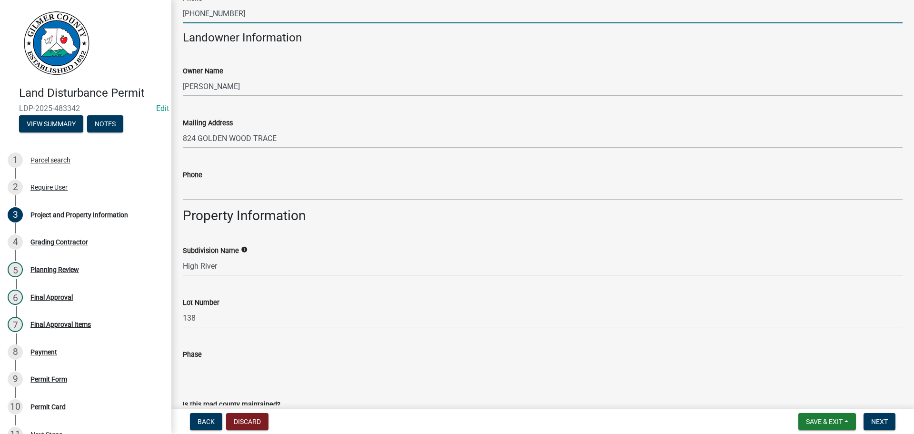
scroll to position [428, 0]
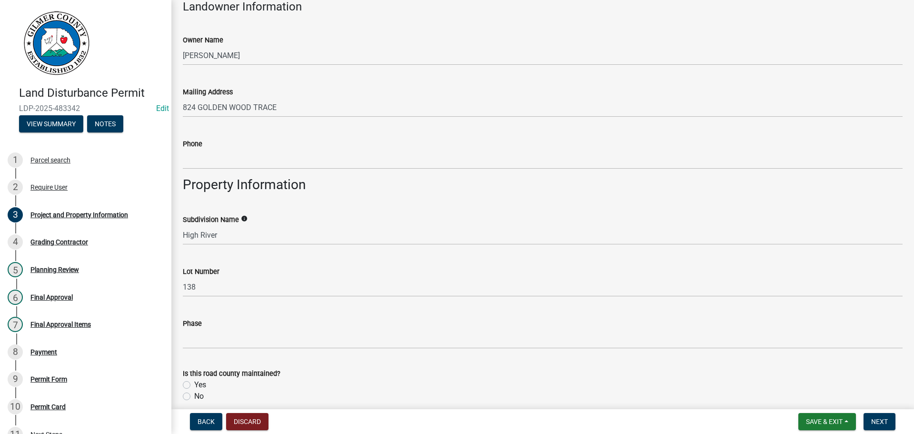
type input "[PHONE_NUMBER]"
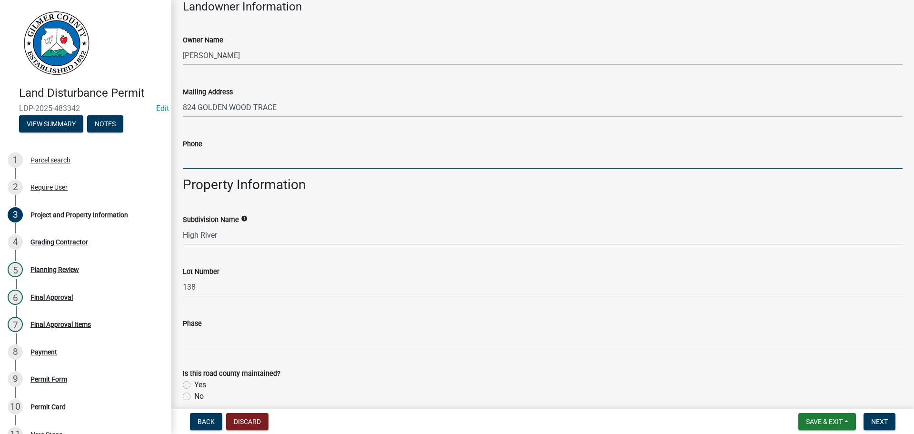
click at [257, 160] on input "Phone" at bounding box center [543, 159] width 720 height 20
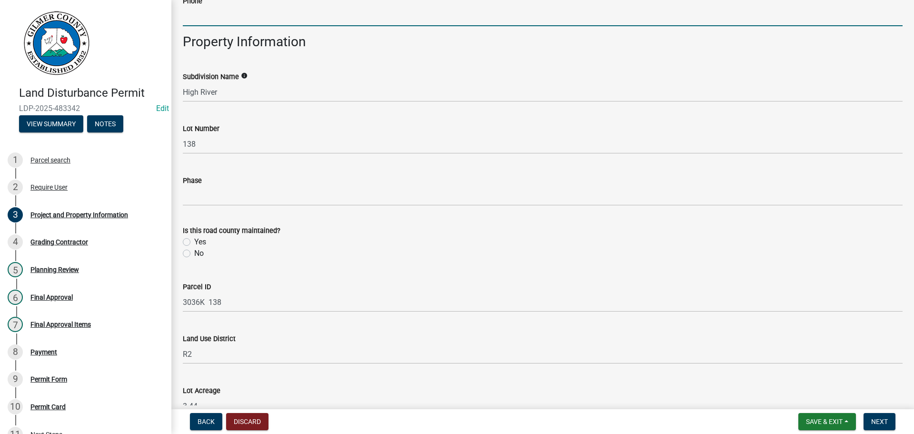
scroll to position [756, 0]
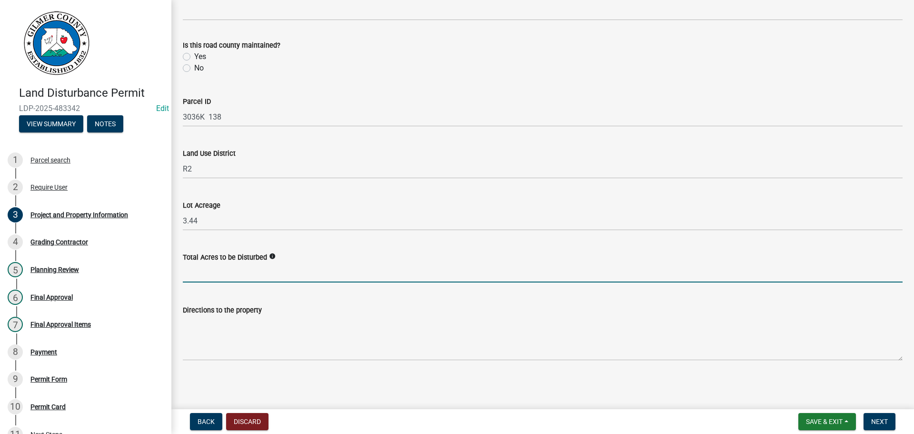
click at [436, 266] on input "text" at bounding box center [543, 273] width 720 height 20
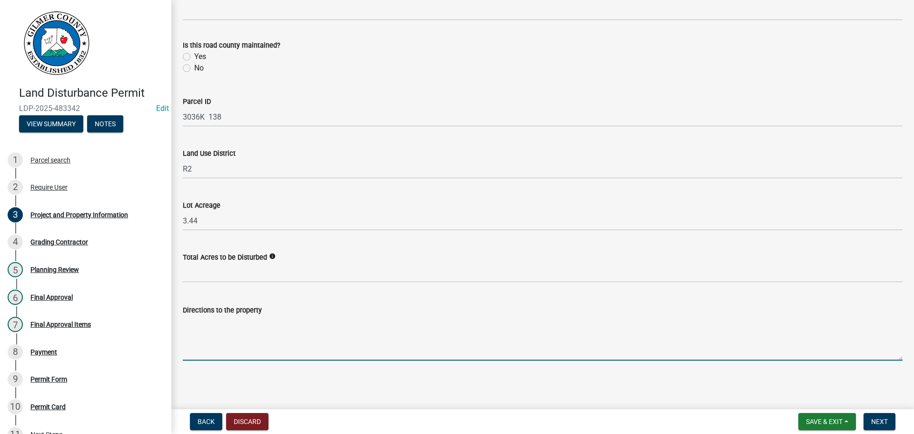
click at [194, 337] on textarea "Directions to the property" at bounding box center [543, 338] width 720 height 45
click at [208, 329] on textarea "Directions to the property" at bounding box center [543, 338] width 720 height 45
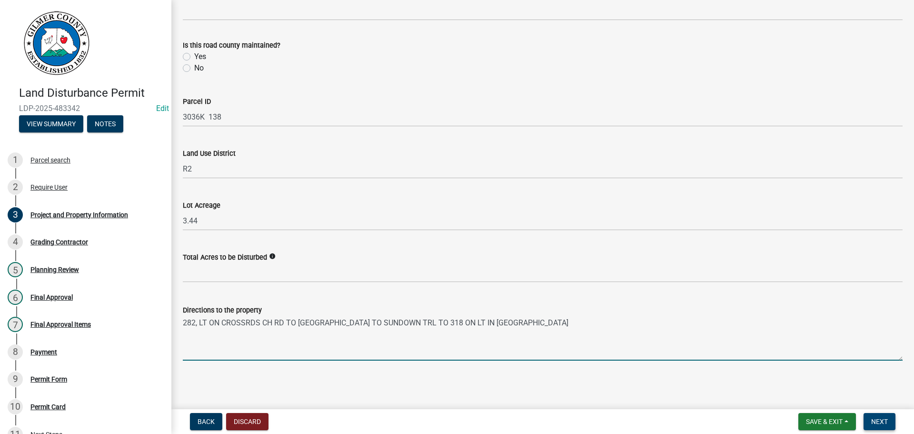
type textarea "282, LT ON CROSSRDS CH RD TO [GEOGRAPHIC_DATA] TO SUNDOWN TRL TO 318 ON LT IN […"
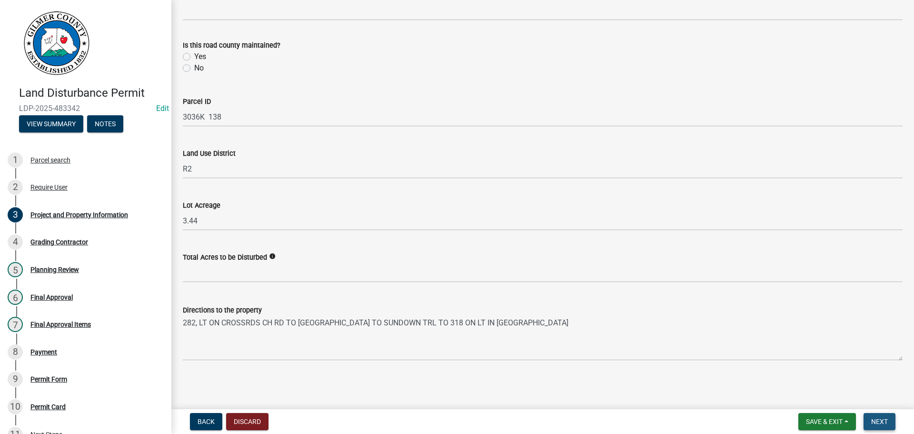
click at [883, 423] on span "Next" at bounding box center [879, 421] width 17 height 8
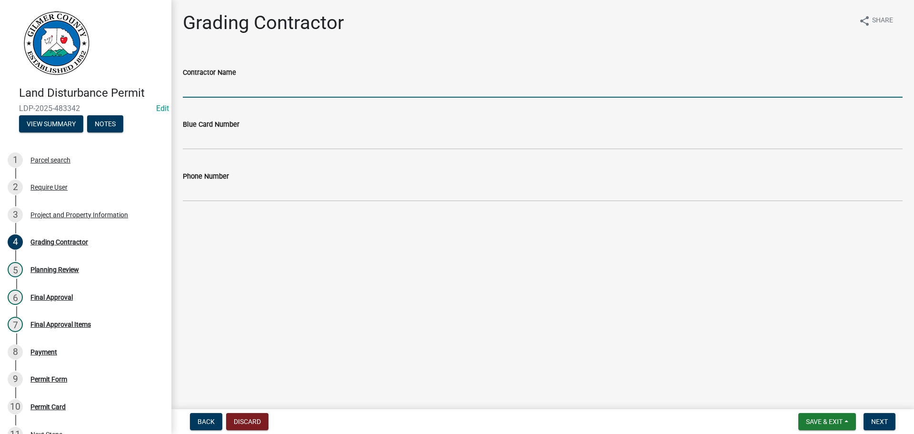
click at [269, 83] on input "Contractor Name" at bounding box center [543, 88] width 720 height 20
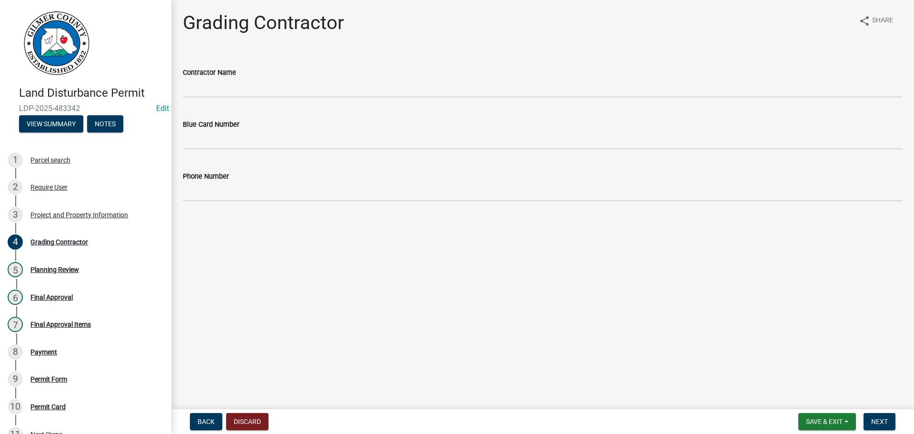
drag, startPoint x: 181, startPoint y: 90, endPoint x: 318, endPoint y: 228, distance: 193.9
click at [496, 299] on main "Grading Contractor share Share Contractor Name Blue Card Number Phone Number" at bounding box center [542, 202] width 743 height 405
drag, startPoint x: 199, startPoint y: 90, endPoint x: 425, endPoint y: 305, distance: 311.8
click at [425, 305] on main "Grading Contractor share Share Contractor Name Blue Card Number Phone Number" at bounding box center [542, 202] width 743 height 405
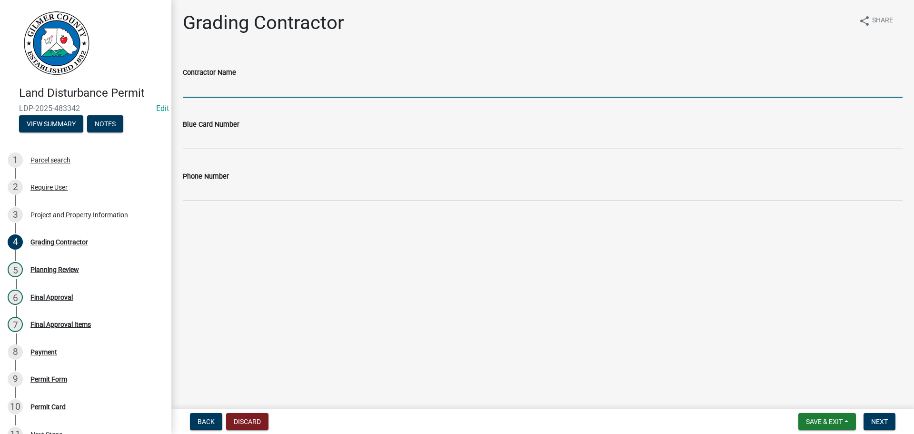
paste input "[PERSON_NAME]"
type input "[PERSON_NAME]"
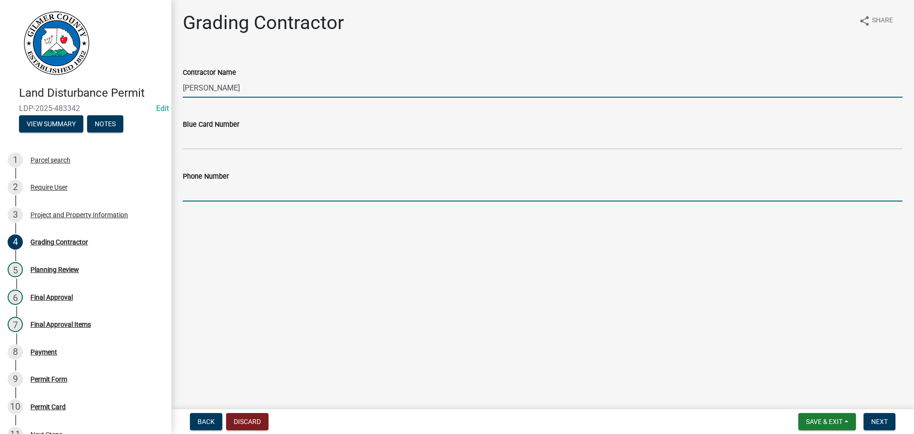
drag, startPoint x: 208, startPoint y: 192, endPoint x: 204, endPoint y: 189, distance: 5.4
click at [208, 192] on input "Phone Number" at bounding box center [543, 192] width 720 height 20
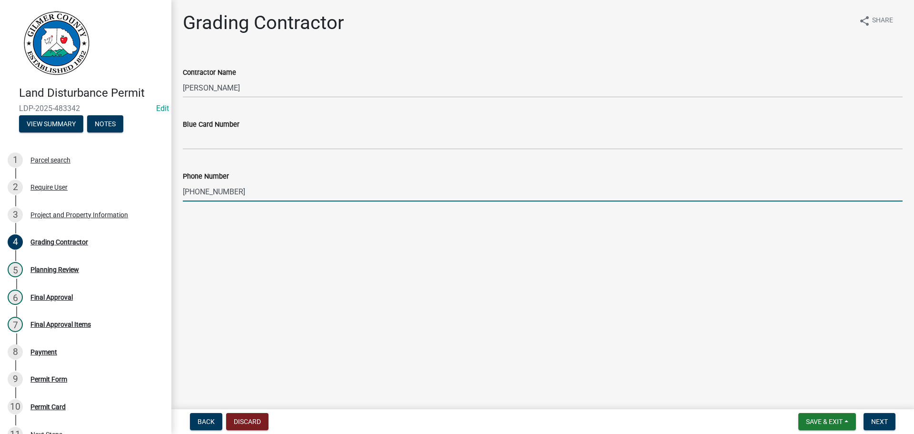
type input "[PHONE_NUMBER]"
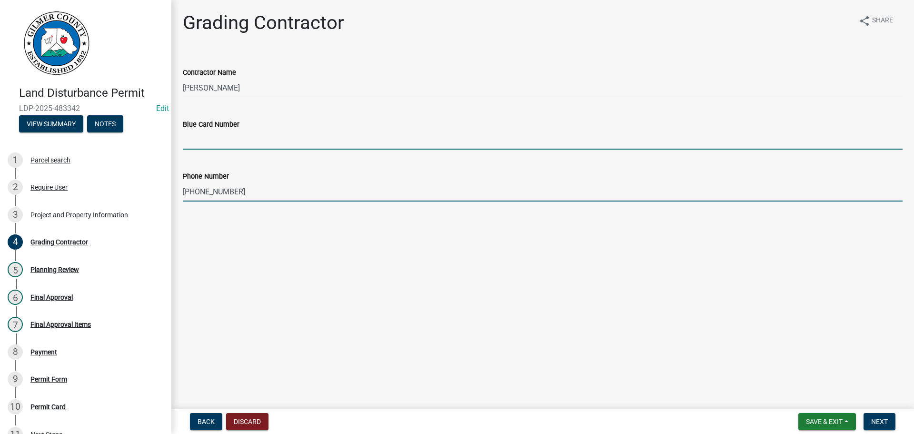
click at [260, 134] on input "Blue Card Number" at bounding box center [543, 140] width 720 height 20
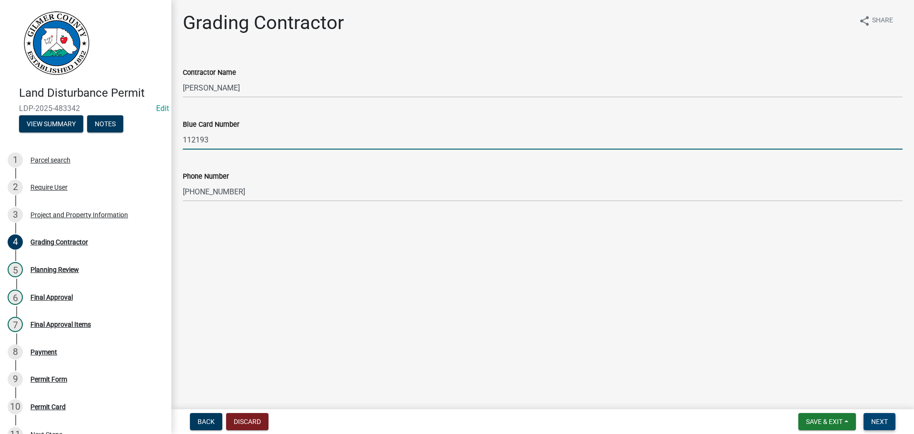
type input "112193"
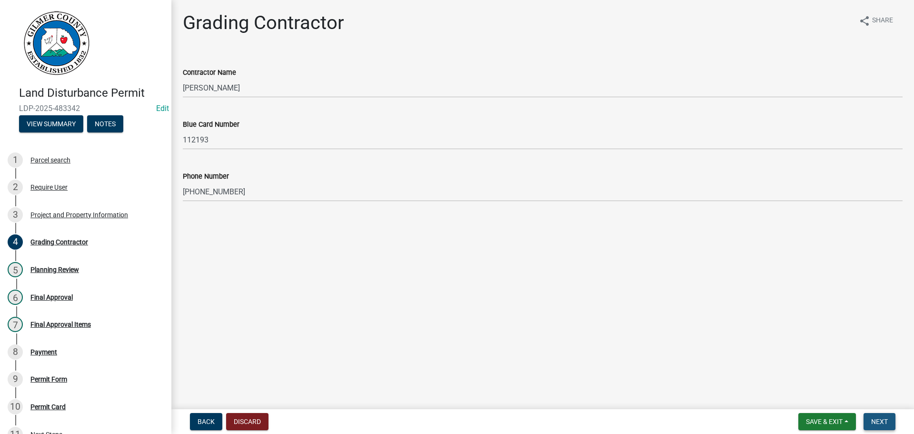
click at [883, 423] on span "Next" at bounding box center [879, 421] width 17 height 8
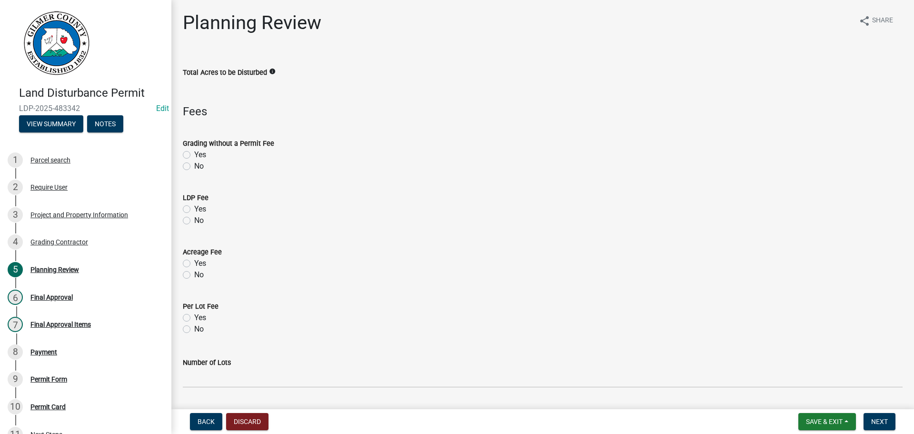
click at [194, 208] on label "Yes" at bounding box center [200, 208] width 12 height 11
click at [194, 208] on input "Yes" at bounding box center [197, 206] width 6 height 6
radio input "true"
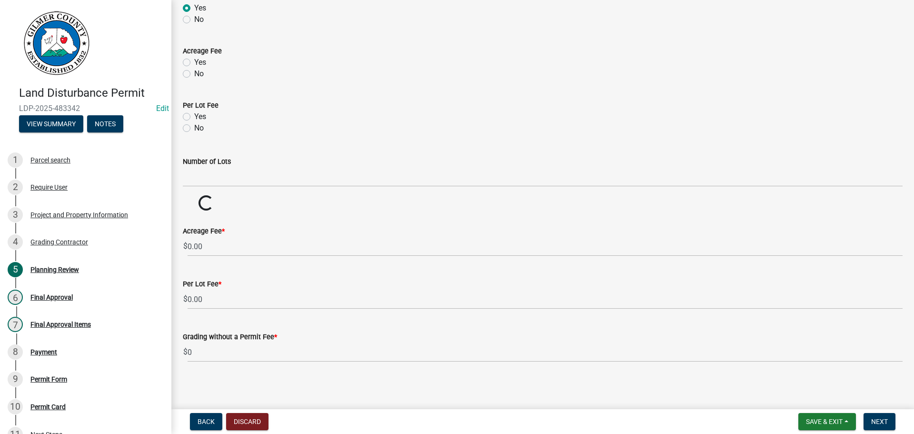
scroll to position [203, 0]
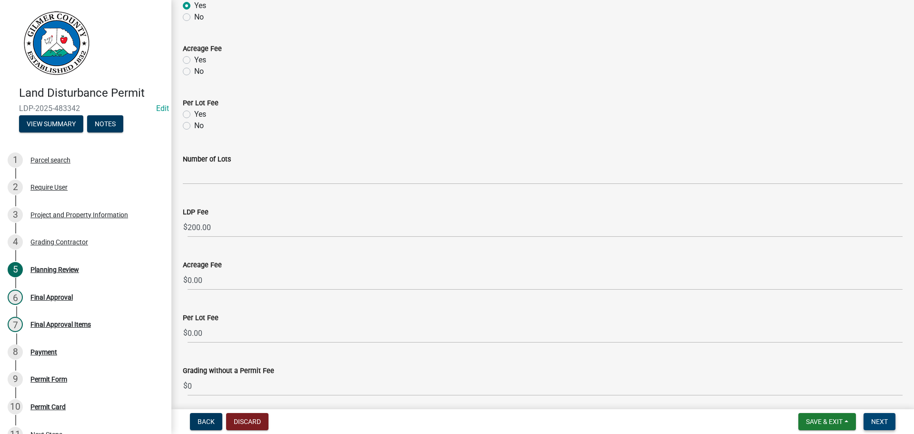
click at [883, 420] on span "Next" at bounding box center [879, 421] width 17 height 8
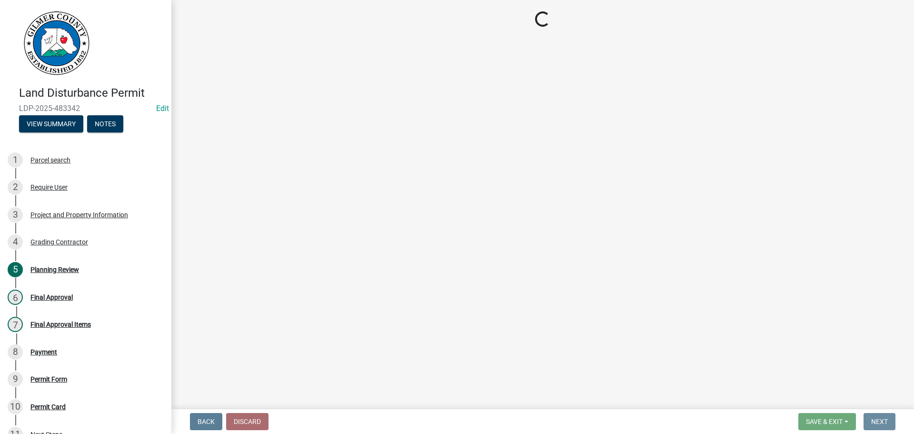
scroll to position [0, 0]
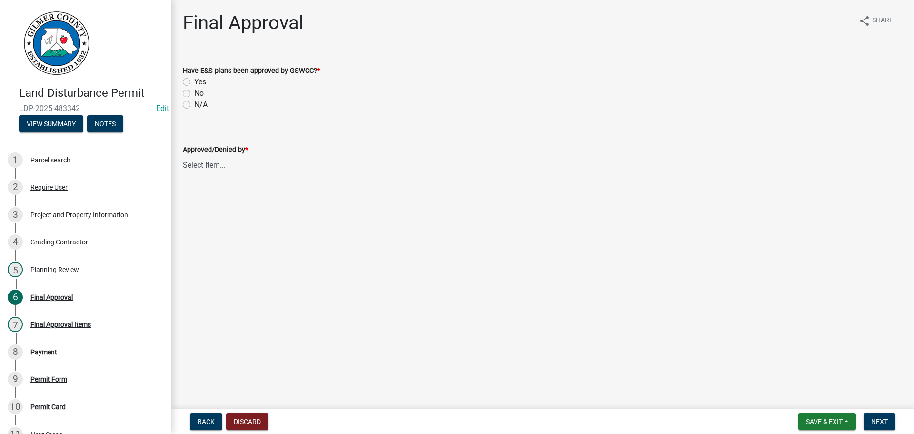
click at [194, 92] on label "No" at bounding box center [199, 93] width 10 height 11
click at [194, 92] on input "No" at bounding box center [197, 91] width 6 height 6
radio input "true"
click at [198, 164] on select "Select Item... [PERSON_NAME] [PERSON_NAME] [PERSON_NAME] [PERSON_NAME] [PERSON_…" at bounding box center [543, 165] width 720 height 20
click at [183, 155] on select "Select Item... [PERSON_NAME] [PERSON_NAME] [PERSON_NAME] [PERSON_NAME] [PERSON_…" at bounding box center [543, 165] width 720 height 20
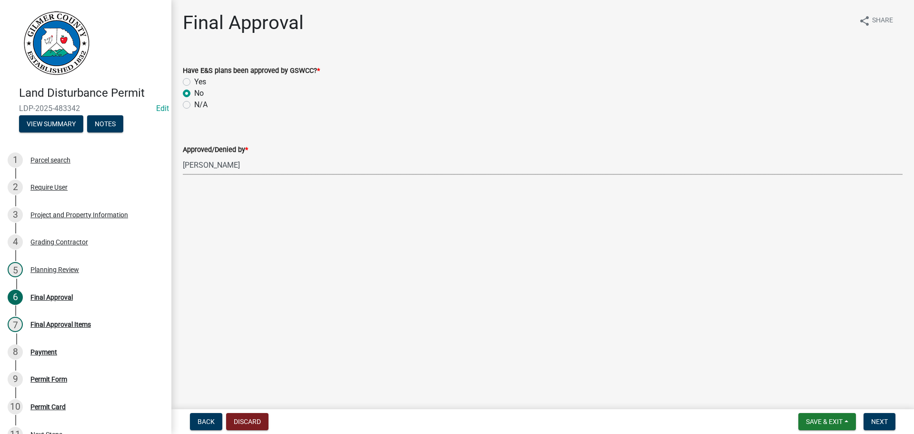
select select "f66b4cef-93c9-440c-84d8-a2c8d35cb7c1"
click at [881, 417] on button "Next" at bounding box center [879, 421] width 32 height 17
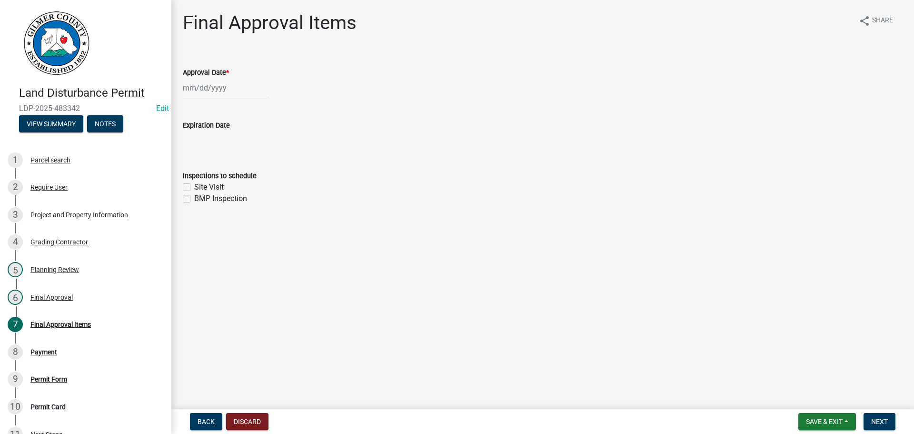
select select "9"
select select "2025"
click at [219, 90] on div "[PERSON_NAME] Feb Mar Apr [PERSON_NAME][DATE] Oct Nov [DATE] 1526 1527 1528 152…" at bounding box center [226, 88] width 87 height 20
click at [221, 184] on div "24" at bounding box center [222, 184] width 15 height 15
type input "[DATE]"
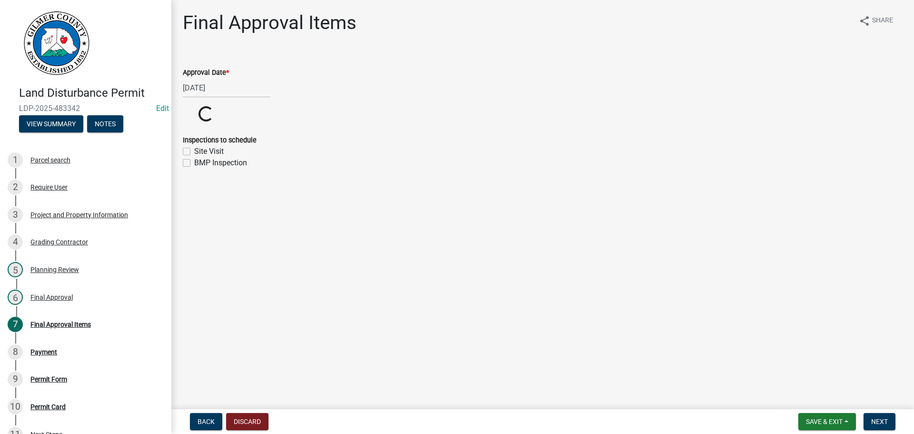
click at [194, 151] on label "Site Visit" at bounding box center [209, 151] width 30 height 11
click at [194, 151] on input "Site Visit" at bounding box center [197, 149] width 6 height 6
checkbox input "true"
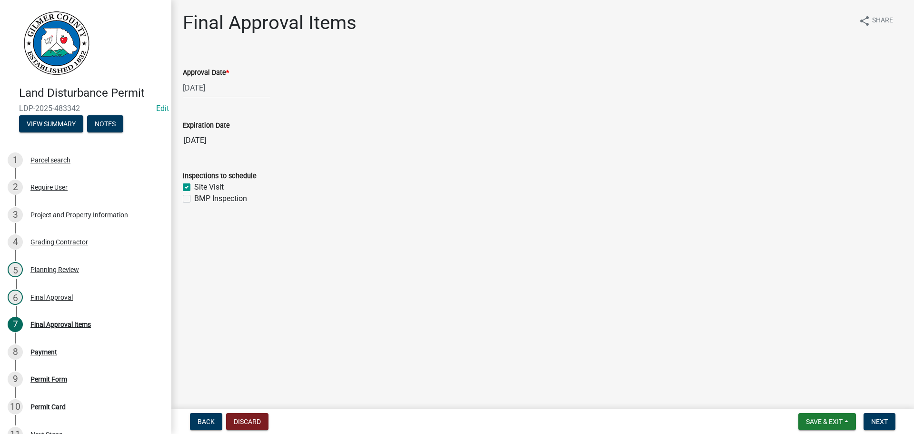
click at [194, 200] on label "BMP Inspection" at bounding box center [220, 198] width 53 height 11
click at [194, 199] on input "BMP Inspection" at bounding box center [197, 196] width 6 height 6
checkbox input "true"
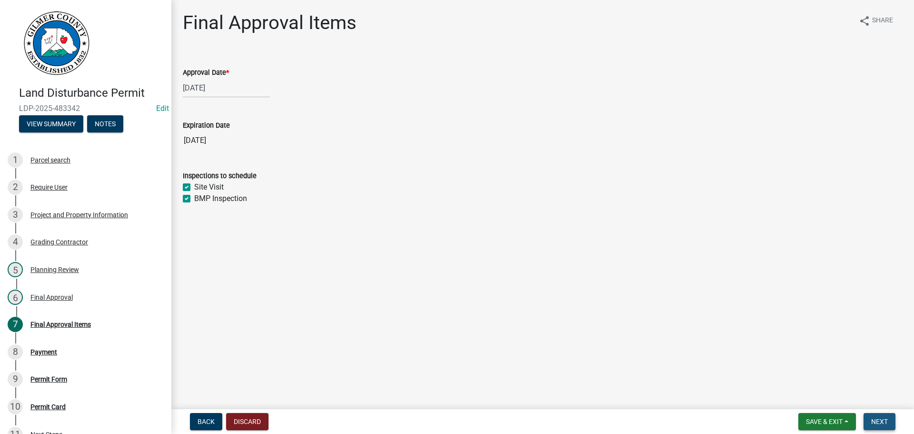
click at [877, 417] on button "Next" at bounding box center [879, 421] width 32 height 17
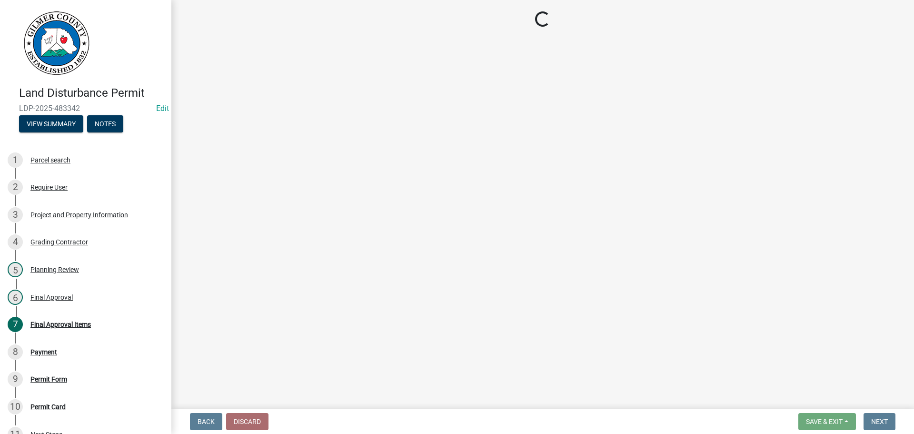
select select "2: 1"
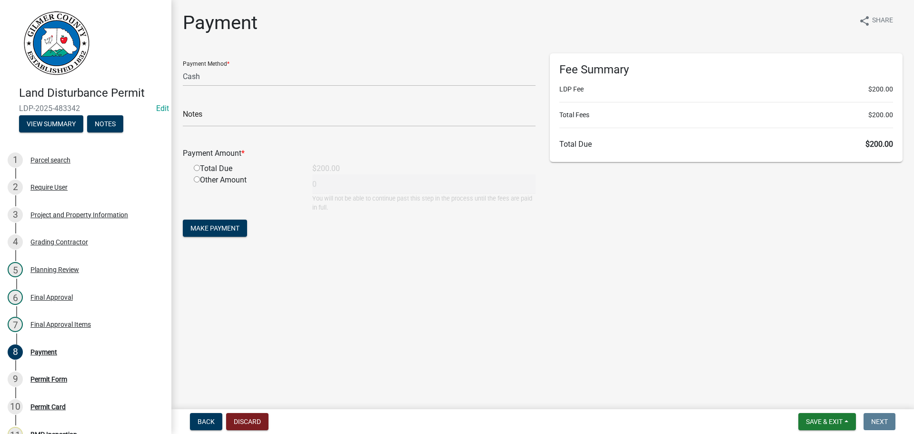
click at [198, 168] on input "radio" at bounding box center [197, 168] width 6 height 6
radio input "true"
type input "200"
click at [214, 224] on span "Make Payment" at bounding box center [214, 228] width 49 height 8
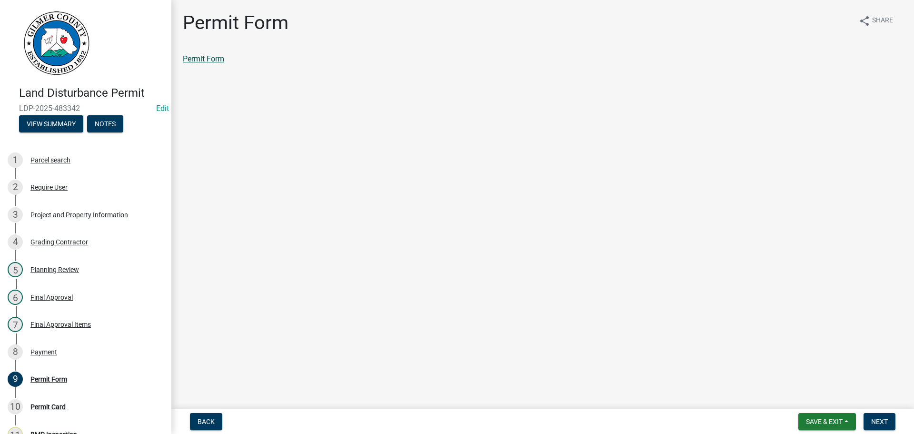
click at [218, 59] on link "Permit Form" at bounding box center [203, 58] width 41 height 9
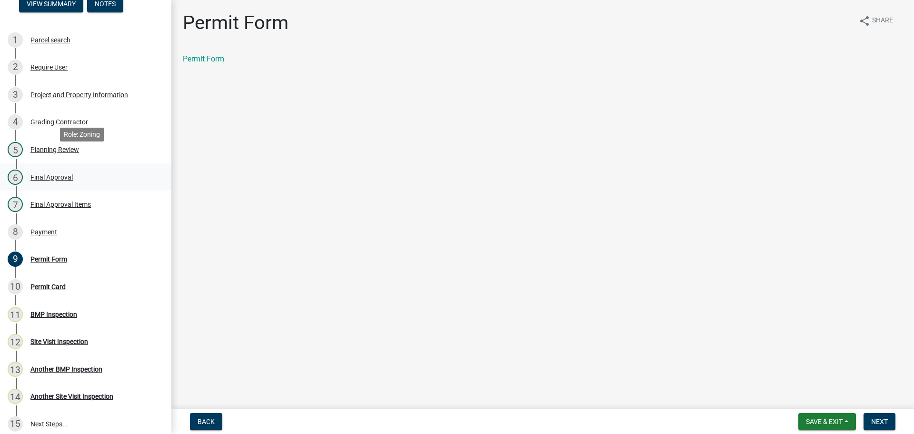
scroll to position [143, 0]
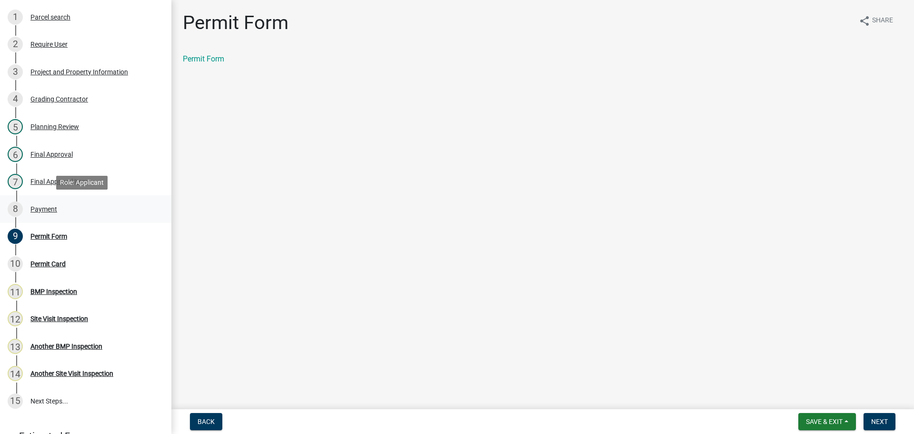
click at [53, 209] on div "Payment" at bounding box center [43, 209] width 27 height 7
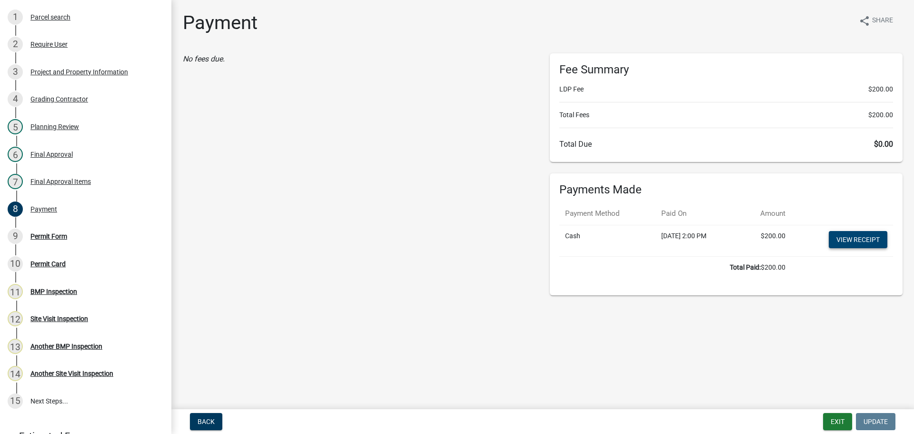
click at [838, 240] on link "View receipt" at bounding box center [858, 239] width 59 height 17
click at [43, 237] on div "Permit Form" at bounding box center [48, 236] width 37 height 7
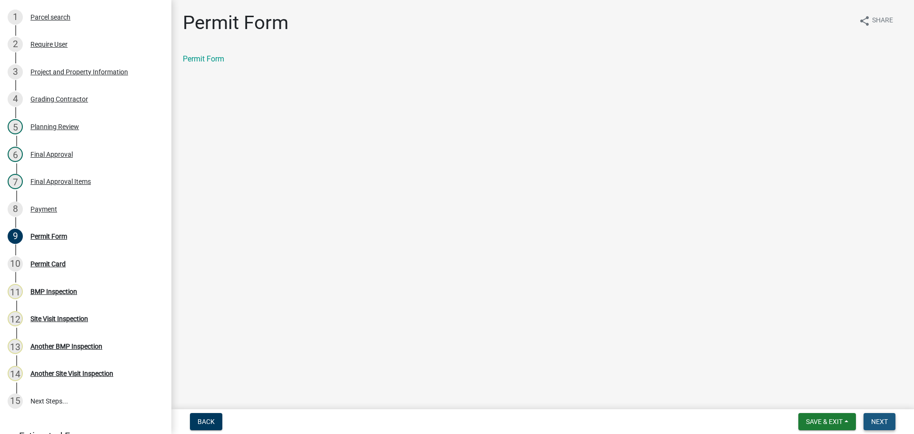
click at [878, 420] on span "Next" at bounding box center [879, 421] width 17 height 8
click at [215, 57] on link "Permit Card" at bounding box center [203, 58] width 40 height 9
click at [873, 417] on button "Next" at bounding box center [879, 421] width 32 height 17
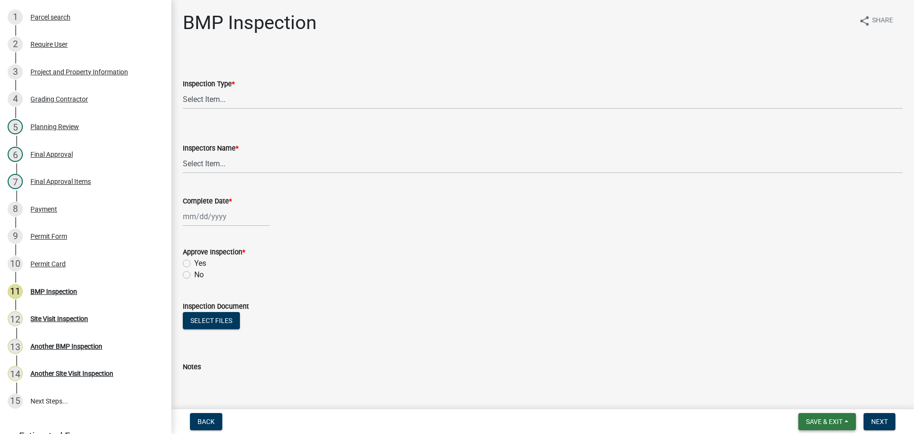
click at [825, 418] on span "Save & Exit" at bounding box center [824, 421] width 37 height 8
click at [816, 398] on button "Save & Exit" at bounding box center [818, 396] width 76 height 23
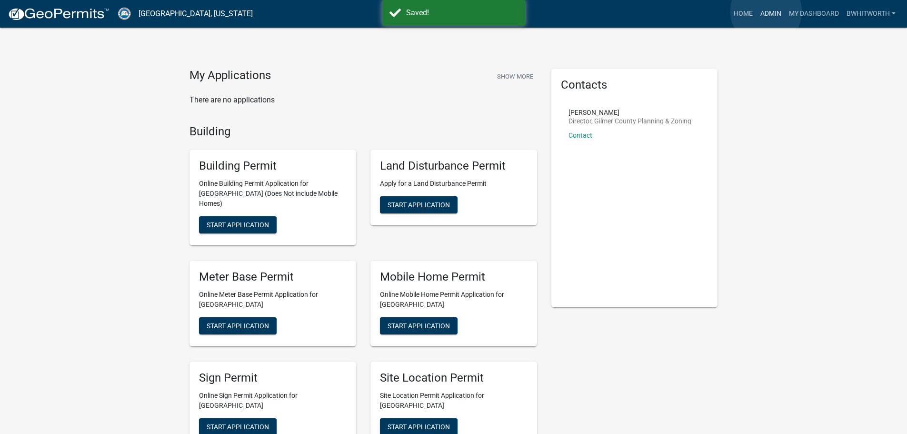
drag, startPoint x: 766, startPoint y: 11, endPoint x: 756, endPoint y: 12, distance: 10.0
click at [766, 11] on link "Admin" at bounding box center [770, 14] width 29 height 18
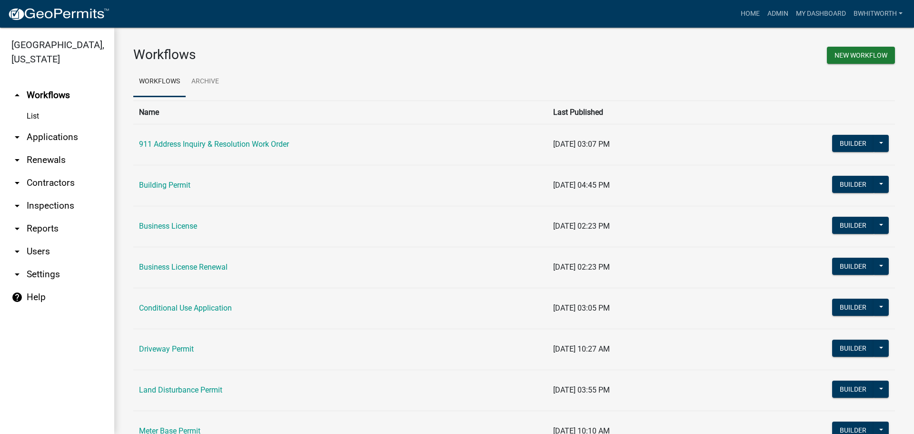
click at [37, 137] on link "arrow_drop_down Applications" at bounding box center [57, 137] width 114 height 23
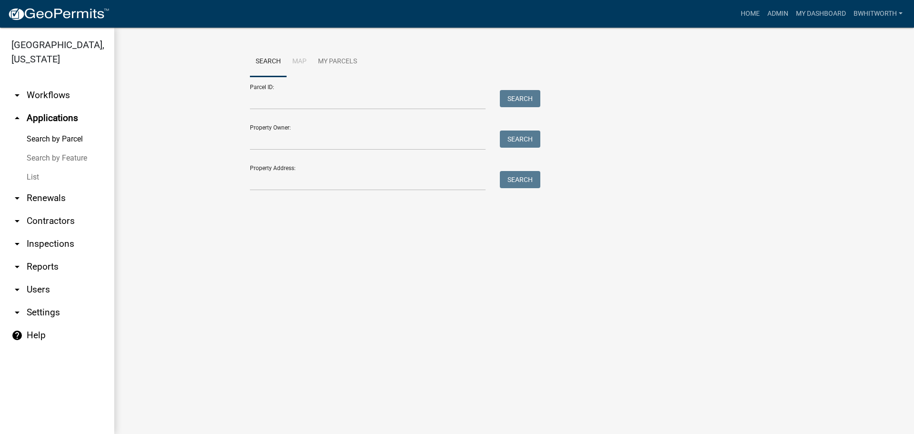
click at [31, 175] on link "List" at bounding box center [57, 177] width 114 height 19
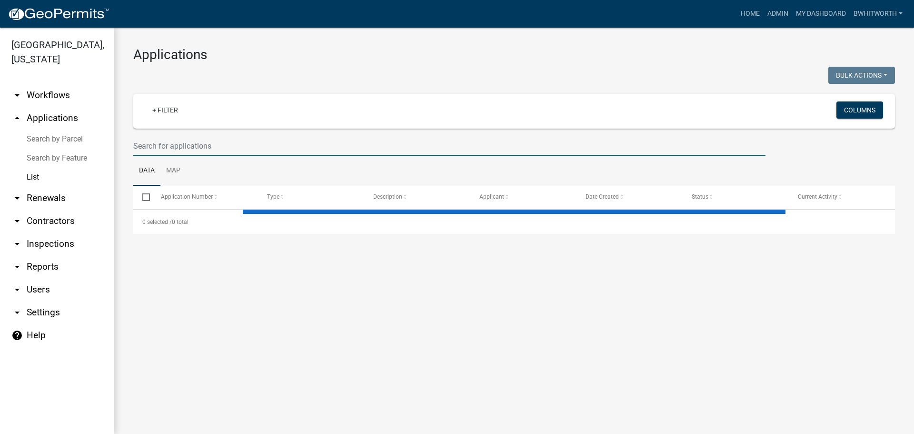
drag, startPoint x: 230, startPoint y: 148, endPoint x: 905, endPoint y: 103, distance: 677.0
click at [230, 148] on input "text" at bounding box center [449, 146] width 632 height 20
select select "3: 100"
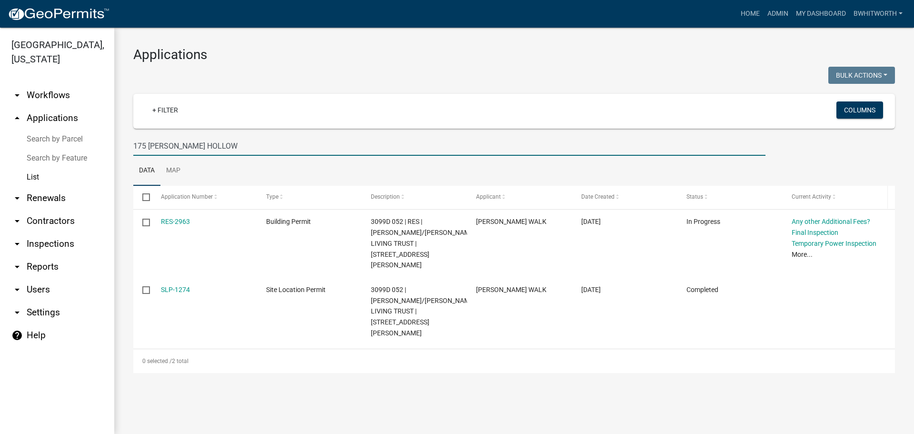
type input "175 [PERSON_NAME] HOLLOW"
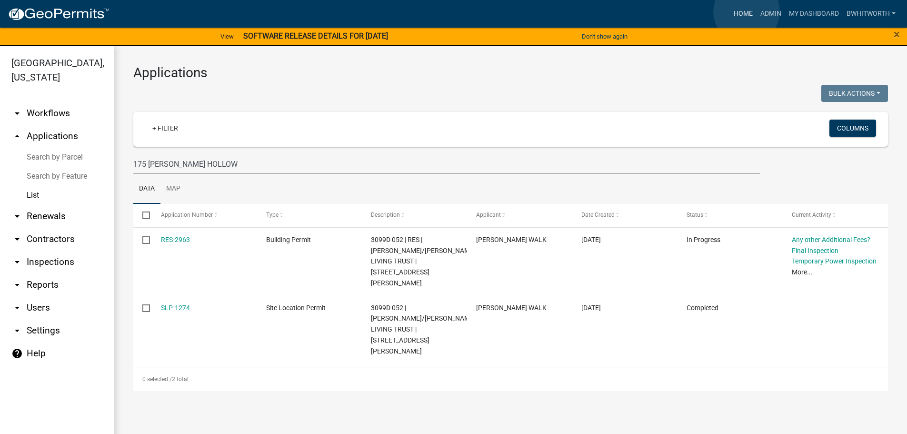
click at [746, 11] on link "Home" at bounding box center [743, 14] width 27 height 18
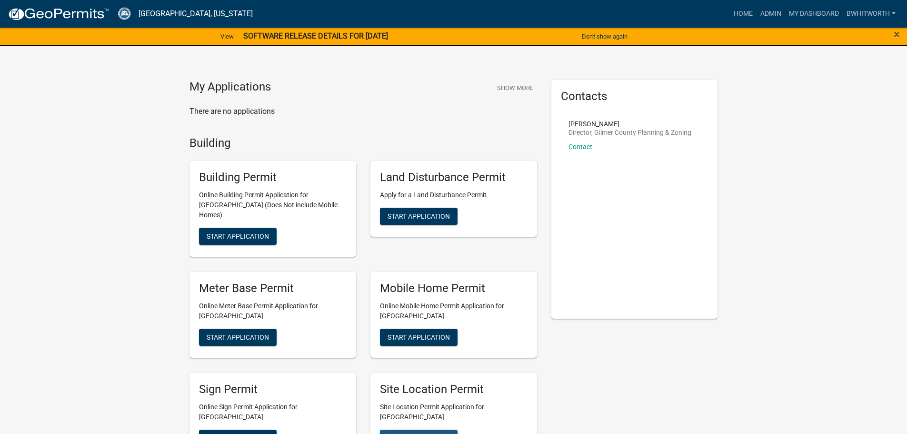
click at [420, 433] on span "Start Application" at bounding box center [418, 438] width 62 height 8
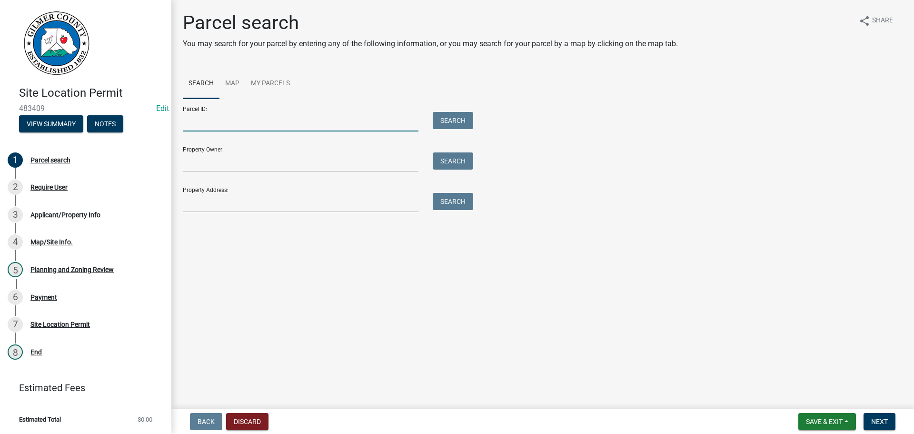
click at [208, 119] on input "Parcel ID:" at bounding box center [301, 122] width 236 height 20
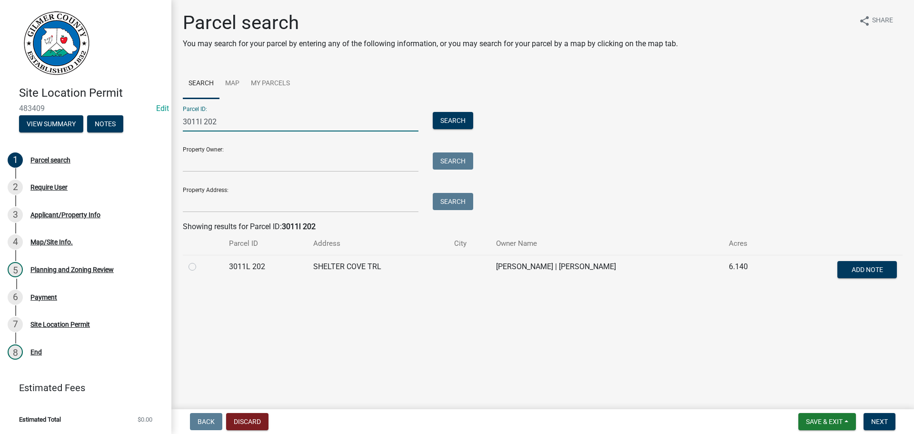
type input "3011l 202"
click at [200, 261] on label at bounding box center [200, 261] width 0 height 0
click at [200, 265] on 202 "radio" at bounding box center [203, 264] width 6 height 6
radio 202 "true"
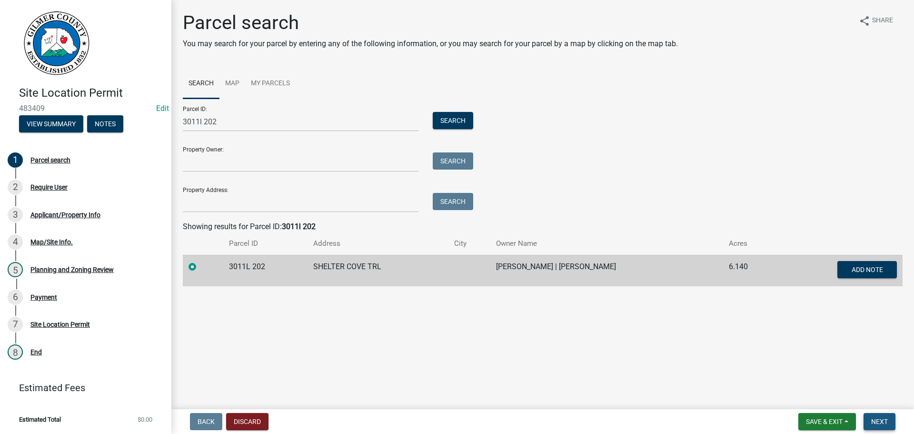
click at [869, 420] on button "Next" at bounding box center [879, 421] width 32 height 17
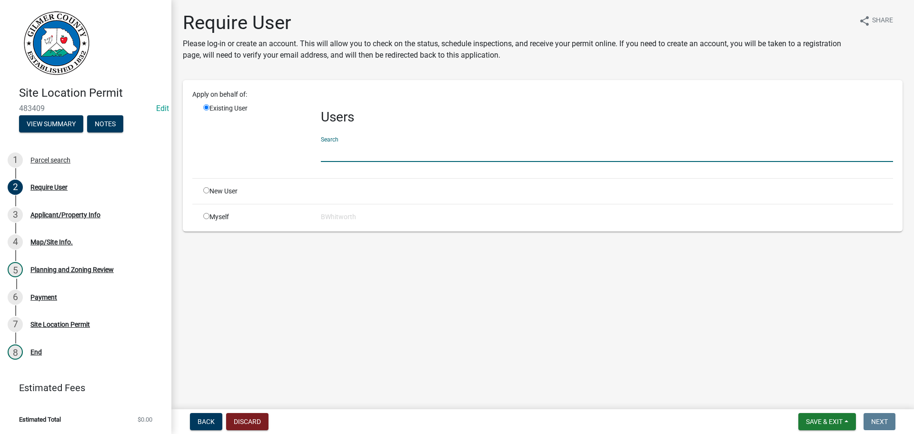
click at [390, 153] on input "text" at bounding box center [607, 152] width 572 height 20
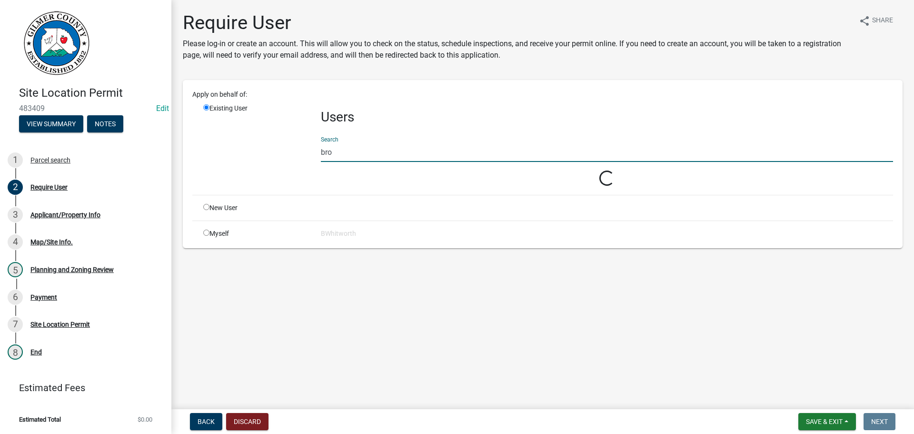
type input "BROWN HAVEN HOMES"
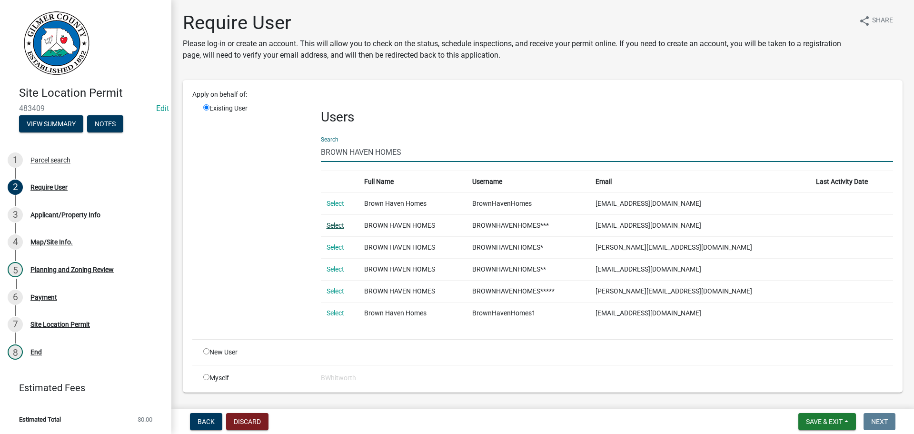
click at [336, 225] on link "Select" at bounding box center [336, 225] width 18 height 8
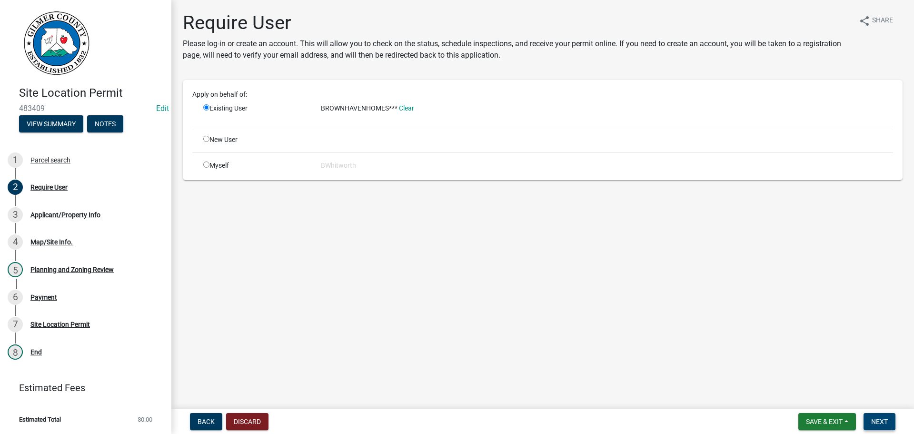
click at [876, 425] on span "Next" at bounding box center [879, 421] width 17 height 8
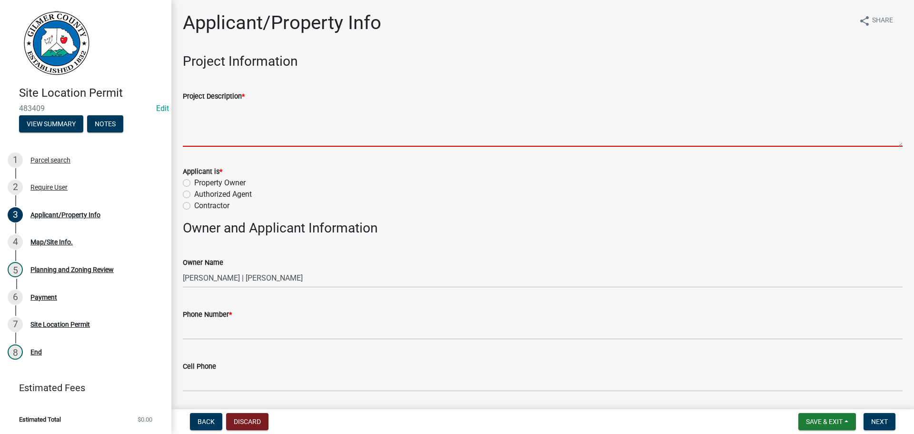
drag, startPoint x: 232, startPoint y: 113, endPoint x: 243, endPoint y: 97, distance: 19.9
click at [235, 109] on textarea "Project Description *" at bounding box center [543, 124] width 720 height 45
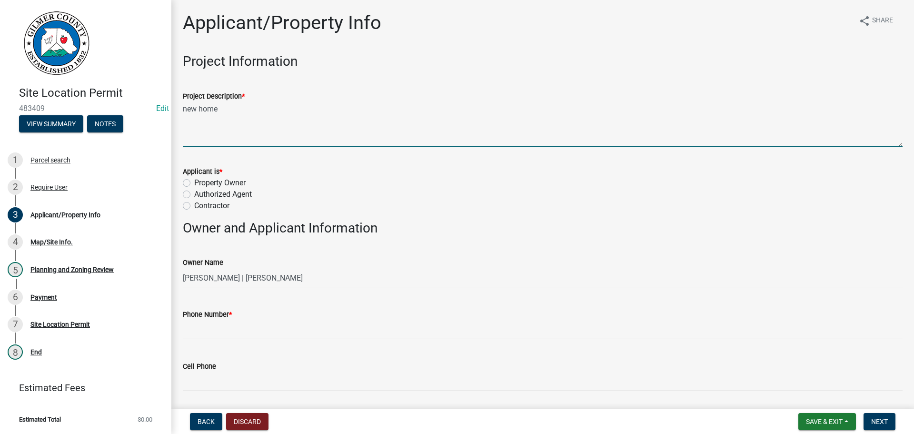
drag, startPoint x: 229, startPoint y: 113, endPoint x: 145, endPoint y: 102, distance: 84.5
click at [151, 105] on div "Site Location Permit 483409 Edit View Summary Notes 1 Parcel search 2 Require U…" at bounding box center [457, 217] width 914 height 434
type textarea "NEW HOME"
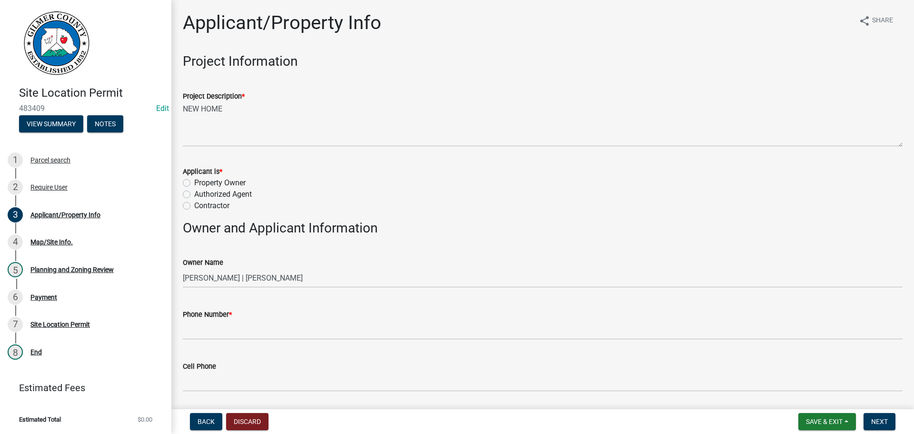
click at [194, 205] on label "Contractor" at bounding box center [211, 205] width 35 height 11
click at [194, 205] on input "Contractor" at bounding box center [197, 203] width 6 height 6
radio input "true"
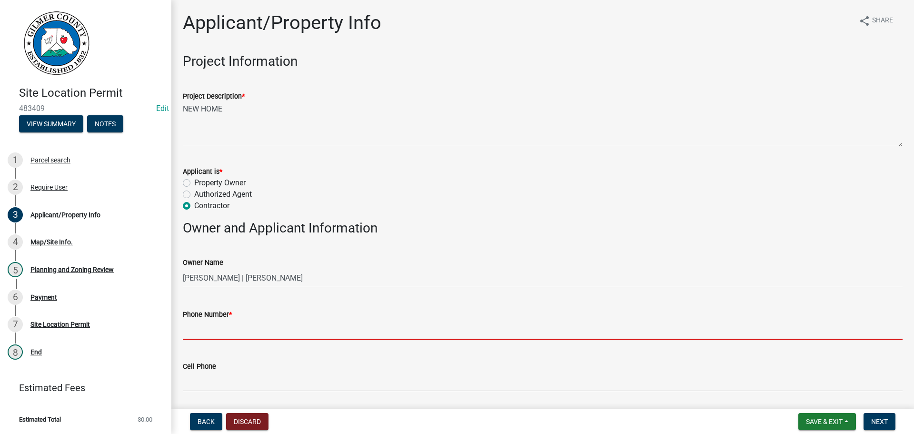
click at [230, 326] on input "Phone Number *" at bounding box center [543, 330] width 720 height 20
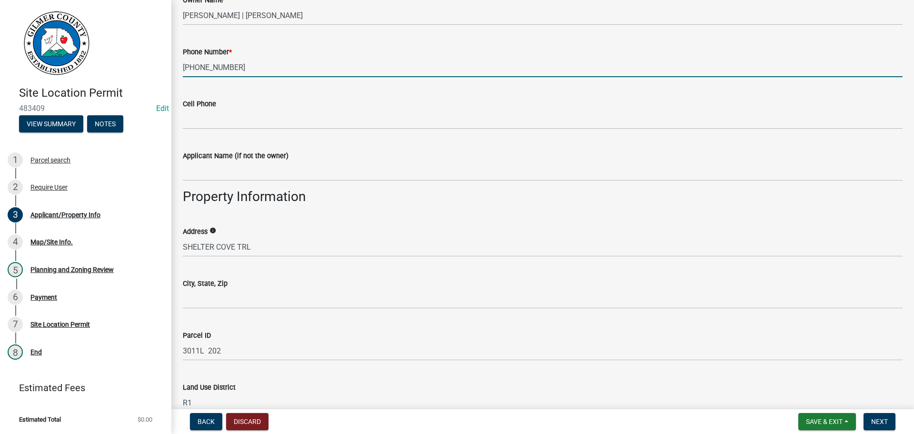
scroll to position [286, 0]
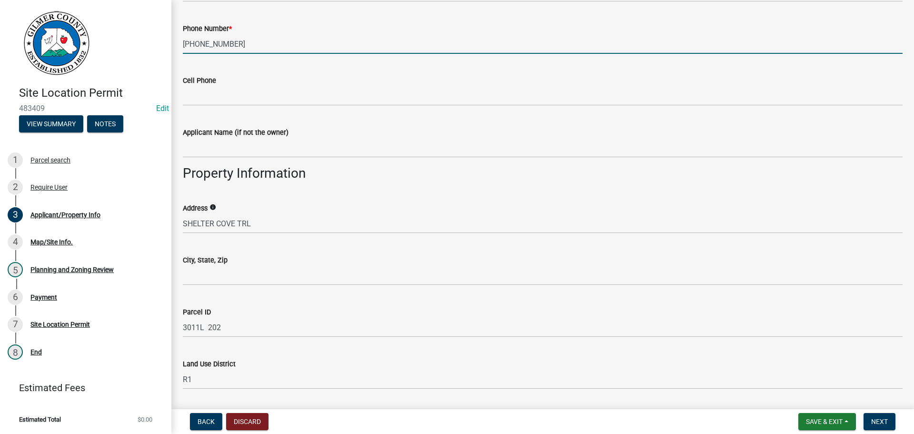
type input "[PHONE_NUMBER]"
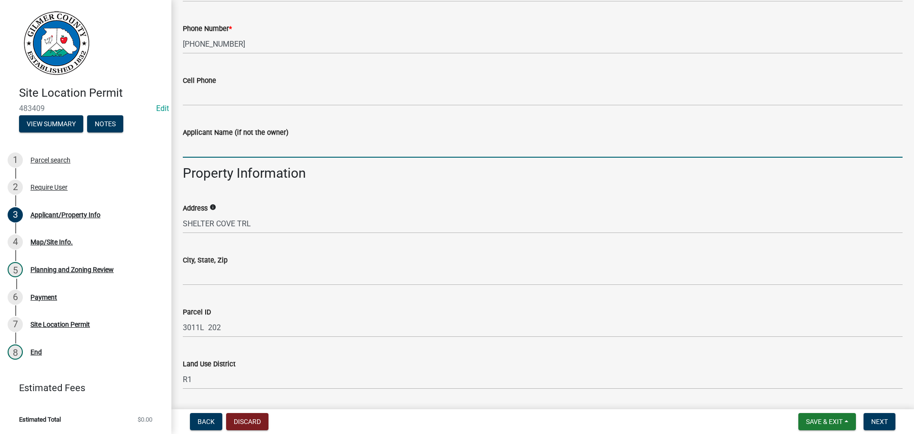
click at [238, 149] on input "Applicant Name (if not the owner)" at bounding box center [543, 148] width 720 height 20
type input "[PERSON_NAME]"
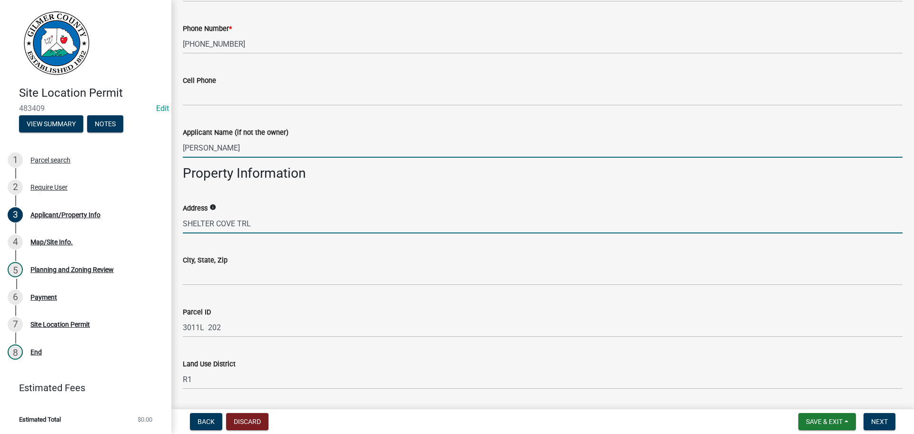
click at [185, 220] on input "SHELTER COVE TRL" at bounding box center [543, 224] width 720 height 20
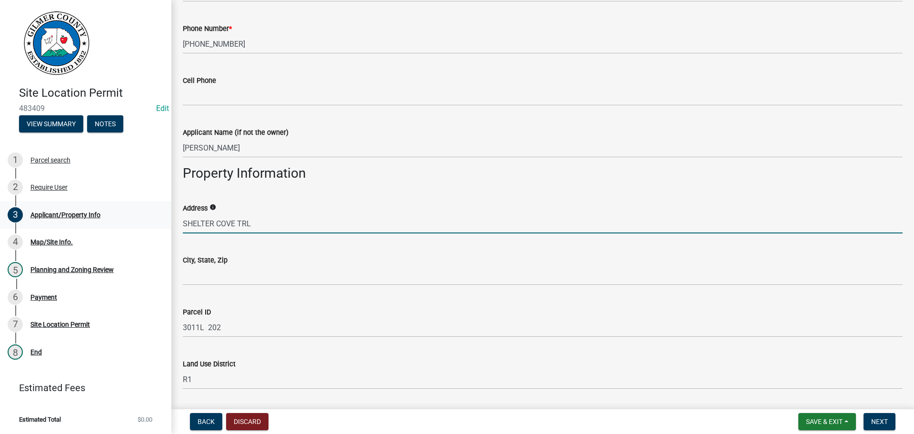
drag, startPoint x: 256, startPoint y: 226, endPoint x: 123, endPoint y: 213, distance: 133.4
click at [123, 213] on div "Site Location Permit 483409 Edit View Summary Notes 1 Parcel search 2 Require U…" at bounding box center [457, 217] width 914 height 434
type input "142 [PERSON_NAME] [GEOGRAPHIC_DATA]"
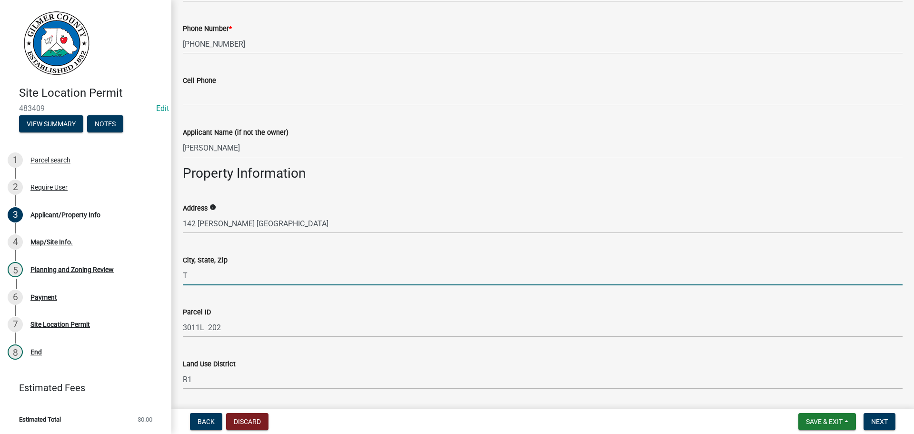
type input "TALKING ROCK GA 30175"
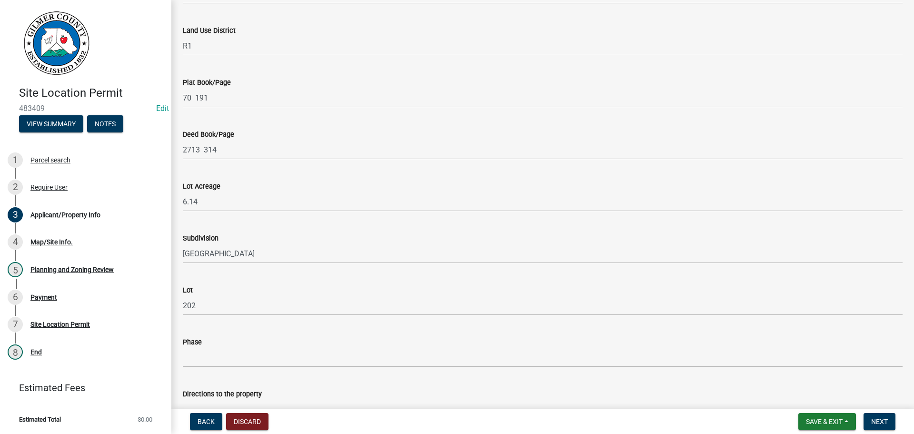
scroll to position [880, 0]
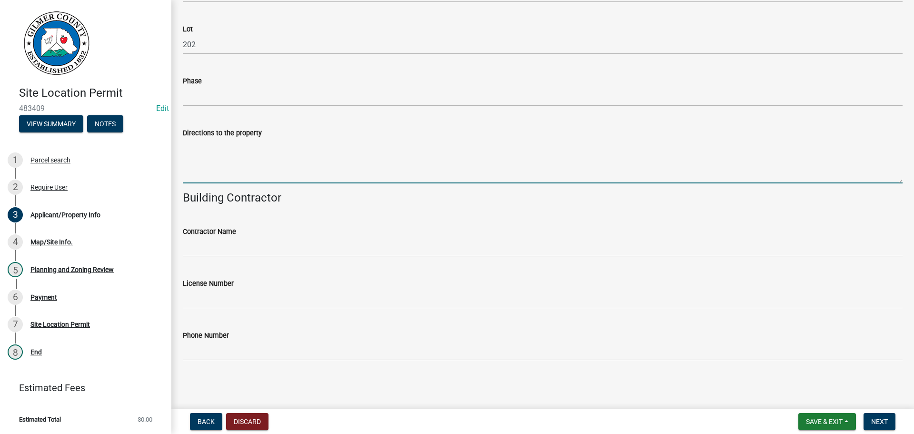
click at [213, 156] on textarea "Directions to the property" at bounding box center [543, 161] width 720 height 45
click at [601, 140] on textarea "382, RT ON 136, LT ON [GEOGRAPHIC_DATA], LT @ [GEOGRAPHIC_DATA], CONTINUE ON [P…" at bounding box center [543, 161] width 720 height 45
type textarea "382, RT ON 136, LT ON [GEOGRAPHIC_DATA], LT @ [GEOGRAPHIC_DATA], CONTINUE ON [P…"
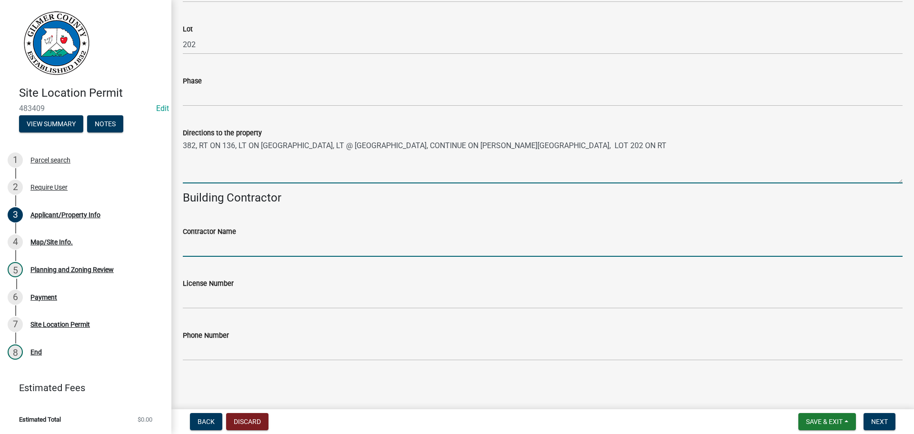
click at [242, 249] on input "Contractor Name" at bounding box center [543, 247] width 720 height 20
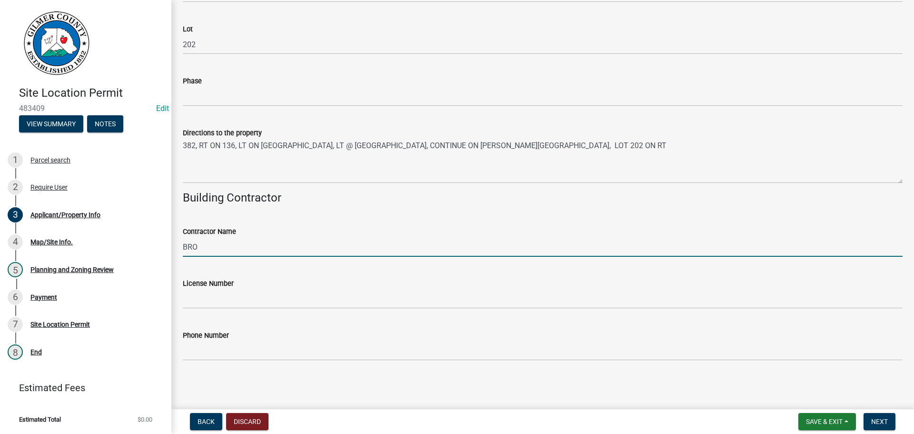
type input "BROWN HAVEN HOMES"
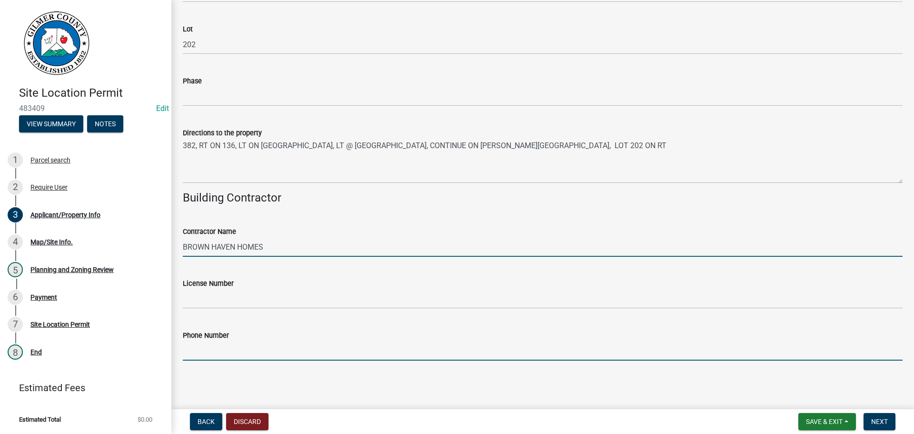
drag, startPoint x: 240, startPoint y: 352, endPoint x: 240, endPoint y: 347, distance: 4.8
click at [240, 350] on input "Phone Number" at bounding box center [543, 351] width 720 height 20
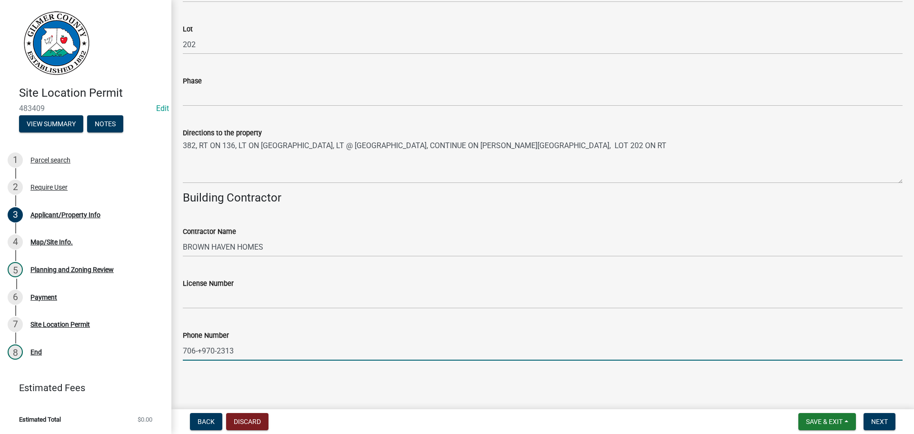
click at [204, 350] on input "706-+970-2313" at bounding box center [543, 351] width 720 height 20
click at [201, 350] on input "706-+970-2313" at bounding box center [543, 351] width 720 height 20
type input "[PHONE_NUMBER]"
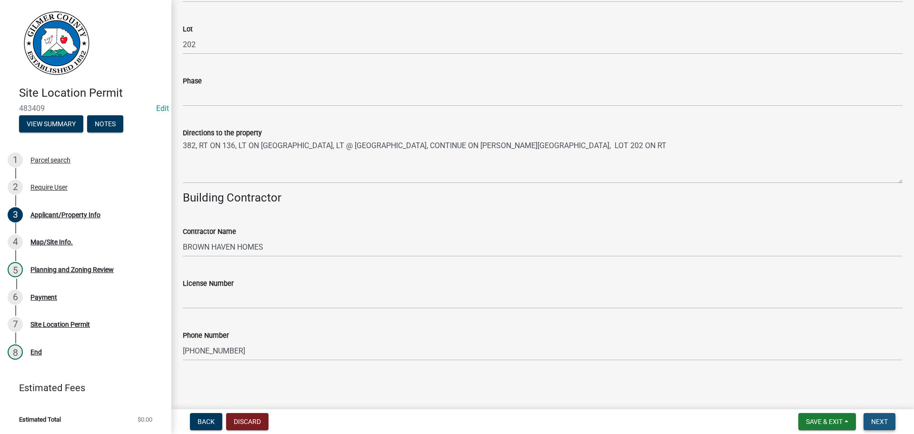
click at [884, 422] on span "Next" at bounding box center [879, 421] width 17 height 8
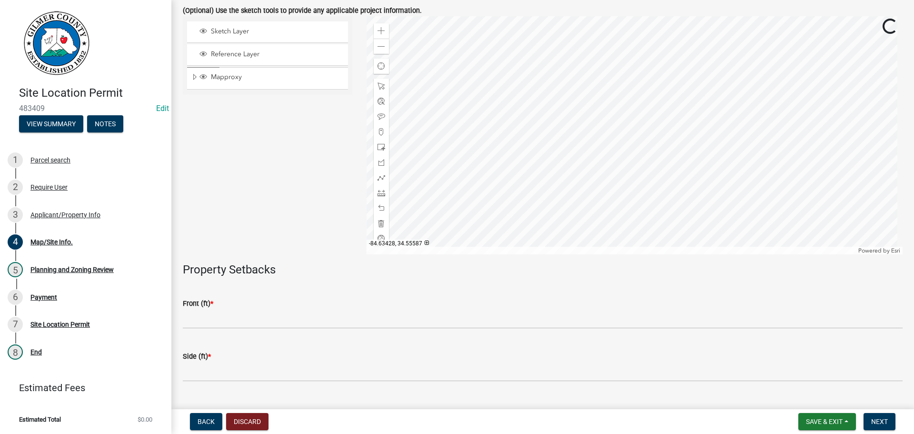
scroll to position [190, 0]
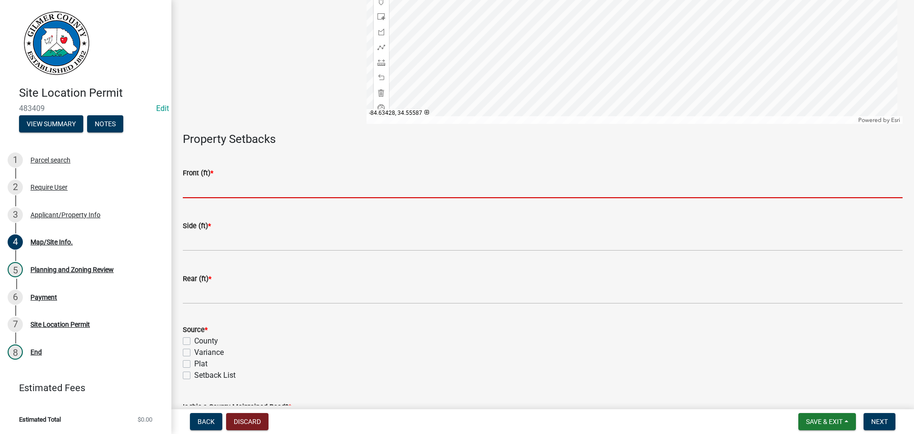
click at [232, 190] on input "text" at bounding box center [543, 189] width 720 height 20
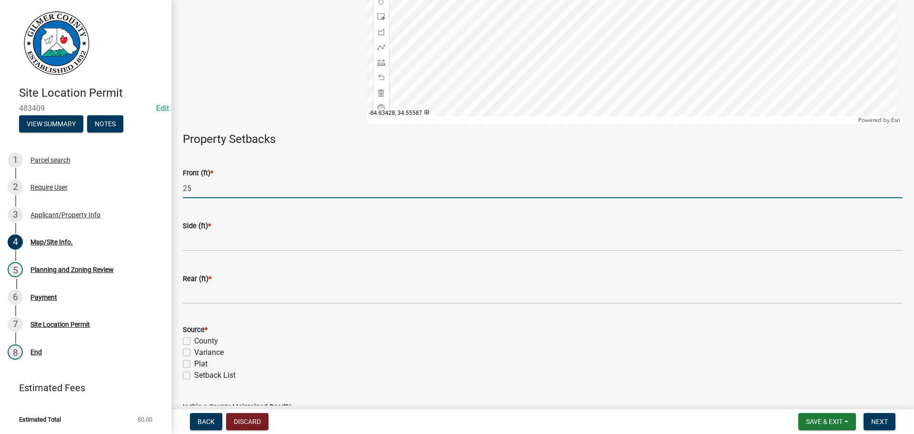
type input "25"
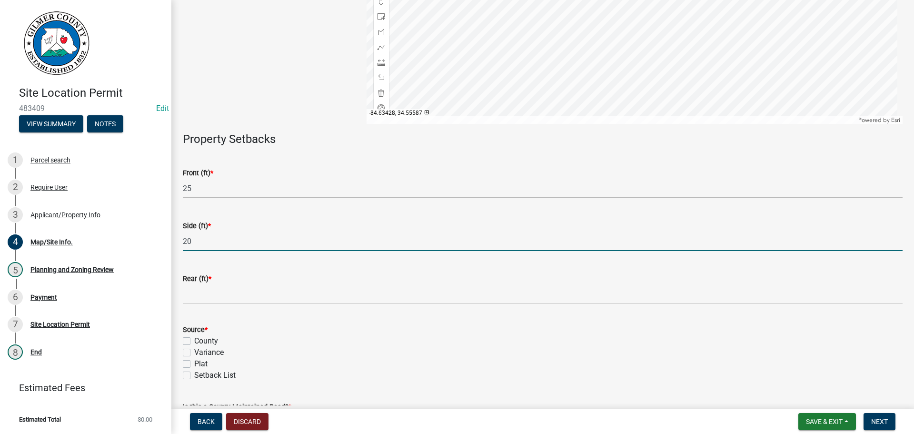
type input "20"
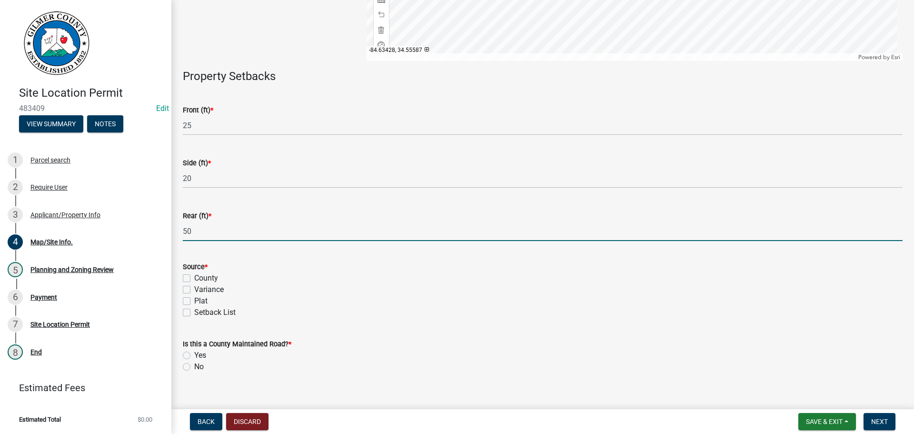
scroll to position [266, 0]
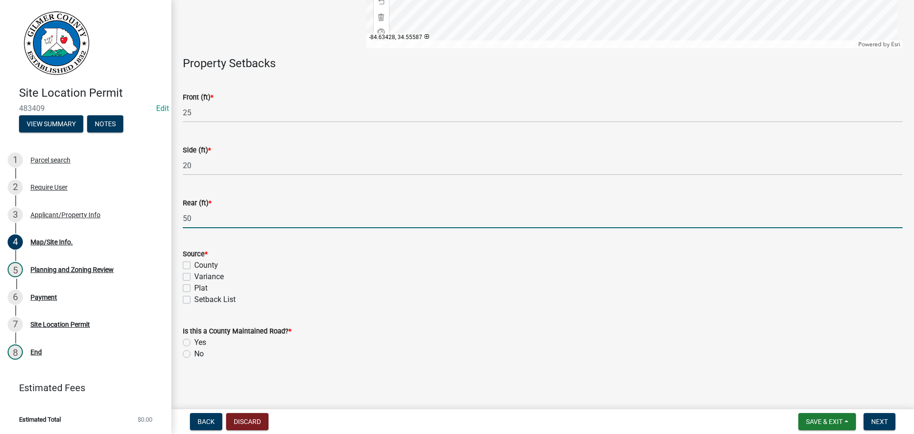
type input "50"
click at [403, 290] on div "Plat" at bounding box center [543, 287] width 720 height 11
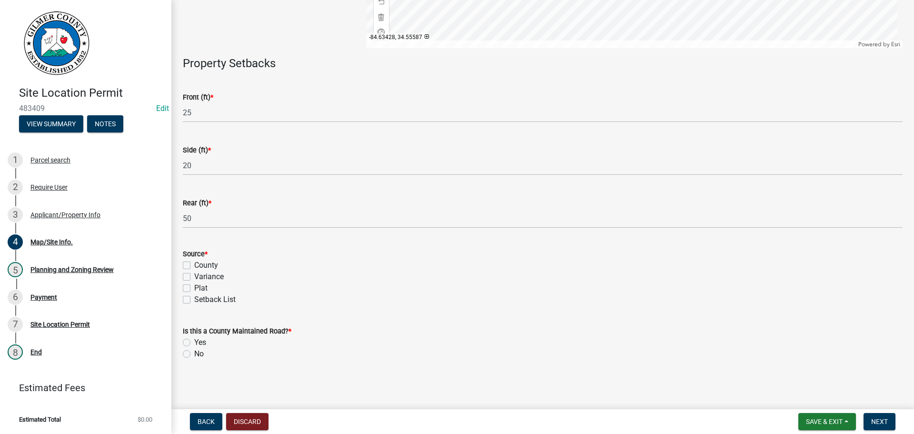
click at [194, 298] on label "Setback List" at bounding box center [214, 299] width 41 height 11
click at [194, 298] on input "Setback List" at bounding box center [197, 297] width 6 height 6
checkbox input "true"
checkbox input "false"
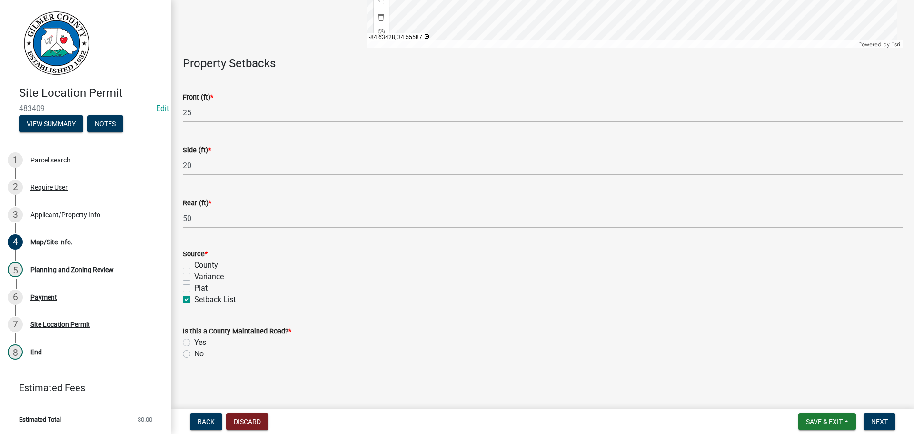
checkbox input "false"
checkbox input "true"
click at [194, 352] on label "No" at bounding box center [199, 353] width 10 height 11
click at [194, 352] on input "No" at bounding box center [197, 351] width 6 height 6
radio input "true"
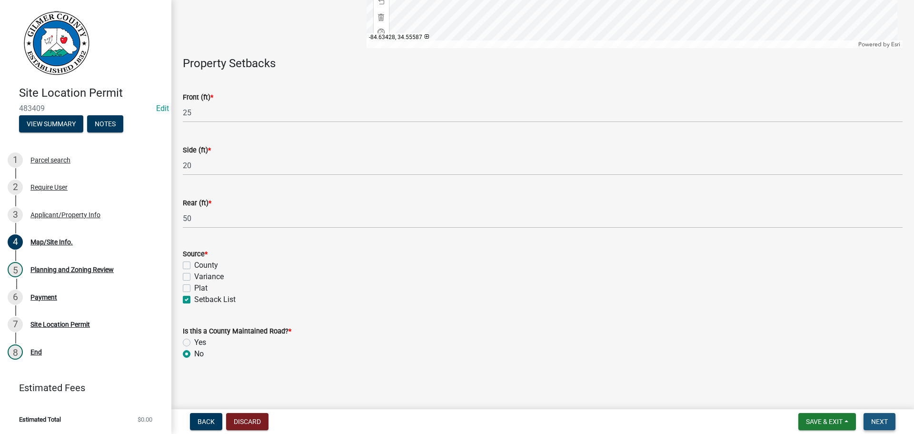
click at [878, 419] on span "Next" at bounding box center [879, 421] width 17 height 8
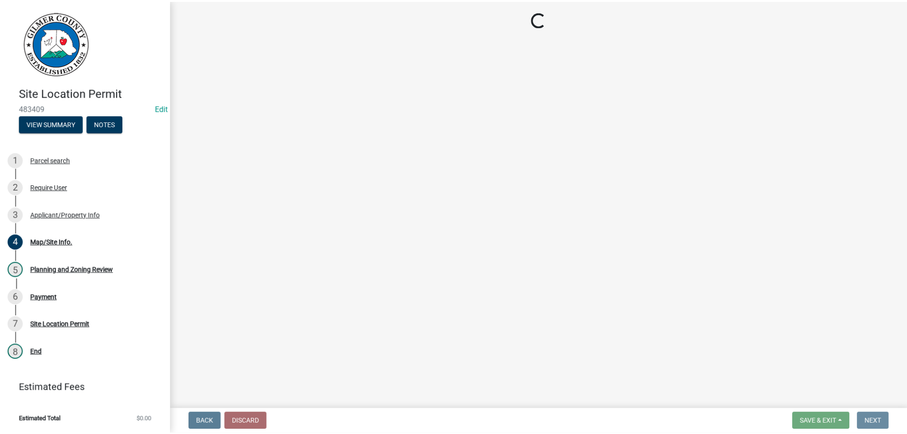
scroll to position [0, 0]
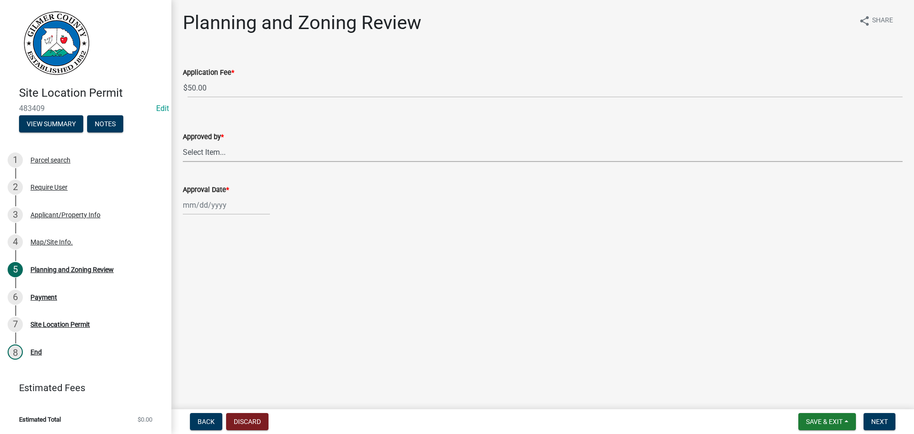
click at [238, 148] on select "Select Item... [PERSON_NAME] [PERSON_NAME] [PERSON_NAME] [PERSON_NAME] [PERSON_…" at bounding box center [543, 152] width 720 height 20
click at [183, 142] on select "Select Item... [PERSON_NAME] [PERSON_NAME] [PERSON_NAME] [PERSON_NAME] [PERSON_…" at bounding box center [543, 152] width 720 height 20
select select "f66b4cef-93c9-440c-84d8-a2c8d35cb7c1"
click at [215, 204] on div at bounding box center [226, 205] width 87 height 20
select select "9"
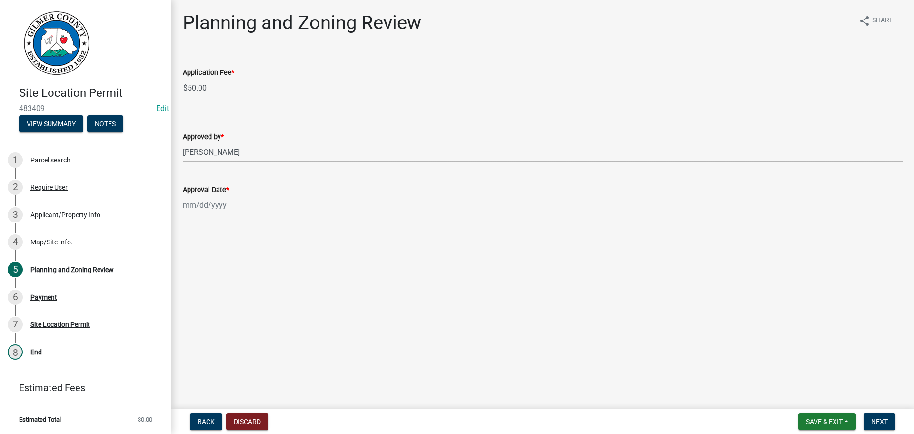
select select "2025"
drag, startPoint x: 221, startPoint y: 300, endPoint x: 318, endPoint y: 312, distance: 97.8
click at [222, 300] on div "24" at bounding box center [222, 301] width 15 height 15
type input "[DATE]"
click at [876, 420] on span "Next" at bounding box center [879, 421] width 17 height 8
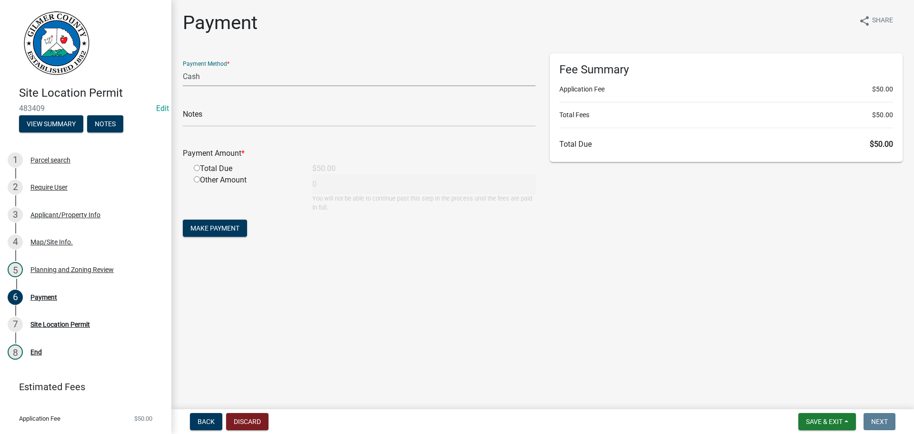
click at [201, 79] on select "Credit Card POS Check Cash" at bounding box center [359, 77] width 353 height 20
select select "1: 0"
click at [183, 67] on select "Credit Card POS Check Cash" at bounding box center [359, 77] width 353 height 20
click at [204, 118] on input "text" at bounding box center [359, 117] width 353 height 20
type input "0451"
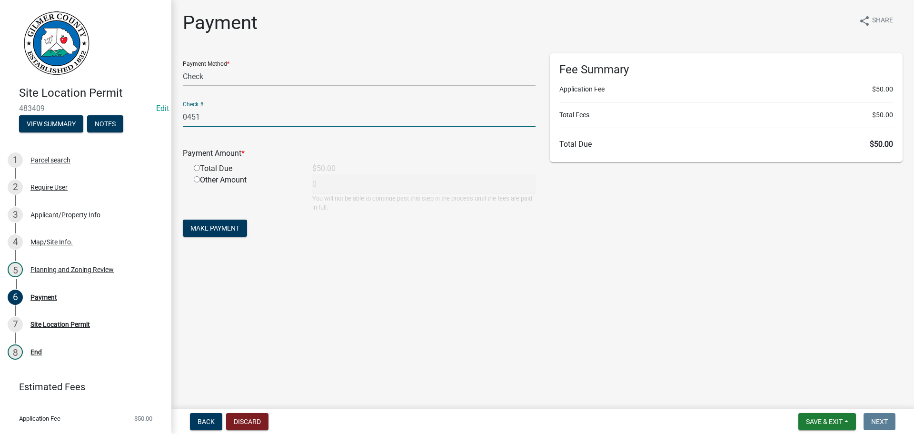
click at [197, 167] on input "radio" at bounding box center [197, 168] width 6 height 6
radio input "true"
type input "50"
click at [217, 226] on span "Make Payment" at bounding box center [214, 228] width 49 height 8
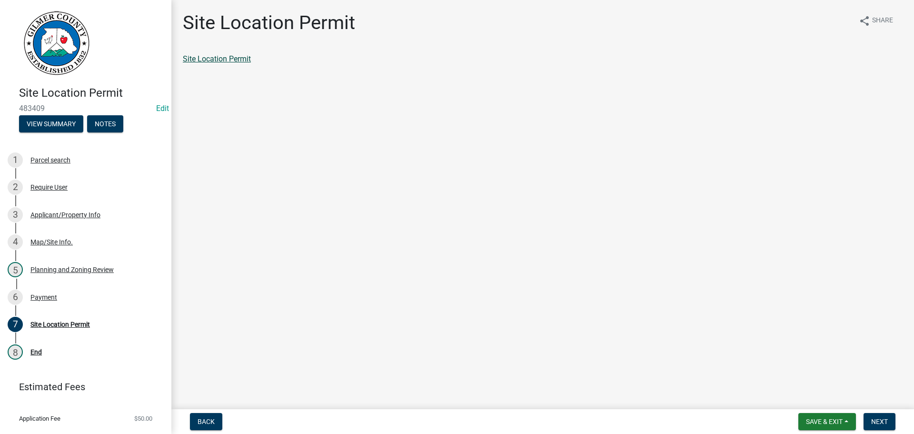
click at [213, 59] on link "Site Location Permit" at bounding box center [217, 58] width 68 height 9
click at [50, 297] on div "Payment" at bounding box center [43, 297] width 27 height 7
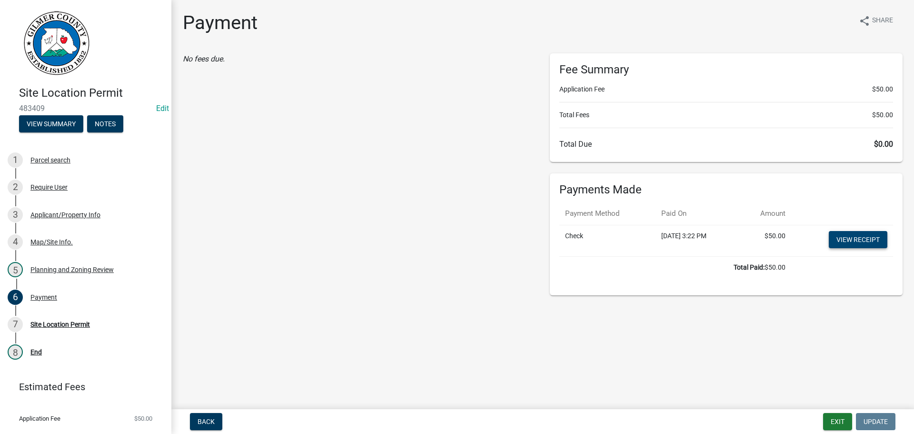
click at [863, 237] on link "View receipt" at bounding box center [858, 239] width 59 height 17
click at [45, 323] on div "Site Location Permit" at bounding box center [60, 324] width 60 height 7
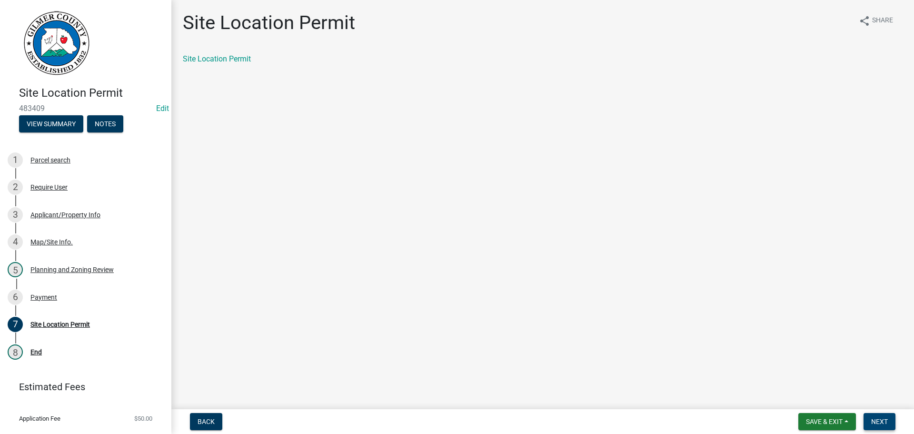
click at [882, 425] on span "Next" at bounding box center [879, 421] width 17 height 8
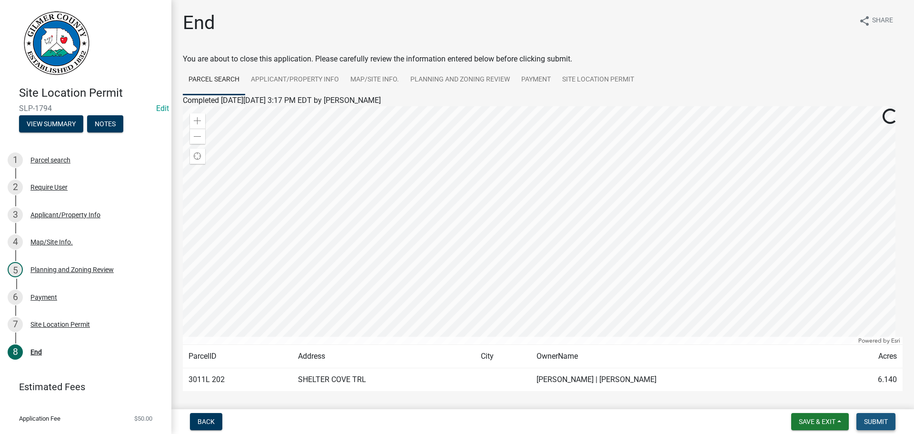
click at [882, 425] on span "Submit" at bounding box center [876, 421] width 24 height 8
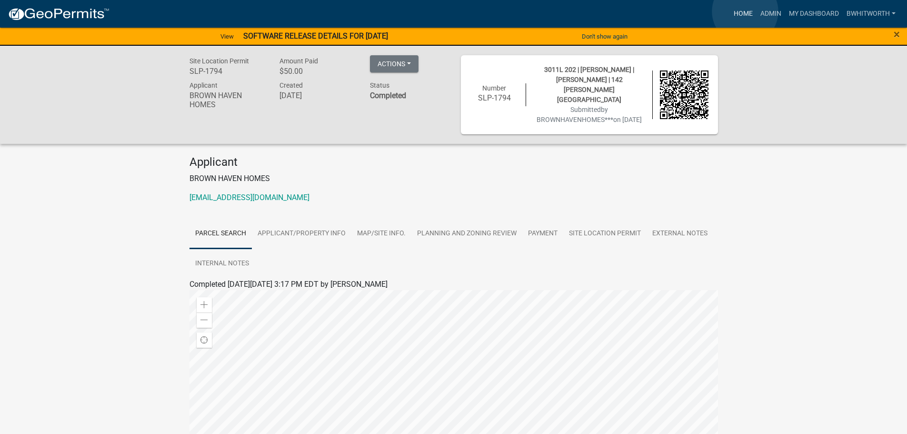
click at [745, 11] on link "Home" at bounding box center [743, 14] width 27 height 18
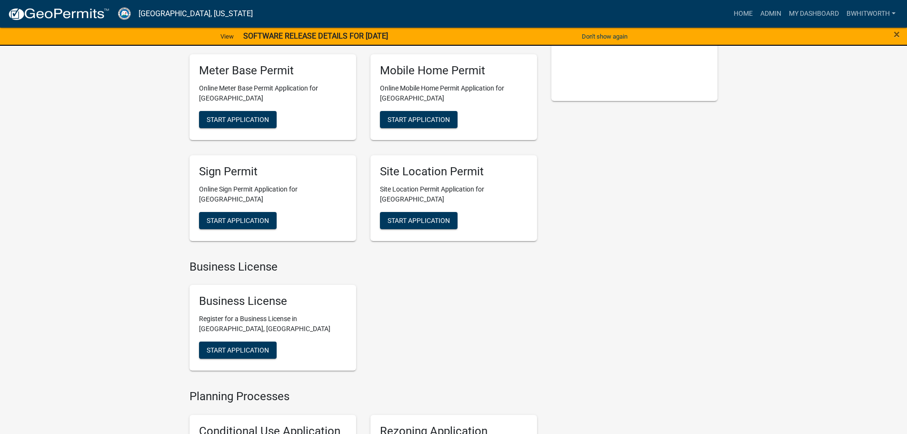
scroll to position [238, 0]
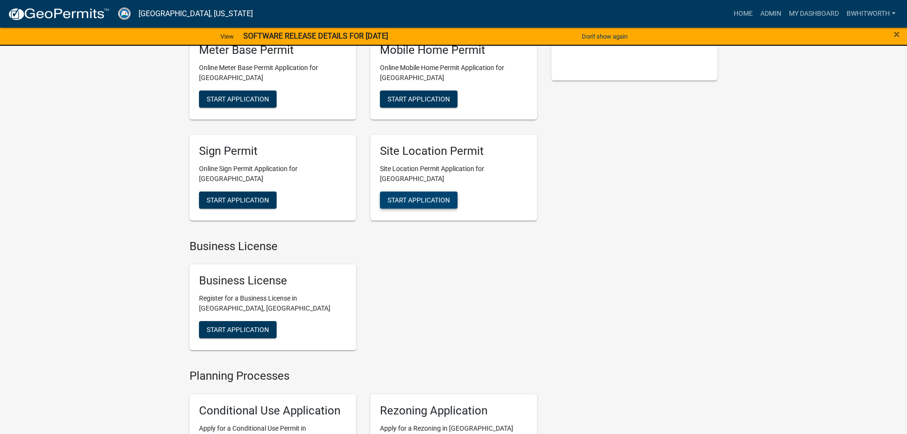
click at [410, 196] on span "Start Application" at bounding box center [418, 200] width 62 height 8
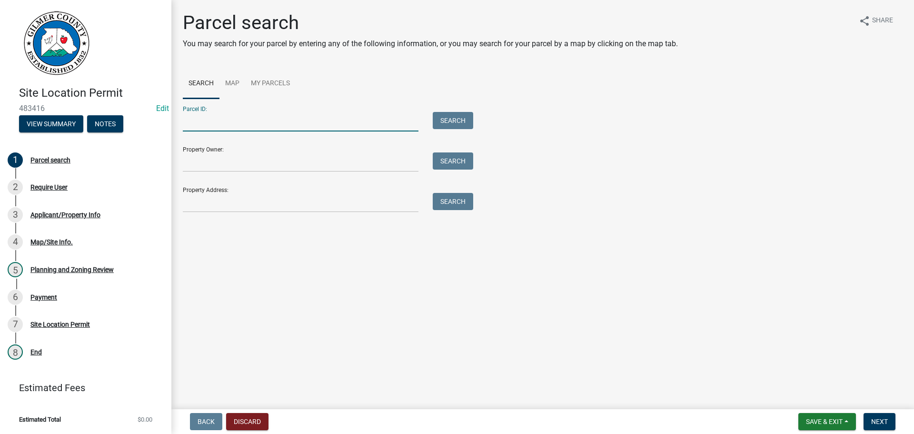
click at [264, 122] on input "Parcel ID:" at bounding box center [301, 122] width 236 height 20
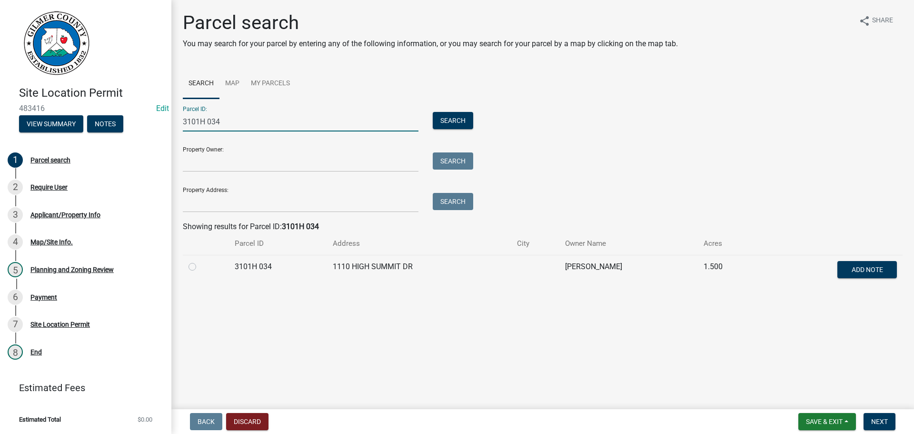
type input "3101H 034"
click at [200, 261] on label at bounding box center [200, 261] width 0 height 0
click at [200, 264] on 034 "radio" at bounding box center [203, 264] width 6 height 6
radio 034 "true"
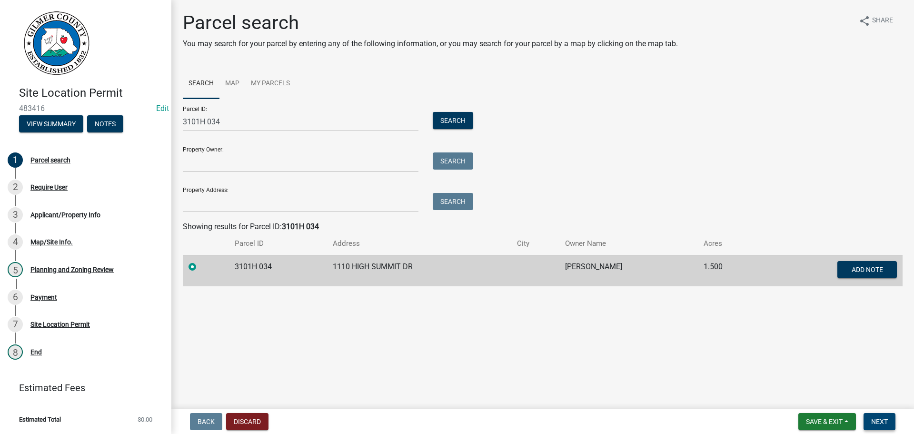
click at [882, 420] on span "Next" at bounding box center [879, 421] width 17 height 8
click at [881, 418] on span "Next" at bounding box center [879, 421] width 17 height 8
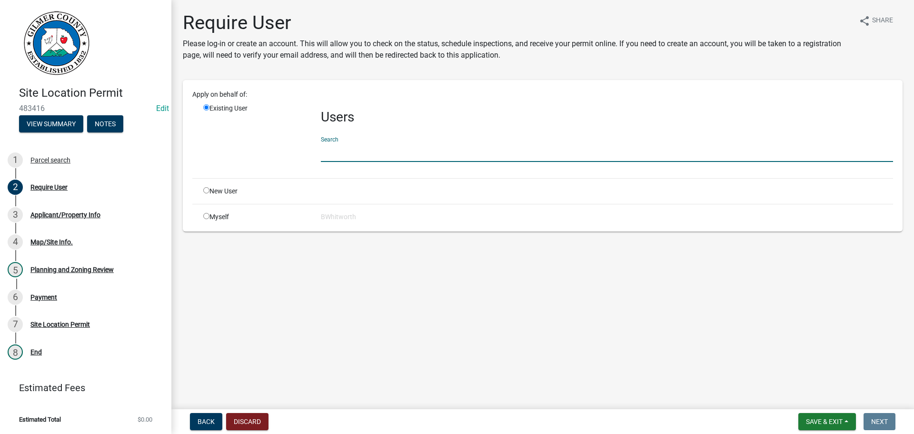
click at [355, 155] on input "text" at bounding box center [607, 152] width 572 height 20
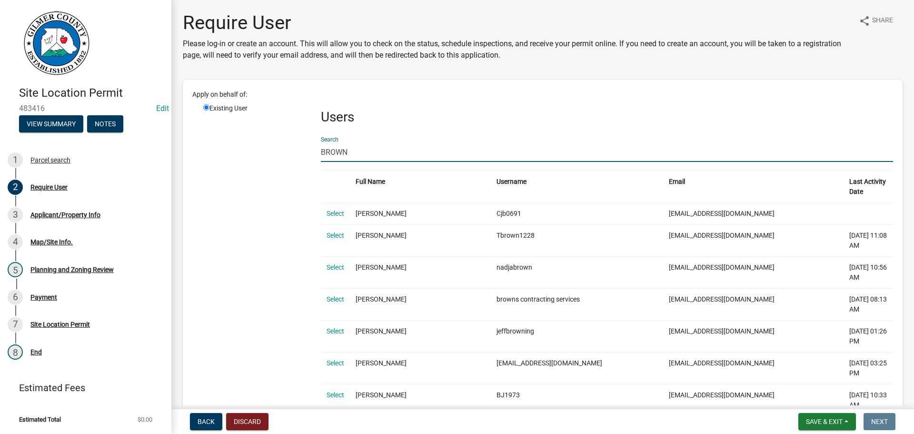
type input "BROWN HAVEN HOMES"
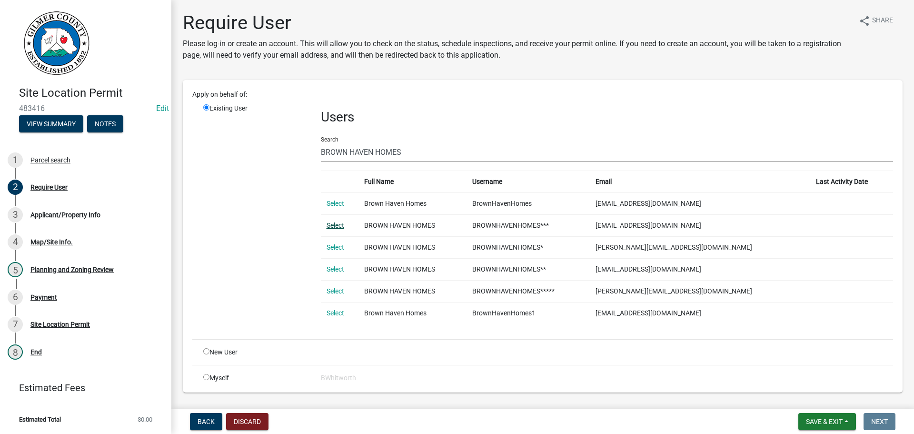
click at [329, 225] on link "Select" at bounding box center [336, 225] width 18 height 8
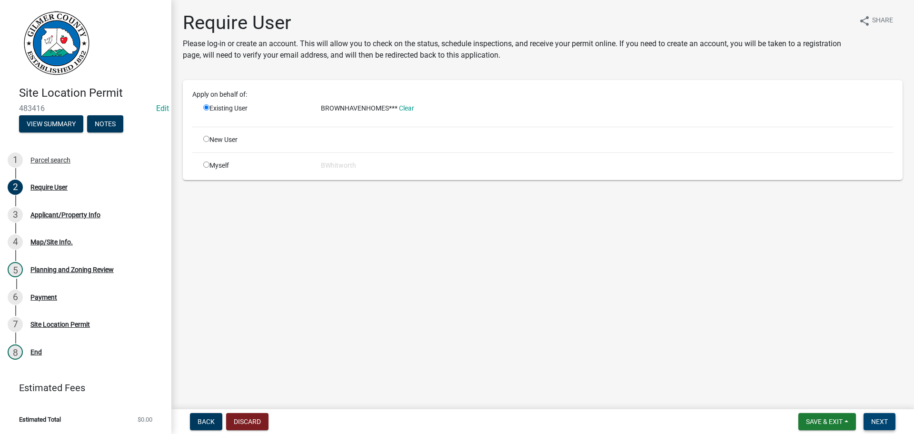
click at [873, 417] on span "Next" at bounding box center [879, 421] width 17 height 8
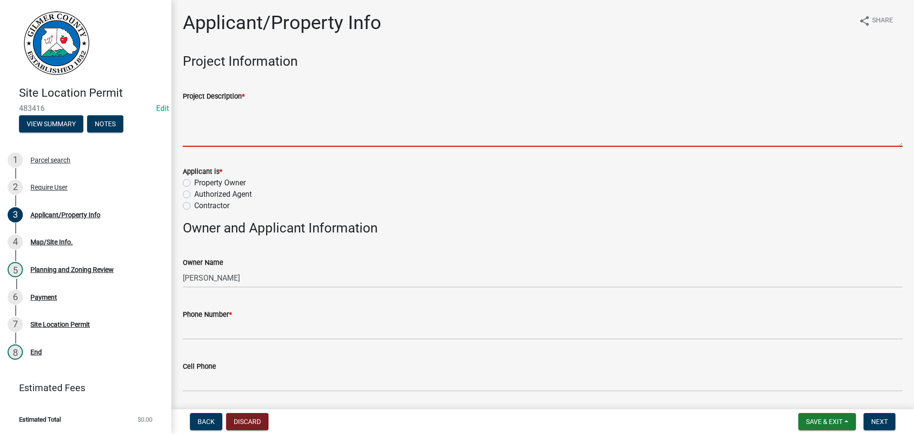
click at [221, 126] on textarea "Project Description *" at bounding box center [543, 124] width 720 height 45
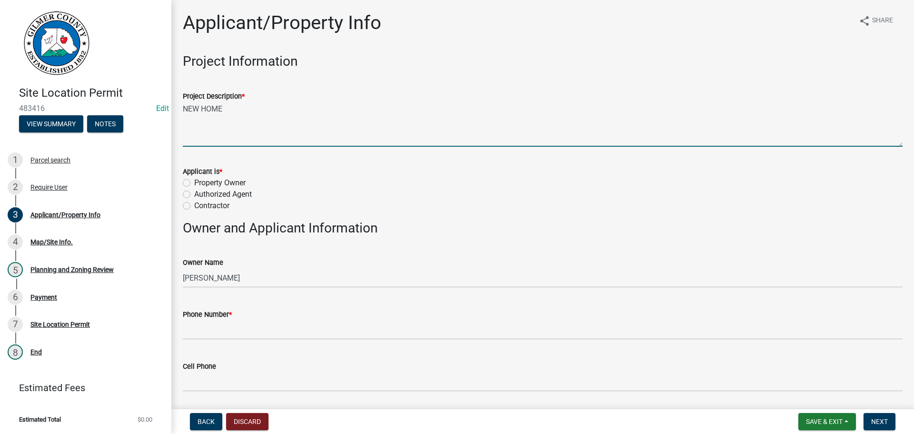
type textarea "NEW HOME"
click at [194, 204] on label "Contractor" at bounding box center [211, 205] width 35 height 11
click at [194, 204] on input "Contractor" at bounding box center [197, 203] width 6 height 6
radio input "true"
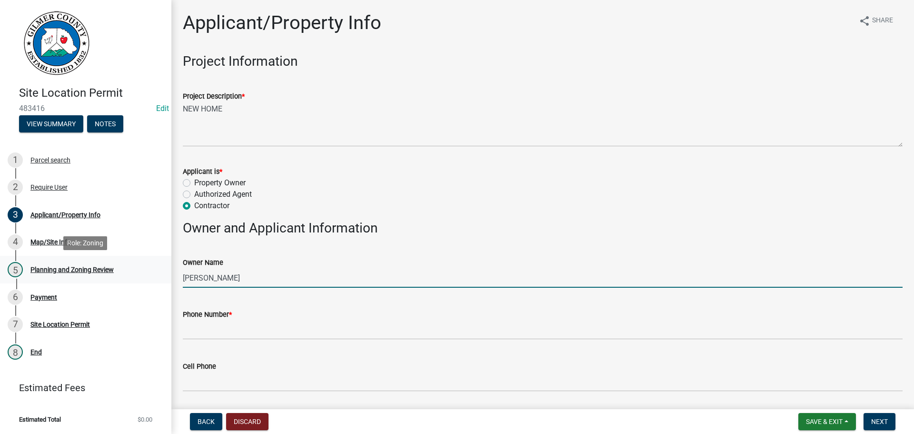
drag, startPoint x: 271, startPoint y: 280, endPoint x: 34, endPoint y: 270, distance: 237.7
click at [34, 270] on div "Site Location Permit 483416 Edit View Summary Notes 1 Parcel search 2 Require U…" at bounding box center [457, 217] width 914 height 434
type input "[PERSON_NAME]"
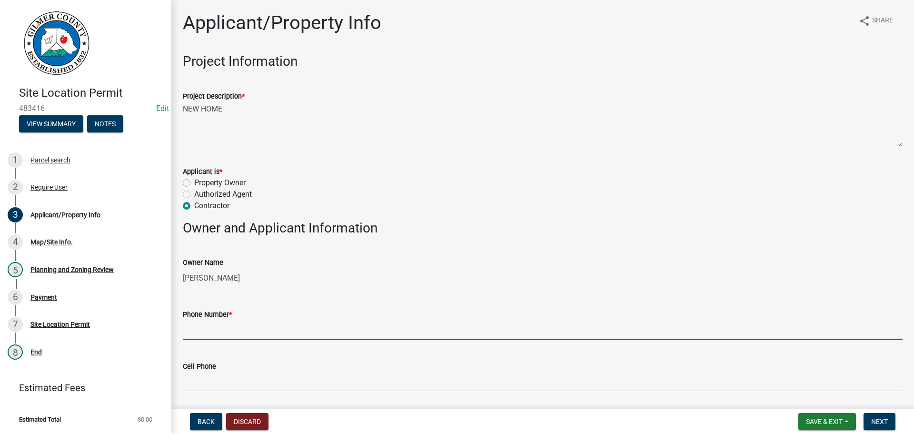
click at [207, 331] on input "Phone Number *" at bounding box center [543, 330] width 720 height 20
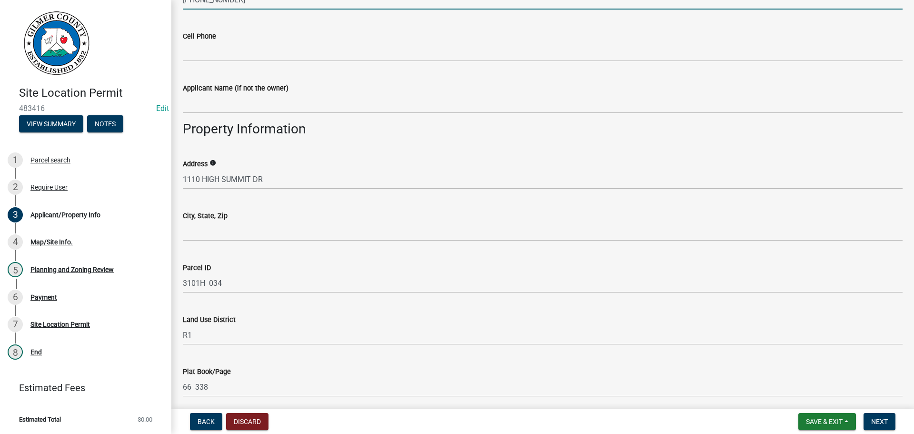
scroll to position [333, 0]
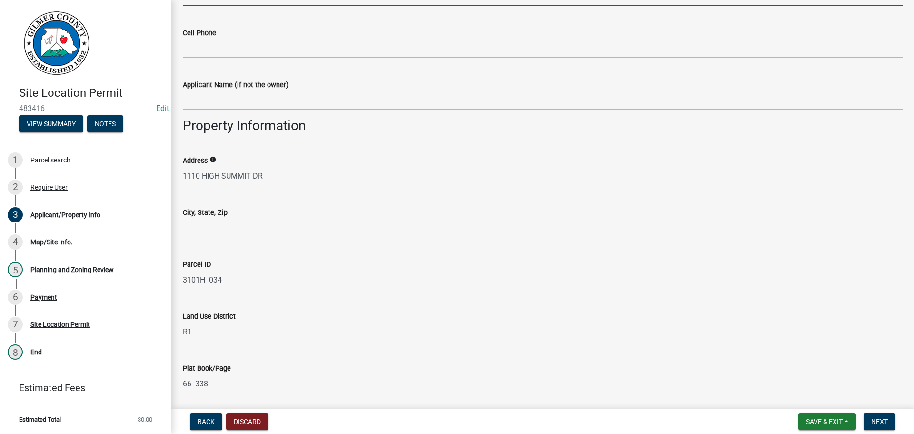
type input "[PHONE_NUMBER]"
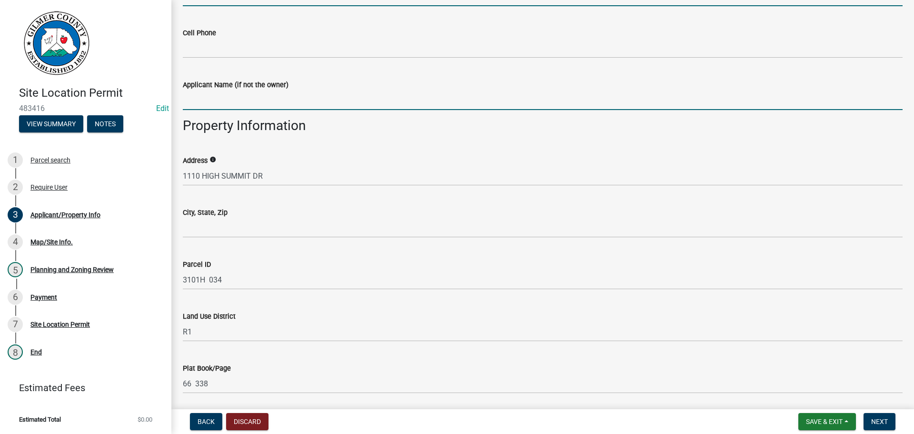
click at [240, 94] on input "Applicant Name (if not the owner)" at bounding box center [543, 100] width 720 height 20
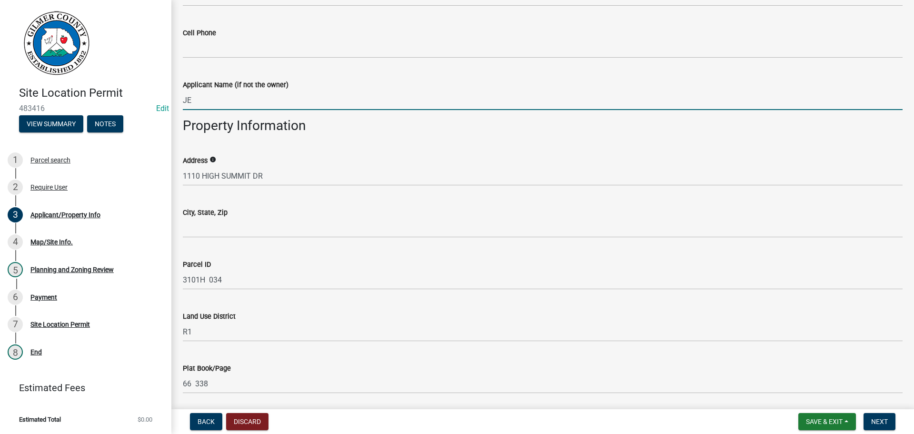
type input "[PERSON_NAME]"
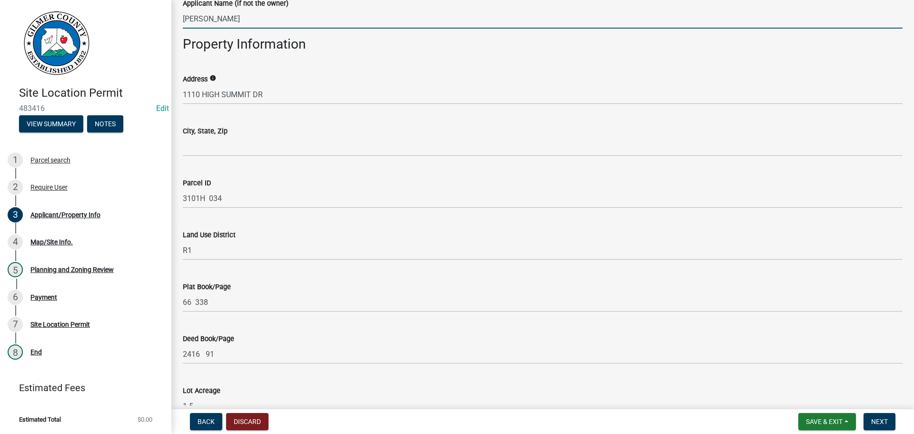
scroll to position [428, 0]
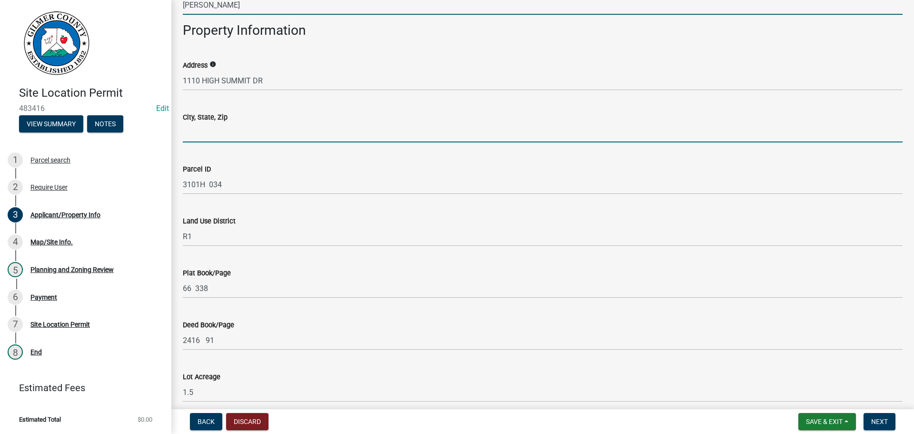
click at [260, 132] on input "City, State, Zip" at bounding box center [543, 133] width 720 height 20
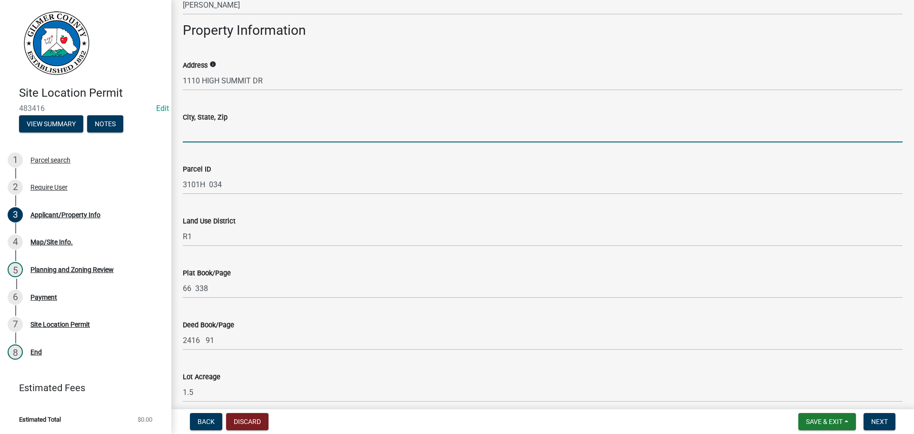
type input "ELLIJAY GA 30540"
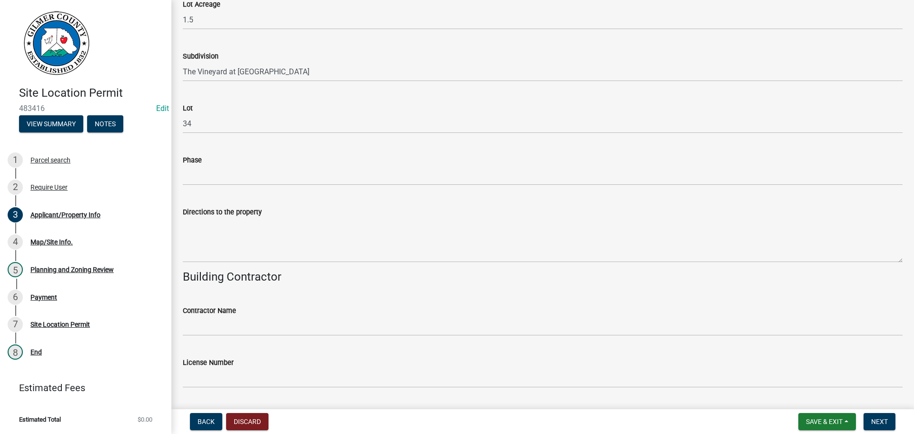
scroll to position [809, 0]
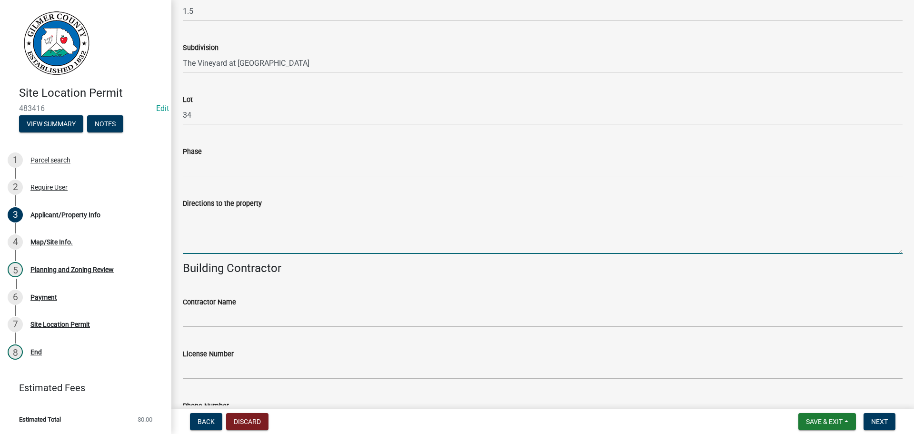
click at [227, 227] on textarea "Directions to the property" at bounding box center [543, 231] width 720 height 45
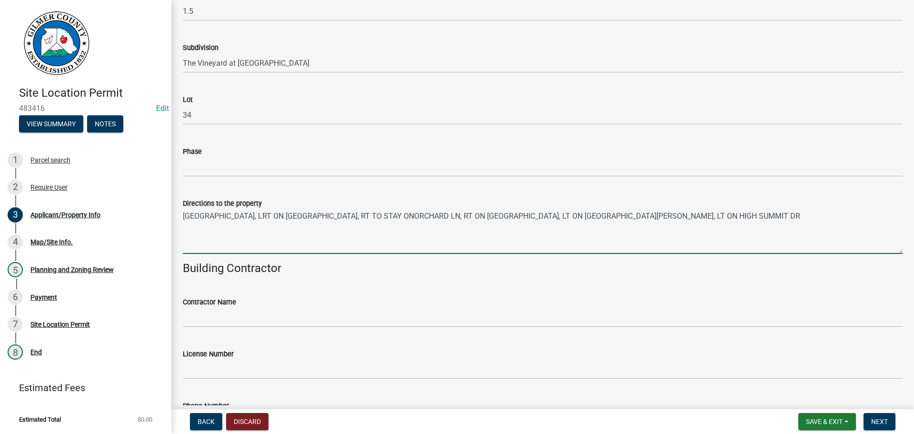
type textarea "[GEOGRAPHIC_DATA], LRT ON [GEOGRAPHIC_DATA], RT TO STAY ONORCHARD LN, RT ON [GE…"
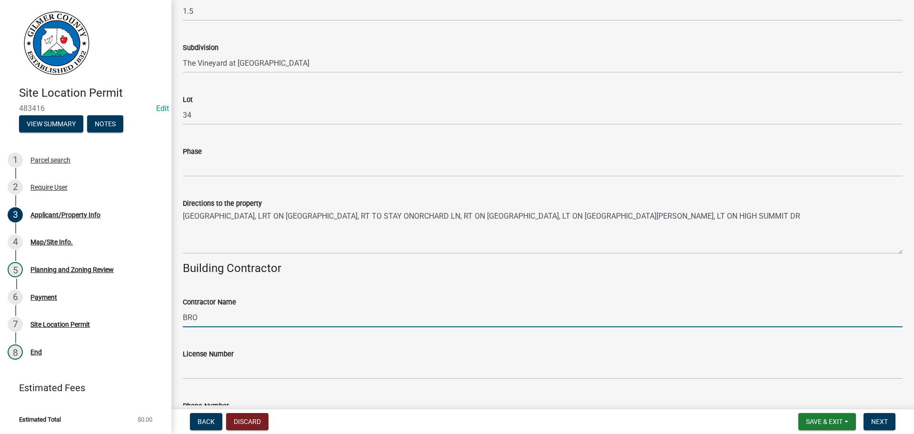
type input "BROWN HAVEN HOMES"
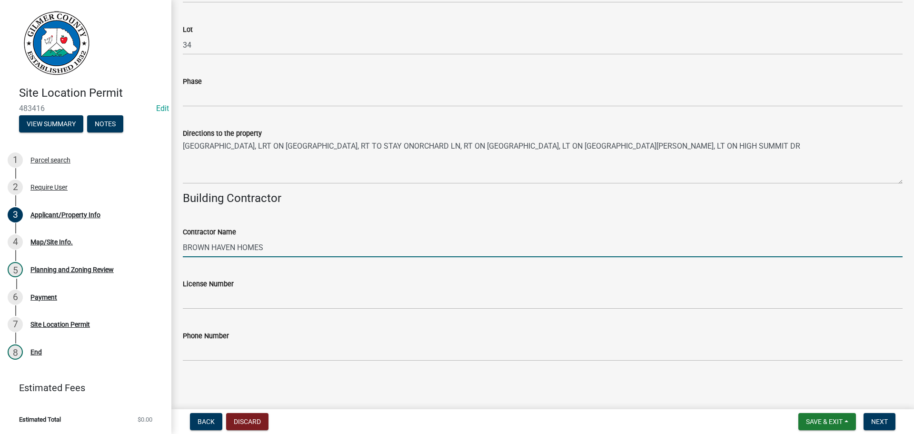
scroll to position [880, 0]
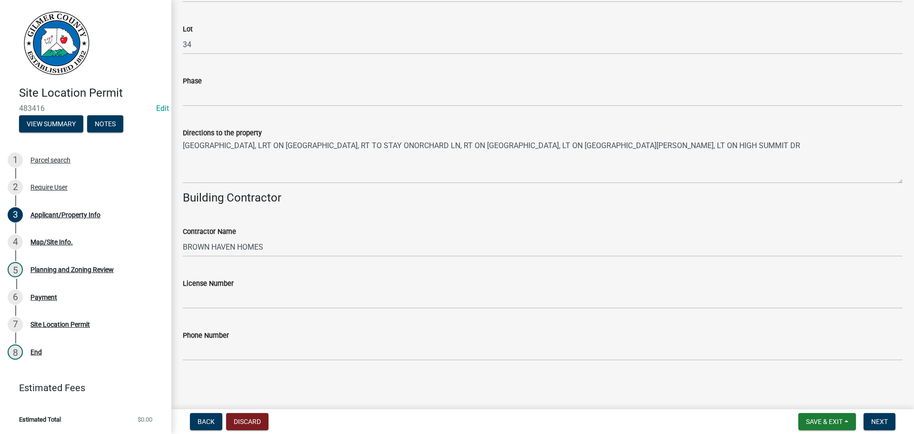
click at [258, 333] on div "Phone Number" at bounding box center [543, 334] width 720 height 11
click at [258, 339] on div "Phone Number" at bounding box center [543, 334] width 720 height 11
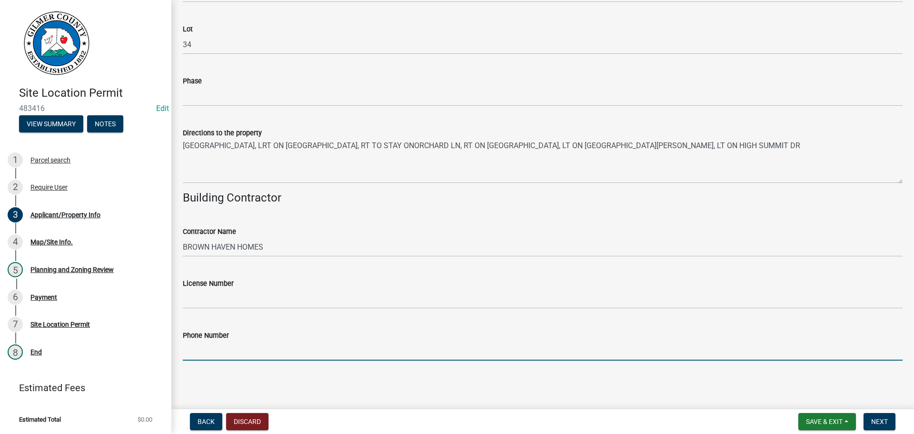
click at [253, 351] on input "Phone Number" at bounding box center [543, 351] width 720 height 20
type input "[PHONE_NUMBER]"
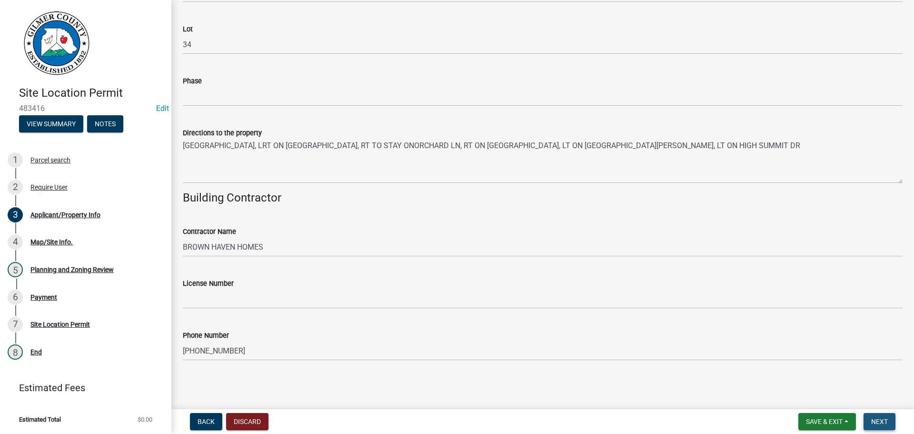
click at [885, 419] on span "Next" at bounding box center [879, 421] width 17 height 8
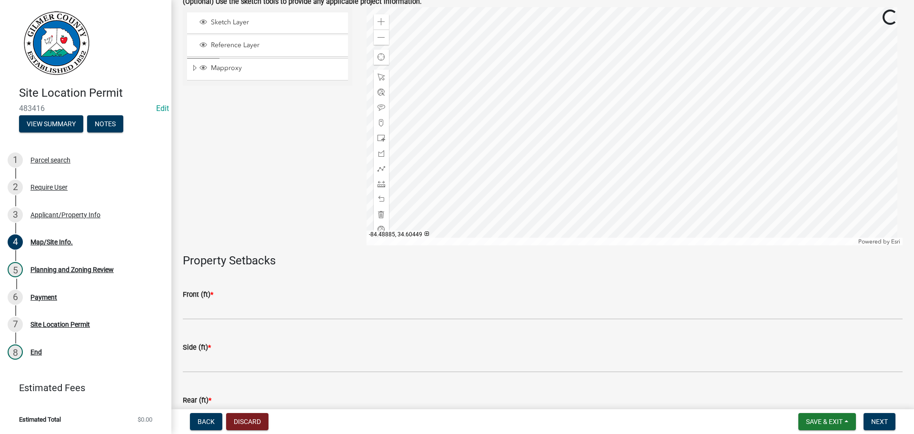
scroll to position [143, 0]
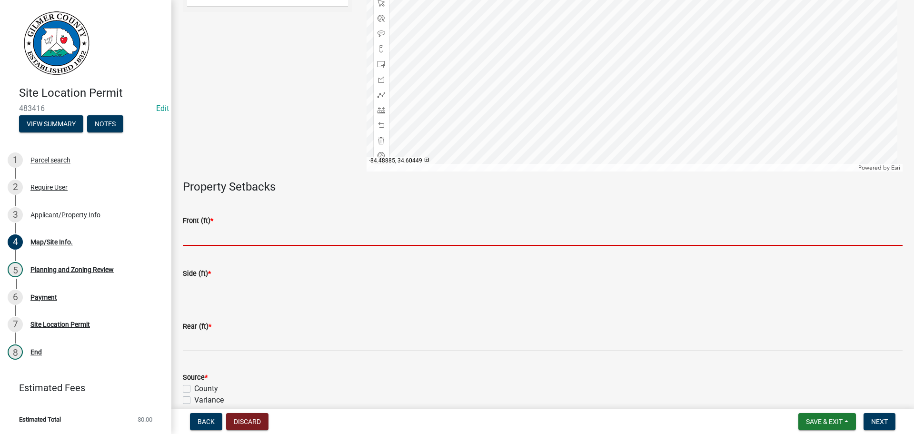
click at [222, 229] on input "text" at bounding box center [543, 236] width 720 height 20
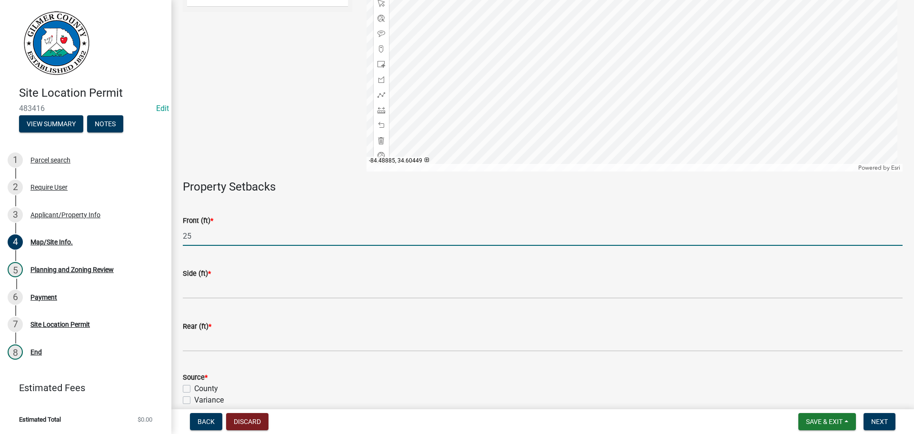
type input "25"
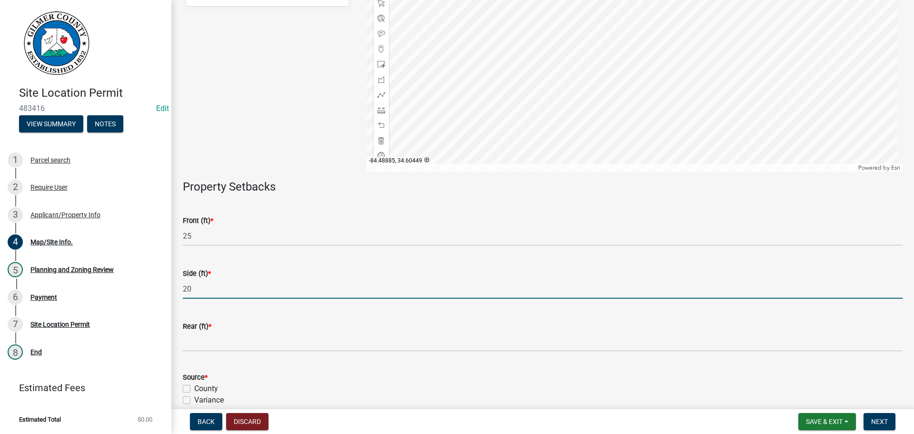
type input "20"
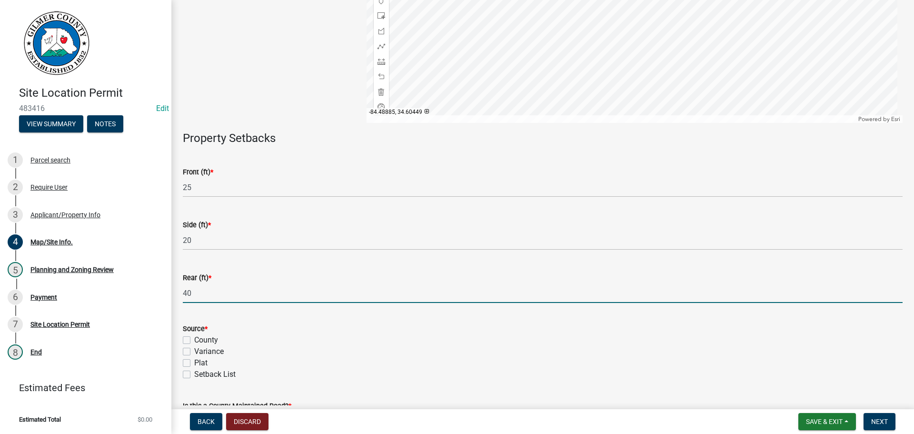
scroll to position [266, 0]
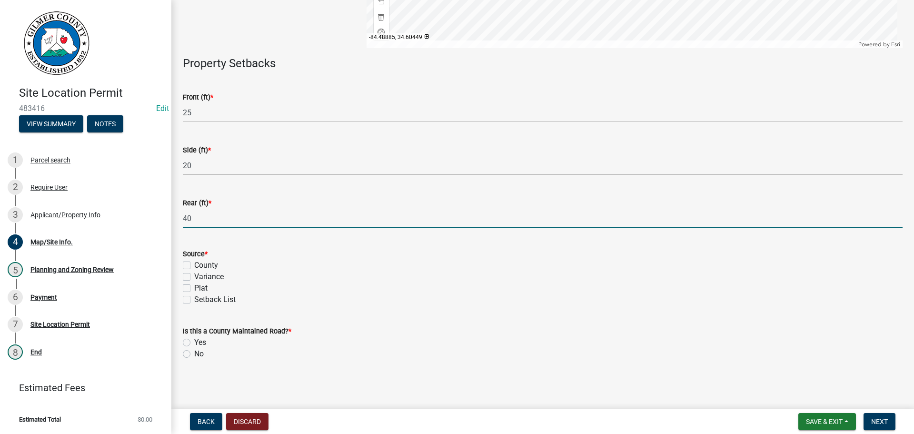
type input "40"
click at [194, 298] on label "Setback List" at bounding box center [214, 299] width 41 height 11
click at [194, 298] on input "Setback List" at bounding box center [197, 297] width 6 height 6
checkbox input "true"
checkbox input "false"
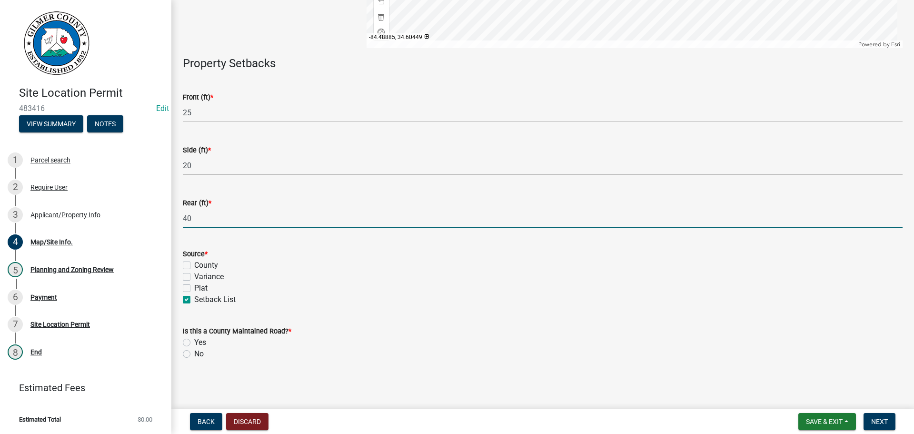
checkbox input "false"
checkbox input "true"
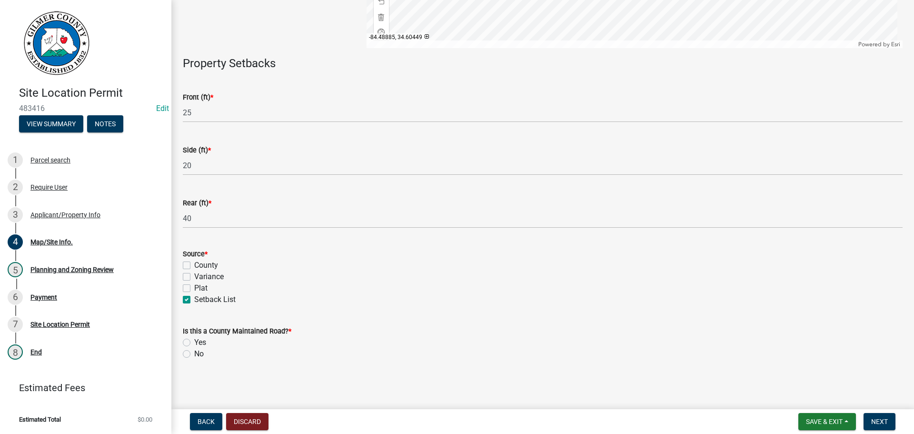
click at [194, 353] on label "No" at bounding box center [199, 353] width 10 height 11
click at [194, 353] on input "No" at bounding box center [197, 351] width 6 height 6
radio input "true"
click at [883, 423] on span "Next" at bounding box center [879, 421] width 17 height 8
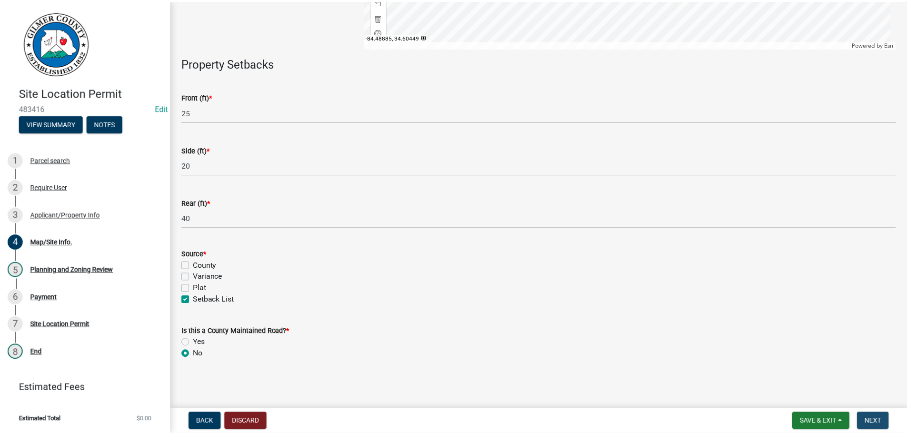
scroll to position [0, 0]
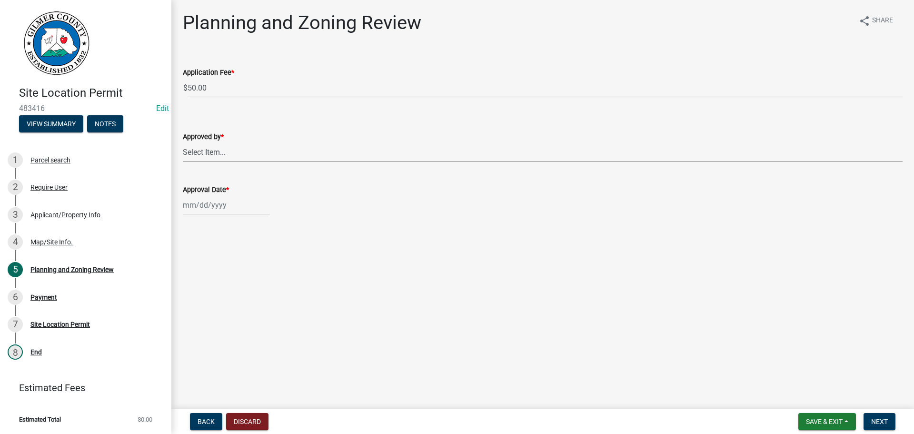
click at [220, 155] on select "Select Item... [PERSON_NAME] [PERSON_NAME] [PERSON_NAME] [PERSON_NAME] [PERSON_…" at bounding box center [543, 152] width 720 height 20
click at [183, 142] on select "Select Item... [PERSON_NAME] [PERSON_NAME] [PERSON_NAME] [PERSON_NAME] [PERSON_…" at bounding box center [543, 152] width 720 height 20
select select "f66b4cef-93c9-440c-84d8-a2c8d35cb7c1"
click at [205, 200] on div at bounding box center [226, 205] width 87 height 20
select select "9"
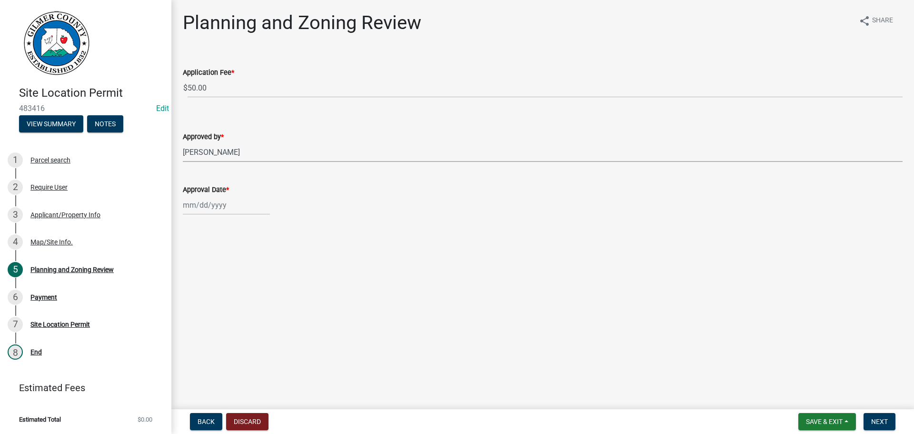
select select "2025"
click at [225, 300] on div "24" at bounding box center [222, 301] width 15 height 15
type input "[DATE]"
click at [893, 420] on button "Next" at bounding box center [879, 421] width 32 height 17
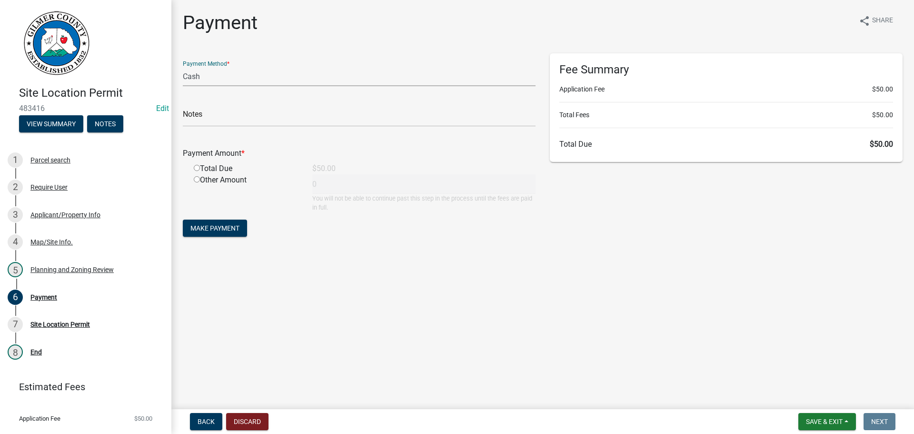
click at [254, 79] on select "Credit Card POS Check Cash" at bounding box center [359, 77] width 353 height 20
select select "1: 0"
click at [183, 67] on select "Credit Card POS Check Cash" at bounding box center [359, 77] width 353 height 20
click at [235, 115] on input "text" at bounding box center [359, 117] width 353 height 20
type input "0423"
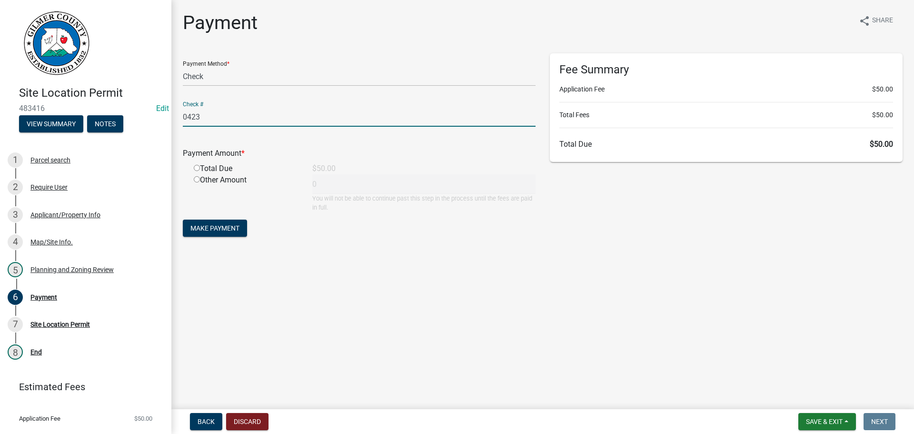
click at [183, 219] on button "Make Payment" at bounding box center [215, 227] width 64 height 17
click at [196, 179] on input "radio" at bounding box center [197, 179] width 6 height 6
radio input "true"
type input "50"
click at [209, 227] on span "Make Payment" at bounding box center [214, 228] width 49 height 8
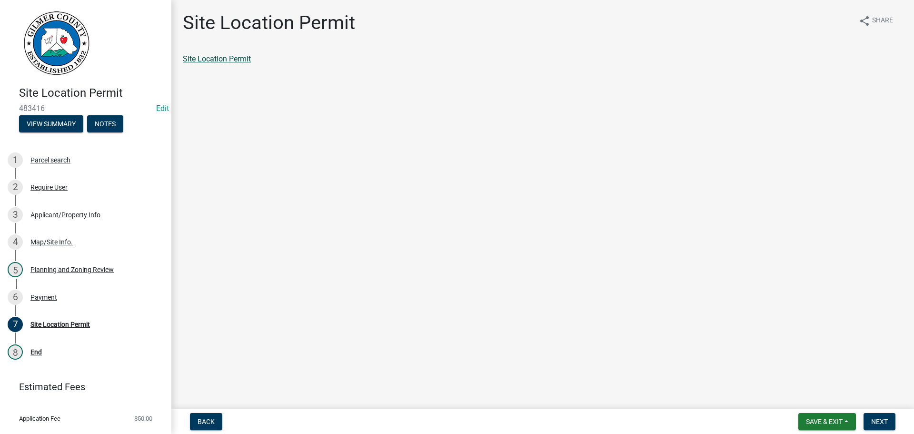
click at [220, 60] on link "Site Location Permit" at bounding box center [217, 58] width 68 height 9
click at [46, 295] on div "Payment" at bounding box center [43, 297] width 27 height 7
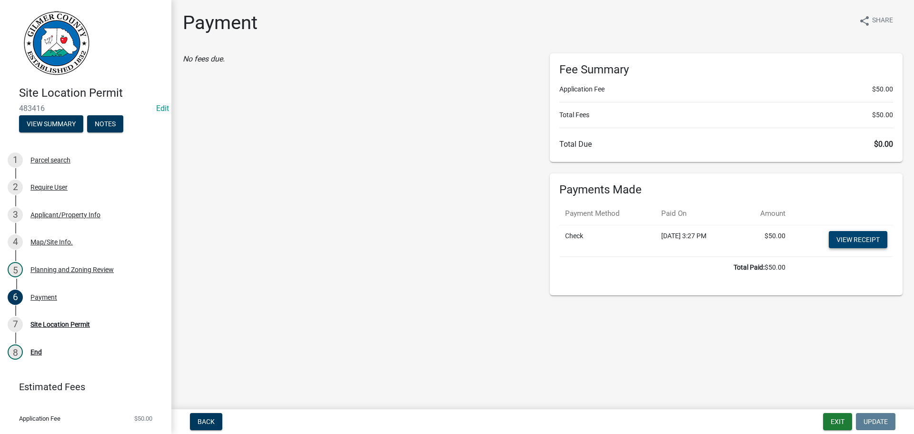
click at [862, 241] on link "View receipt" at bounding box center [858, 239] width 59 height 17
click at [80, 323] on div "Site Location Permit" at bounding box center [60, 324] width 60 height 7
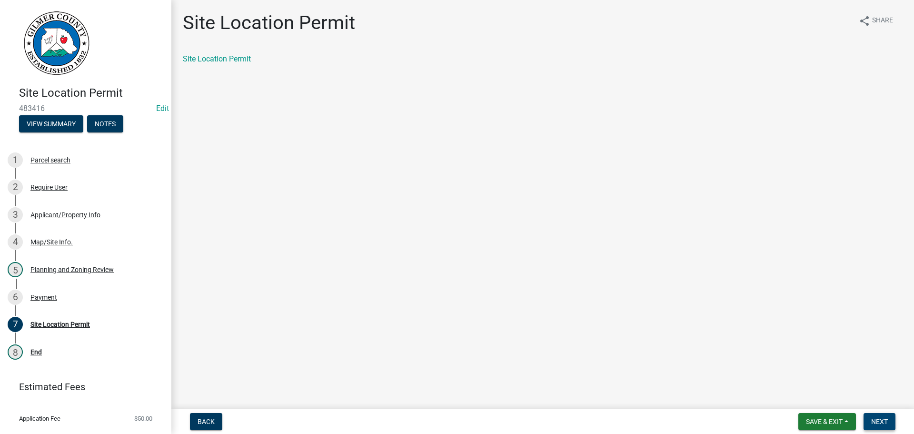
click at [884, 421] on span "Next" at bounding box center [879, 421] width 17 height 8
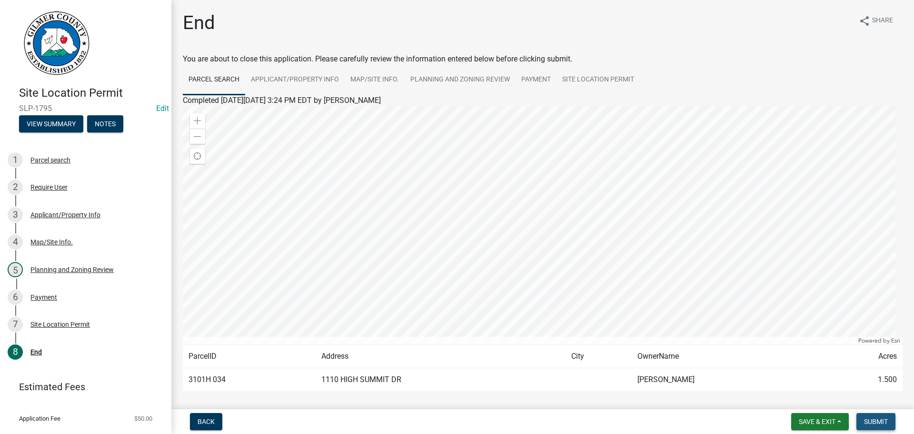
click at [884, 421] on span "Submit" at bounding box center [876, 421] width 24 height 8
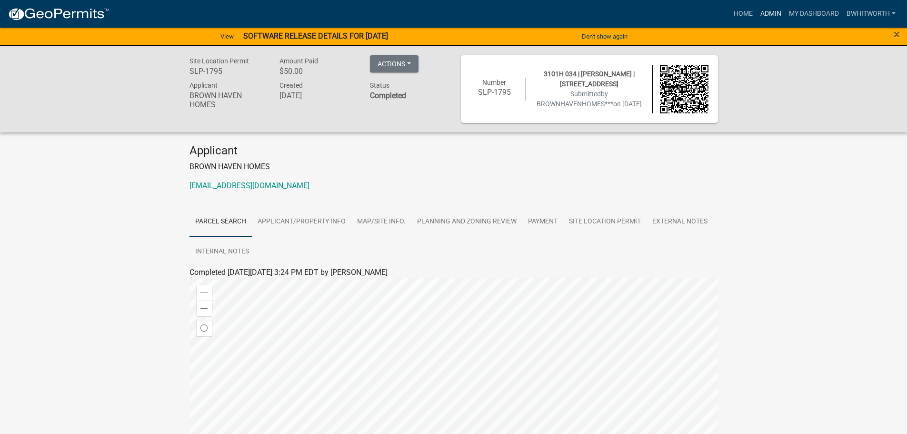
click at [769, 13] on link "Admin" at bounding box center [770, 14] width 29 height 18
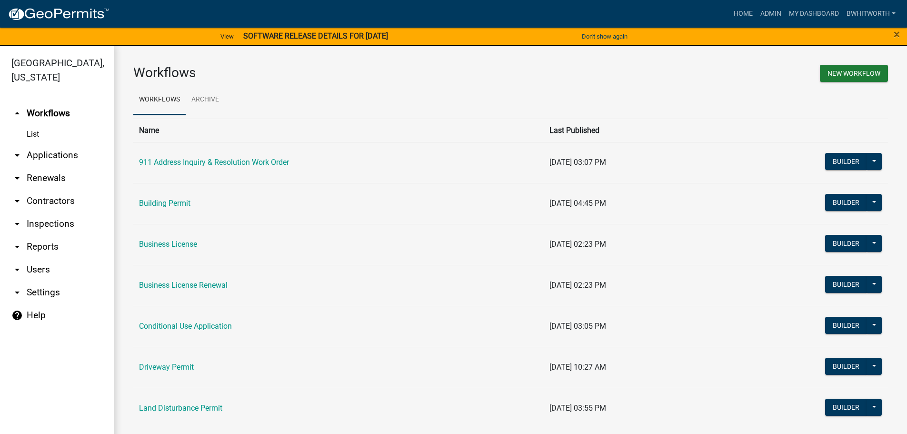
click at [31, 153] on link "arrow_drop_down Applications" at bounding box center [57, 155] width 114 height 23
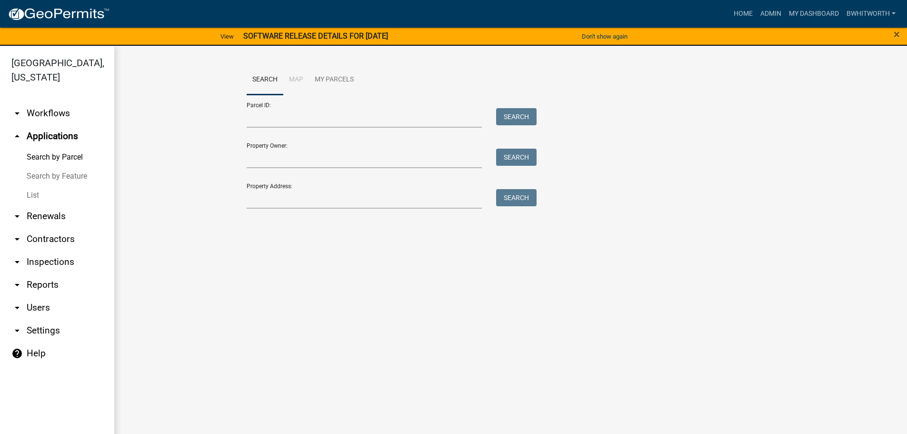
click at [30, 196] on link "List" at bounding box center [57, 195] width 114 height 19
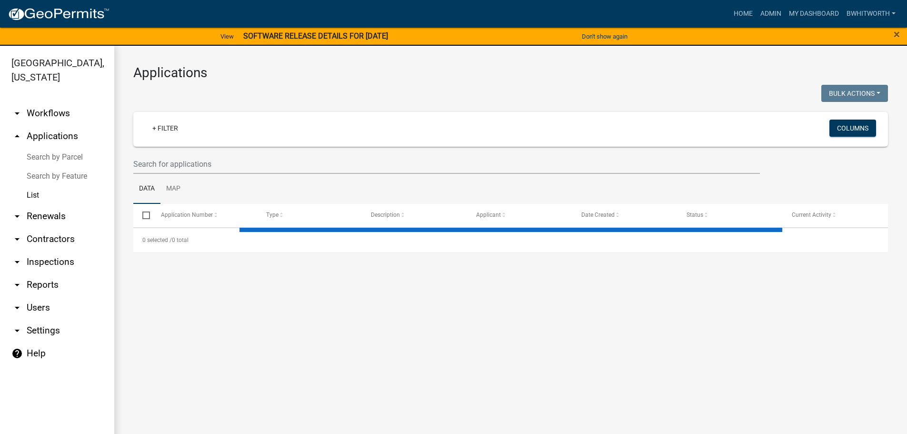
select select "3: 100"
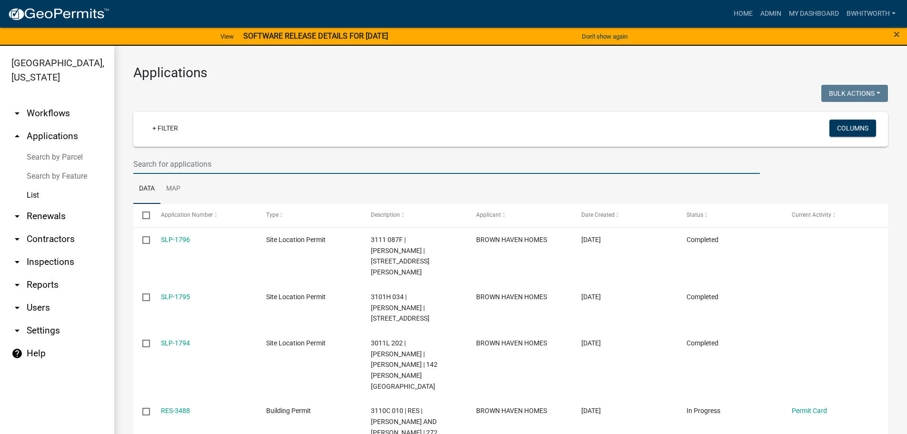
click at [196, 161] on input "text" at bounding box center [446, 164] width 626 height 20
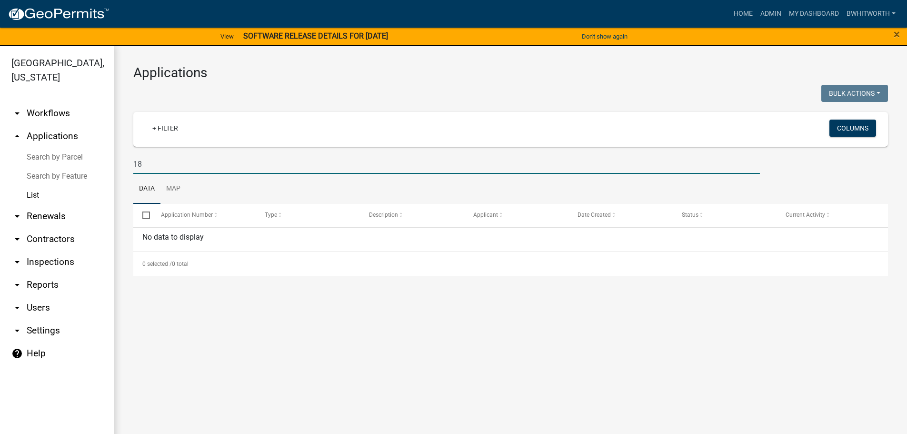
type input "1"
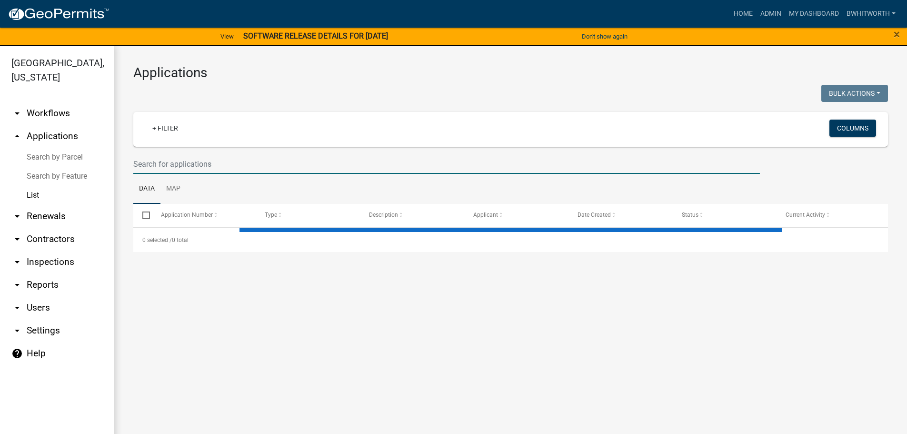
select select "3: 100"
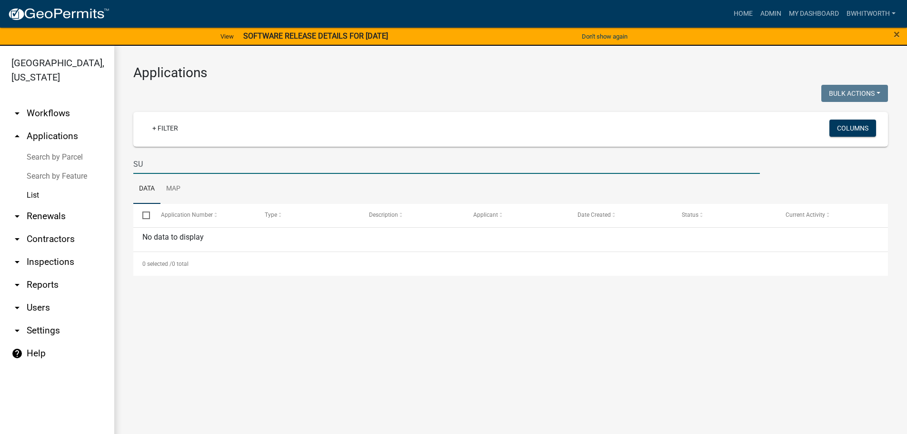
type input "S"
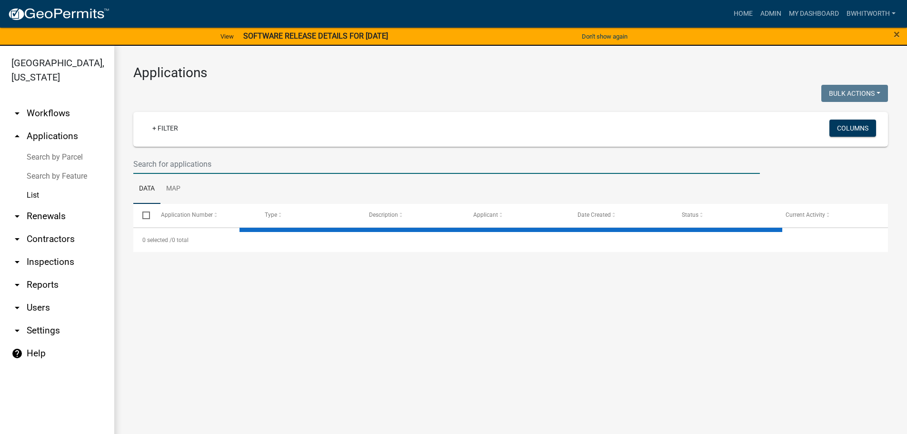
select select "3: 100"
